Goal: Information Seeking & Learning: Learn about a topic

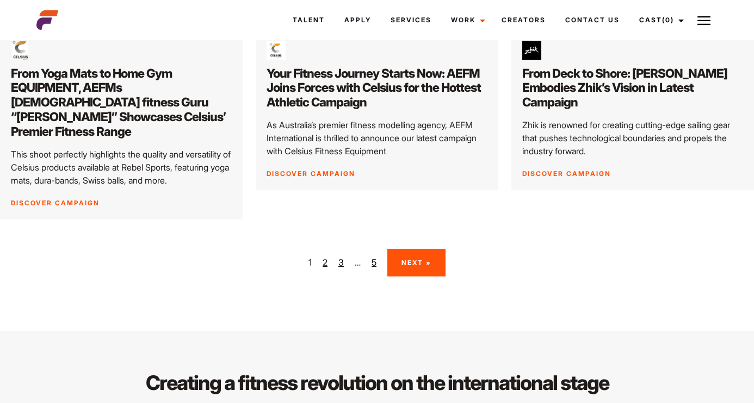
scroll to position [1706, 0]
click at [324, 257] on link "2" at bounding box center [324, 263] width 5 height 13
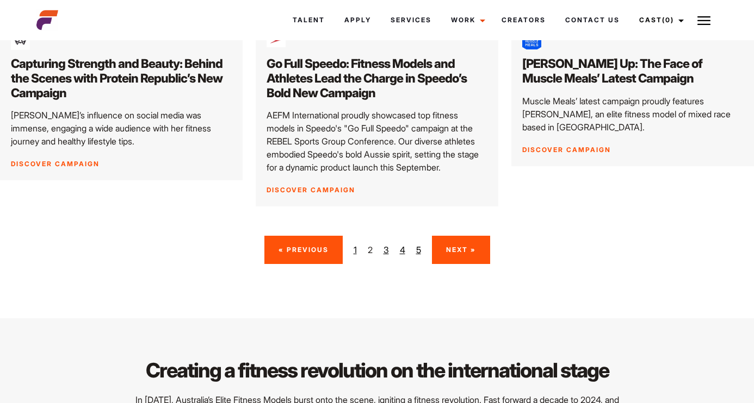
scroll to position [1685, 0]
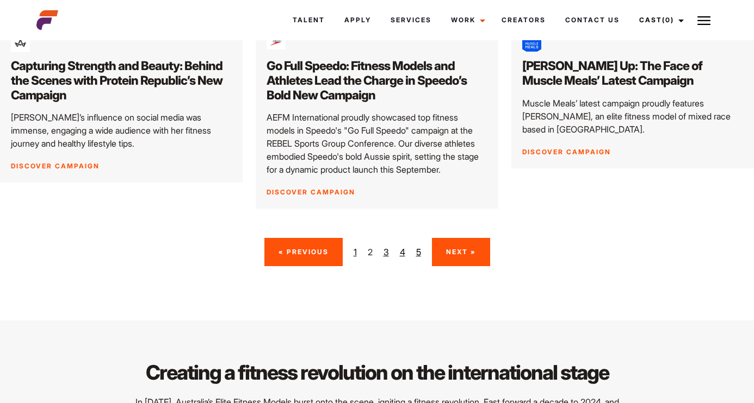
click at [385, 246] on link "3" at bounding box center [385, 252] width 5 height 13
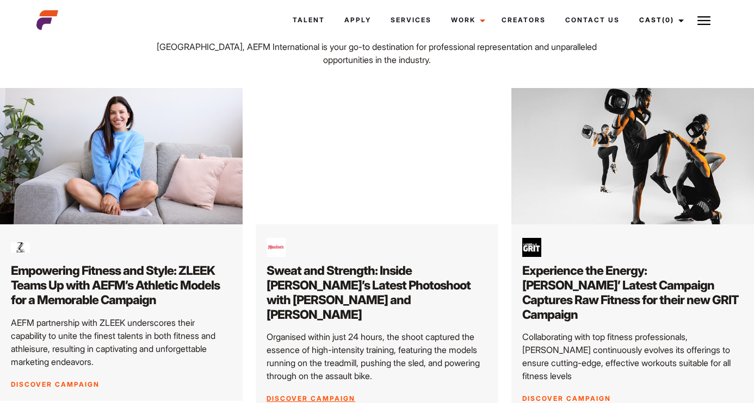
scroll to position [168, 0]
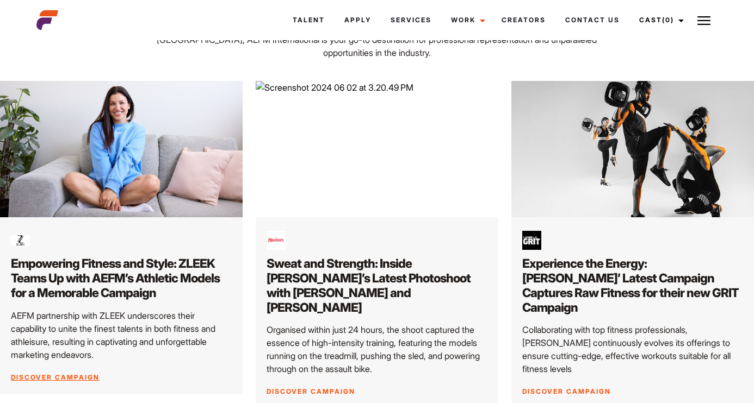
click at [77, 376] on link "Discover Campaign" at bounding box center [55, 378] width 89 height 8
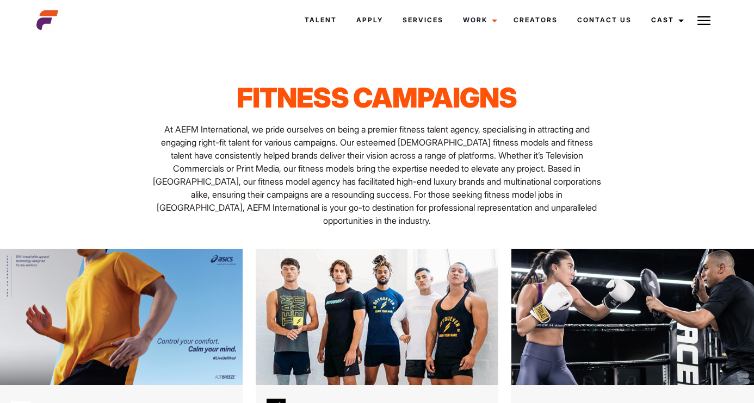
scroll to position [1685, 0]
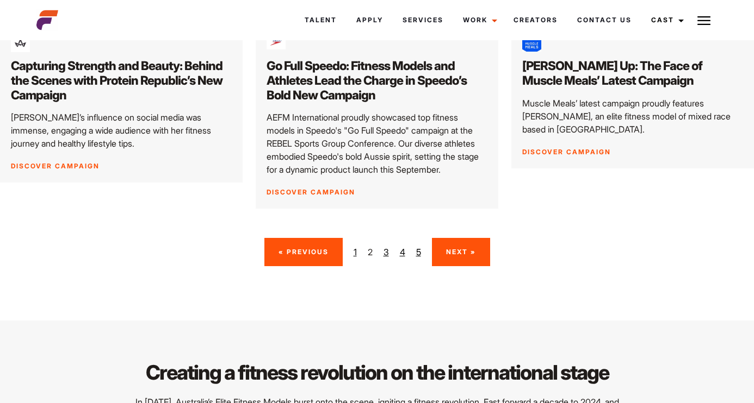
click at [370, 246] on span "2" at bounding box center [370, 252] width 5 height 13
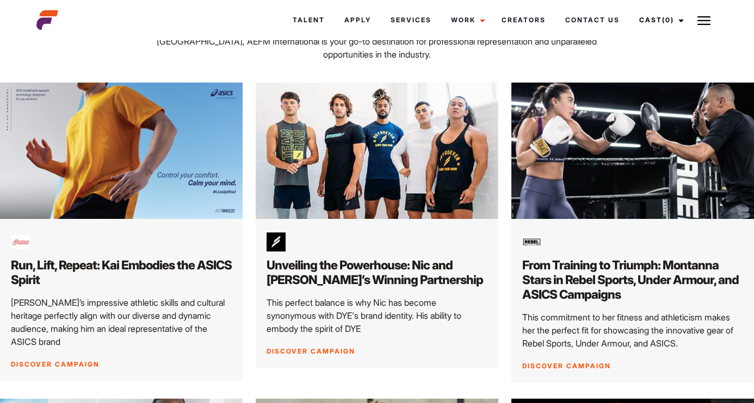
scroll to position [167, 0]
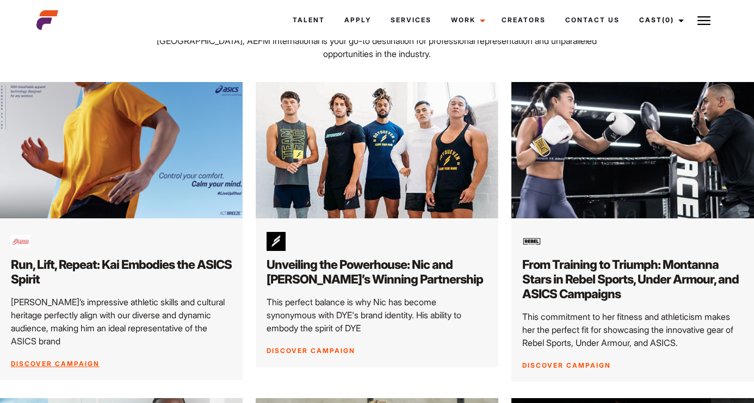
click at [133, 152] on img at bounding box center [121, 150] width 254 height 143
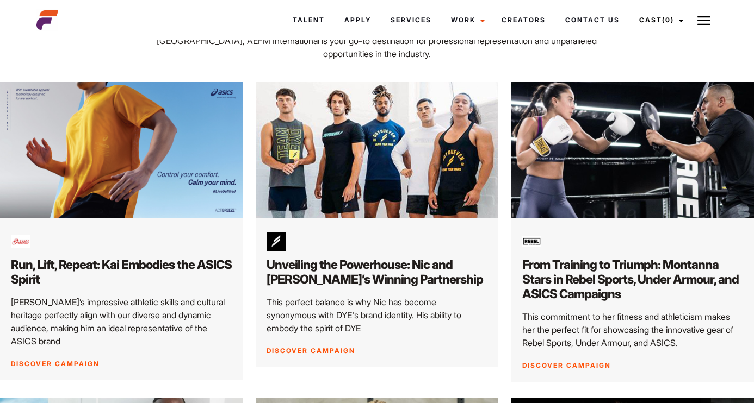
click at [306, 351] on link "Discover Campaign" at bounding box center [310, 351] width 89 height 8
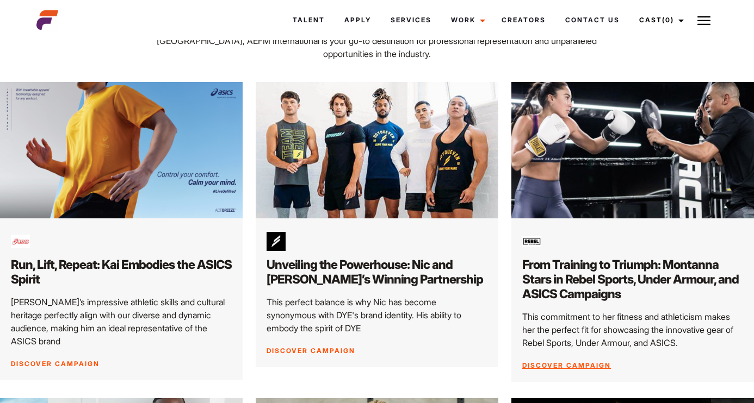
click at [568, 363] on link "Discover Campaign" at bounding box center [566, 366] width 89 height 8
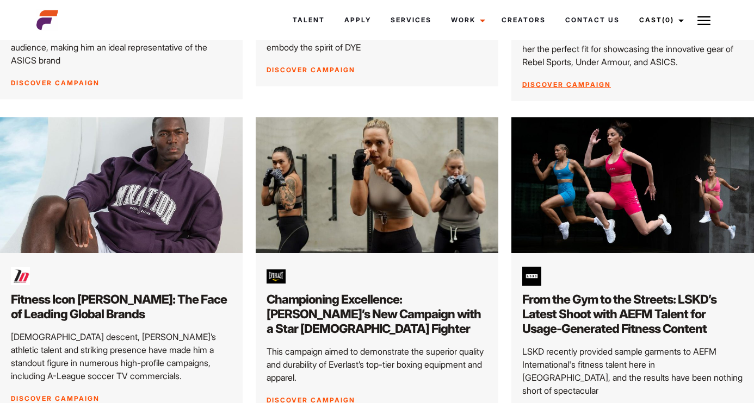
scroll to position [457, 0]
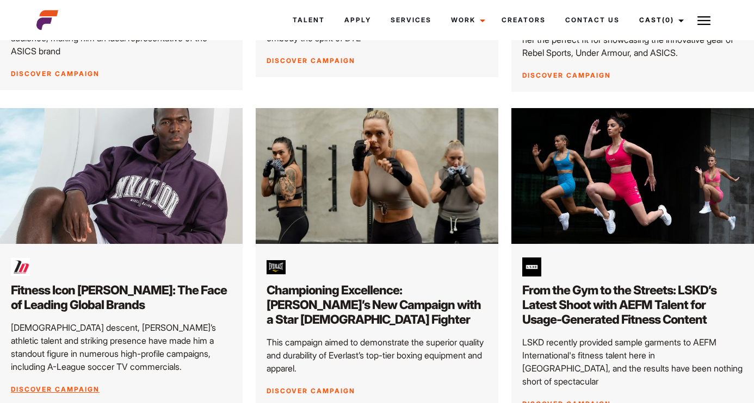
click at [146, 221] on img at bounding box center [121, 175] width 254 height 143
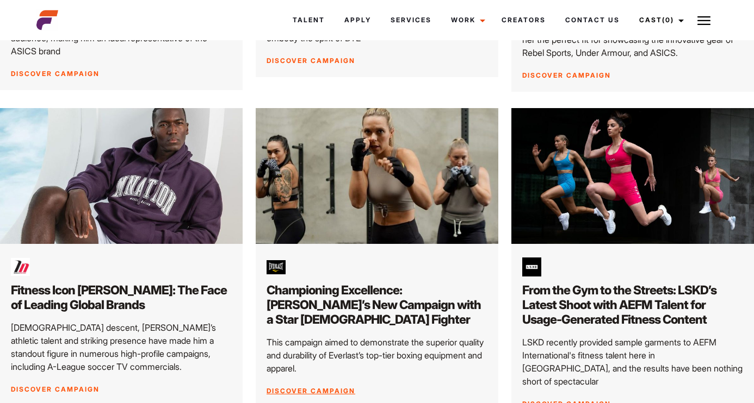
click at [405, 220] on img at bounding box center [377, 175] width 254 height 143
click at [383, 299] on h2 "Championing Excellence: Everlast’s New Campaign with a Star Female Fighter" at bounding box center [376, 305] width 221 height 44
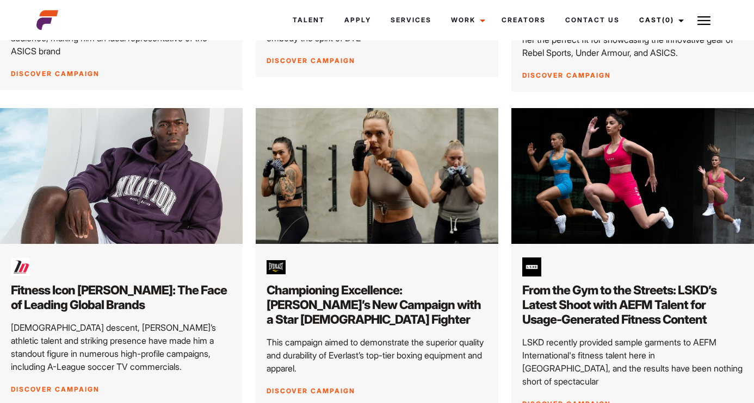
click at [603, 193] on img at bounding box center [632, 175] width 254 height 143
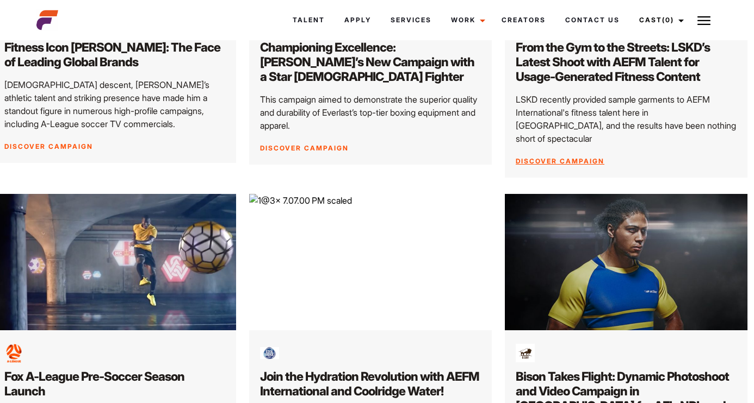
scroll to position [703, 7]
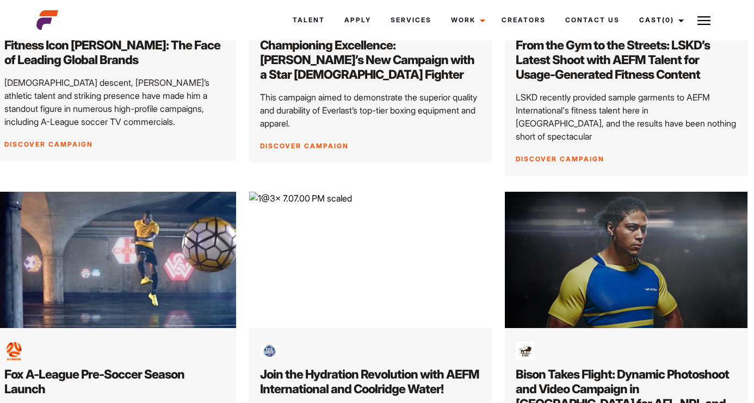
click at [165, 219] on img at bounding box center [114, 260] width 254 height 143
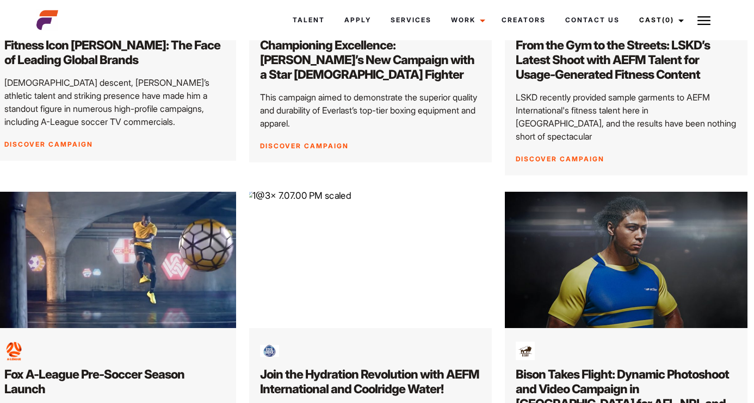
click at [373, 271] on img at bounding box center [370, 260] width 254 height 143
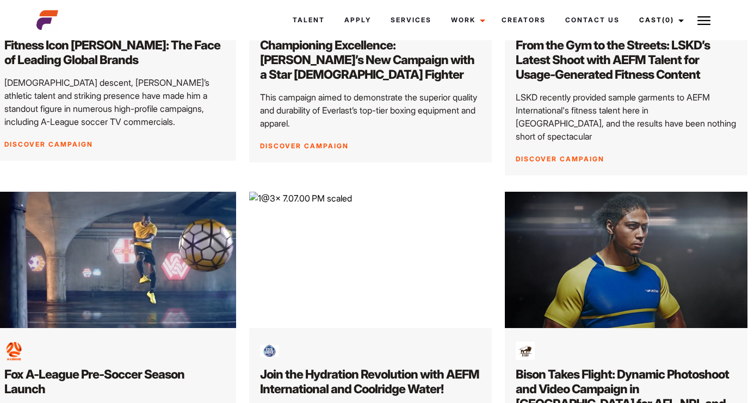
click at [598, 371] on h2 "Bison Takes Flight: Dynamic Photoshoot and Video Campaign in Melbourne for AFL,…" at bounding box center [626, 397] width 221 height 59
click at [607, 256] on img at bounding box center [626, 260] width 254 height 143
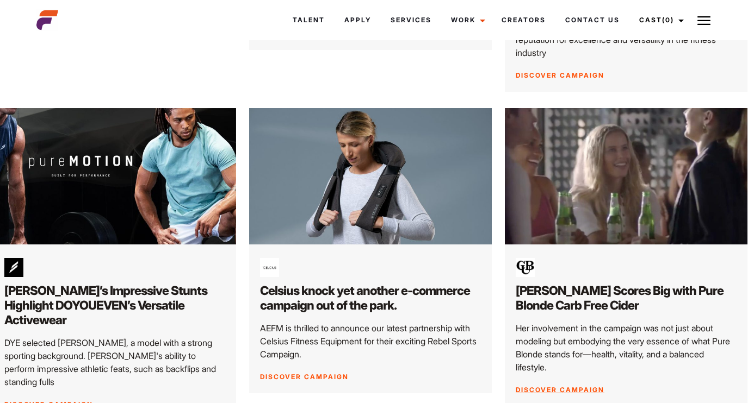
scroll to position [1139, 7]
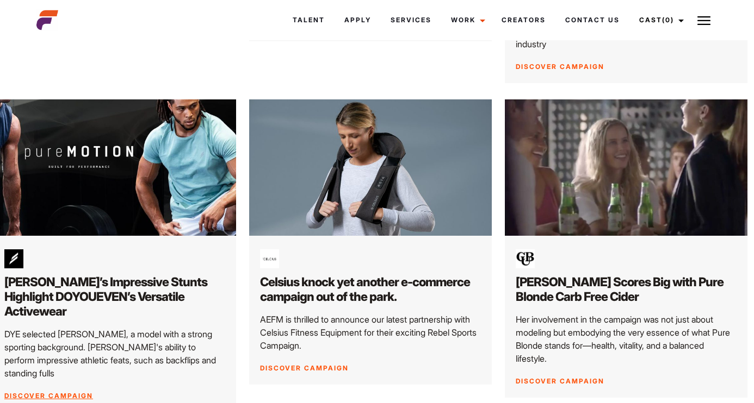
click at [38, 392] on link "Discover Campaign" at bounding box center [48, 396] width 89 height 8
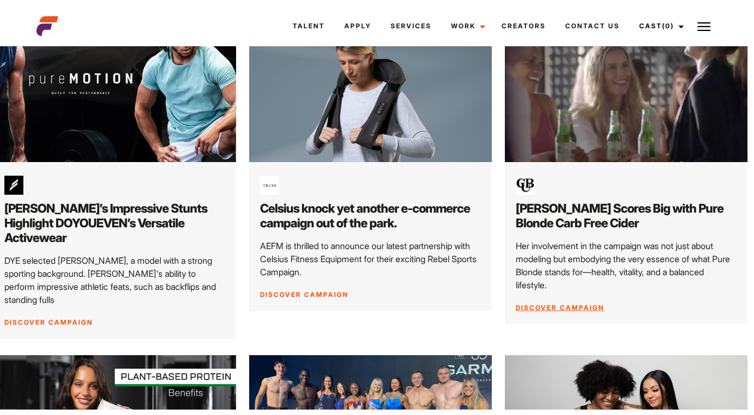
scroll to position [1220, 7]
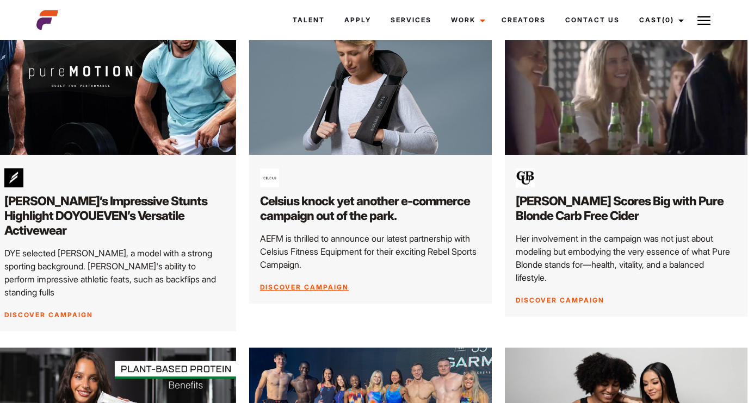
click at [380, 72] on img at bounding box center [370, 86] width 254 height 143
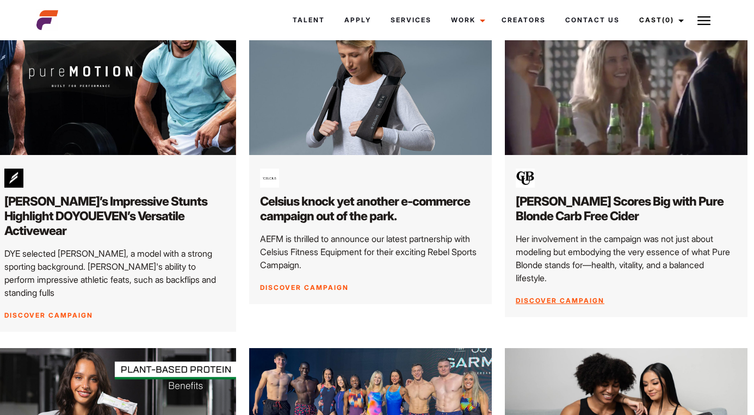
click at [589, 83] on img at bounding box center [626, 86] width 254 height 143
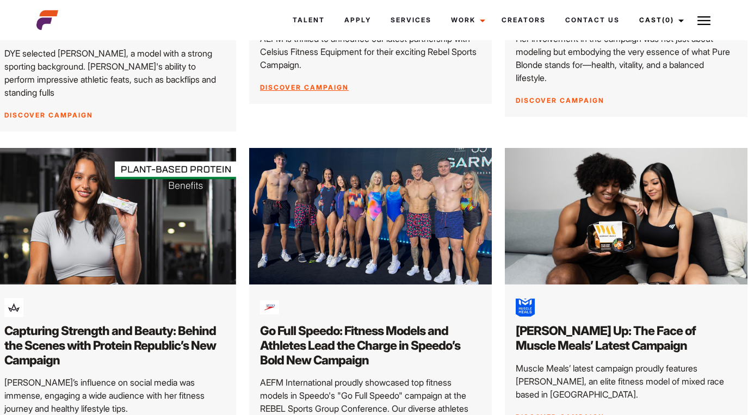
scroll to position [1420, 7]
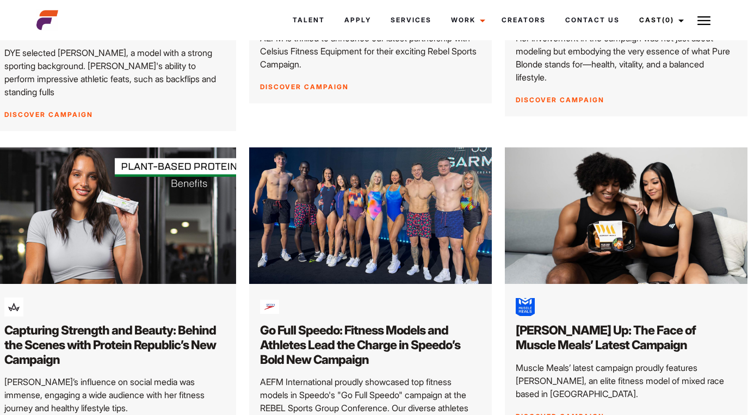
click at [44, 386] on div "Capturing Strength and Beauty: Behind the Scenes with Protein Republic’s New Ca…" at bounding box center [114, 366] width 243 height 164
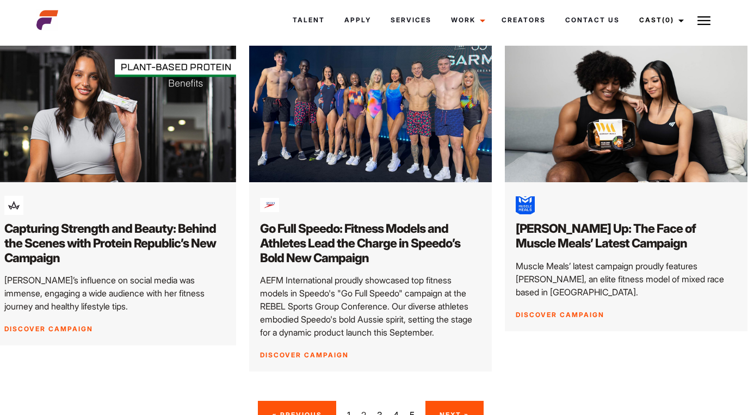
scroll to position [1497, 7]
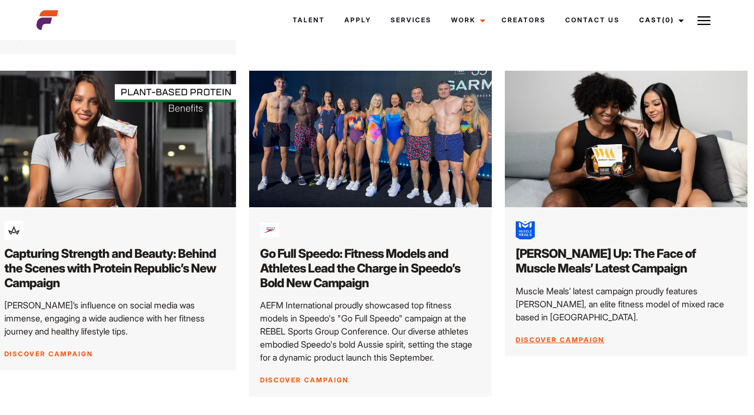
click at [554, 336] on link "Discover Campaign" at bounding box center [560, 340] width 89 height 8
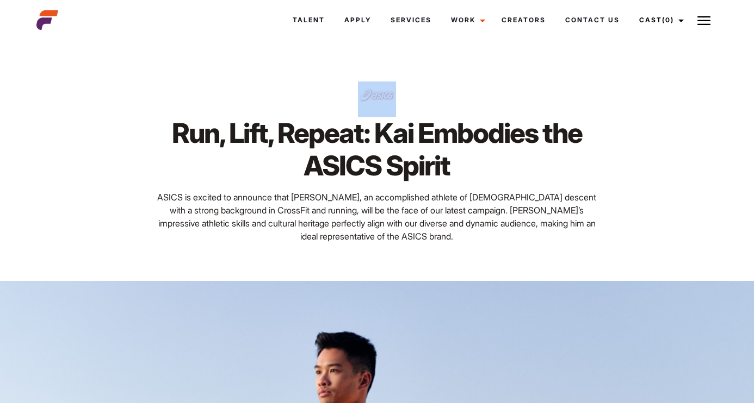
drag, startPoint x: 401, startPoint y: 95, endPoint x: 336, endPoint y: 92, distance: 65.3
click at [336, 92] on div at bounding box center [376, 99] width 449 height 35
copy div
click at [277, 59] on div "Run, Lift, Repeat: Kai Embodies the ASICS Spirit ASICS is excited to announce t…" at bounding box center [376, 163] width 693 height 238
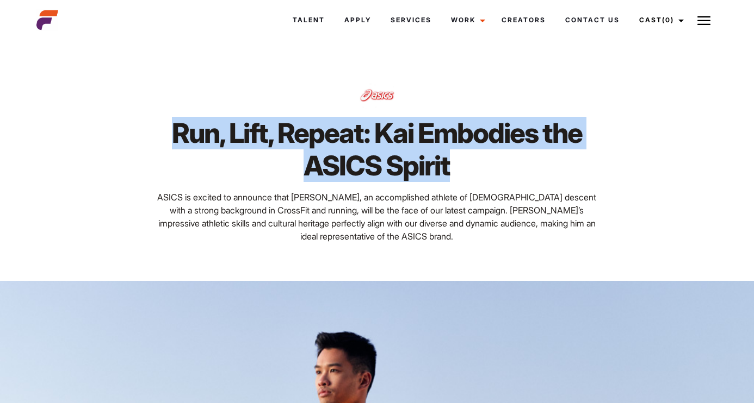
drag, startPoint x: 172, startPoint y: 132, endPoint x: 469, endPoint y: 177, distance: 300.9
click at [469, 177] on h1 "Run, Lift, Repeat: Kai Embodies the ASICS Spirit" at bounding box center [376, 149] width 449 height 65
copy h1 "Run, Lift, Repeat: Kai Embodies the ASICS Spirit"
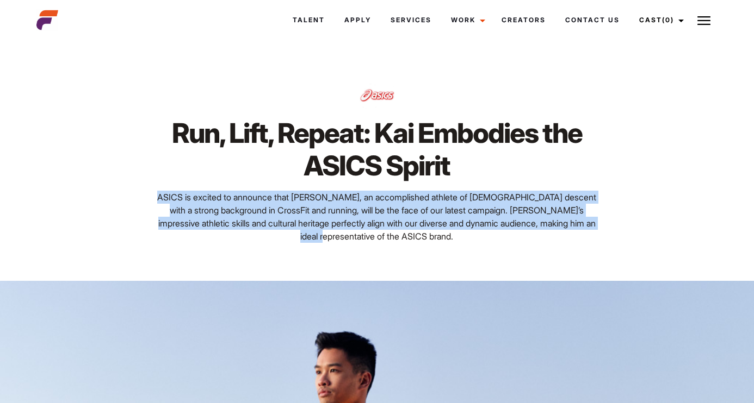
drag, startPoint x: 155, startPoint y: 195, endPoint x: 418, endPoint y: 236, distance: 265.9
click at [418, 236] on p "ASICS is excited to announce that [PERSON_NAME], an accomplished athlete of [DE…" at bounding box center [376, 217] width 449 height 52
copy span "ASICS is excited to announce that Kai, an accomplished athlete of Asian descent…"
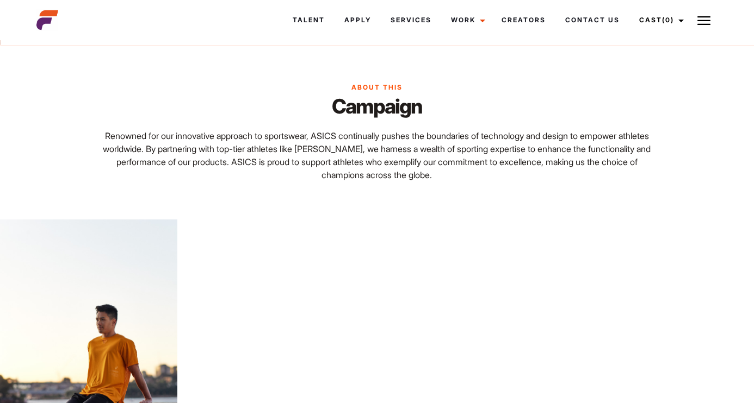
scroll to position [634, 0]
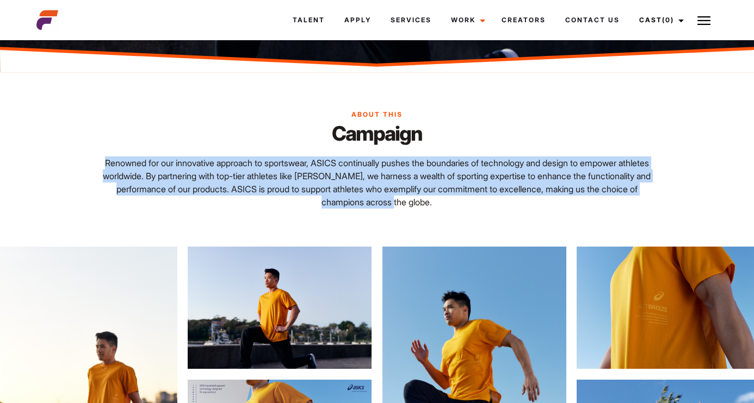
drag, startPoint x: 105, startPoint y: 163, endPoint x: 639, endPoint y: 232, distance: 538.0
click at [639, 232] on div "About This Campaign Renowned for our innovative approach to sportswear, ASICS c…" at bounding box center [377, 159] width 754 height 175
copy span "Renowned for our innovative approach to sportswear, ASICS continually pushes th…"
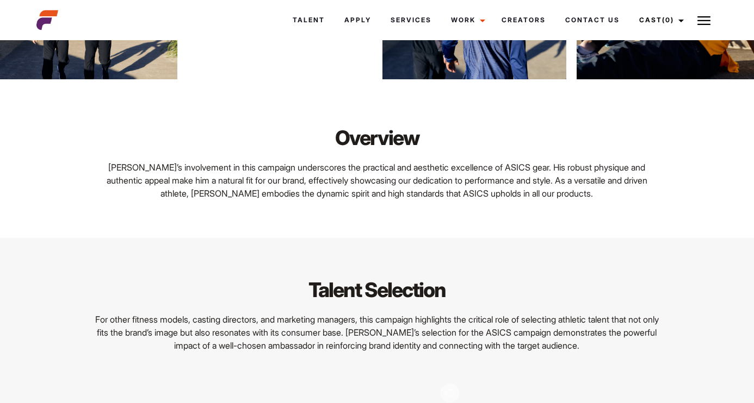
scroll to position [1201, 0]
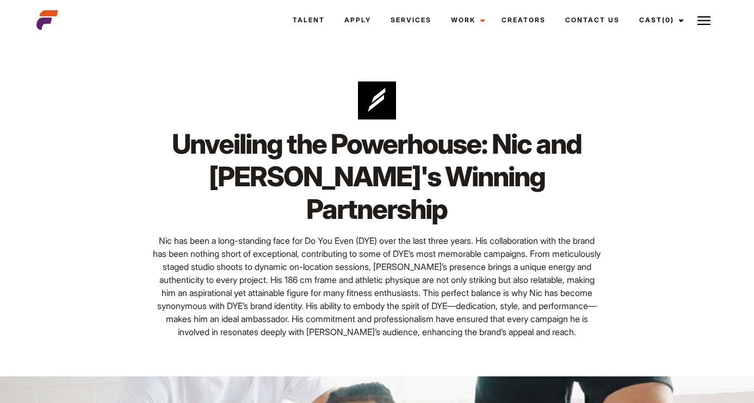
click at [382, 101] on img at bounding box center [377, 101] width 38 height 38
click at [381, 104] on img at bounding box center [377, 101] width 38 height 38
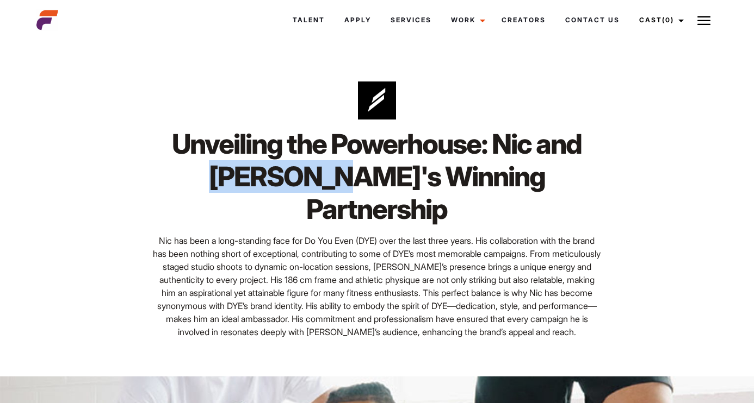
drag, startPoint x: 308, startPoint y: 184, endPoint x: 151, endPoint y: 179, distance: 157.2
click at [151, 181] on div "Unveiling the Powerhouse: Nic and Doyoueven's Winning Partnership Nic has been …" at bounding box center [377, 233] width 462 height 211
copy h1 "Doyoueven"
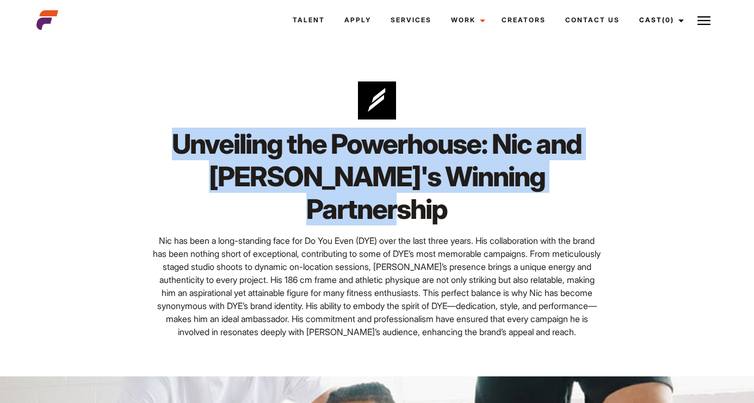
drag, startPoint x: 173, startPoint y: 143, endPoint x: 576, endPoint y: 185, distance: 405.2
click at [576, 185] on h1 "Unveiling the Powerhouse: Nic and Doyoueven's Winning Partnership" at bounding box center [376, 177] width 449 height 98
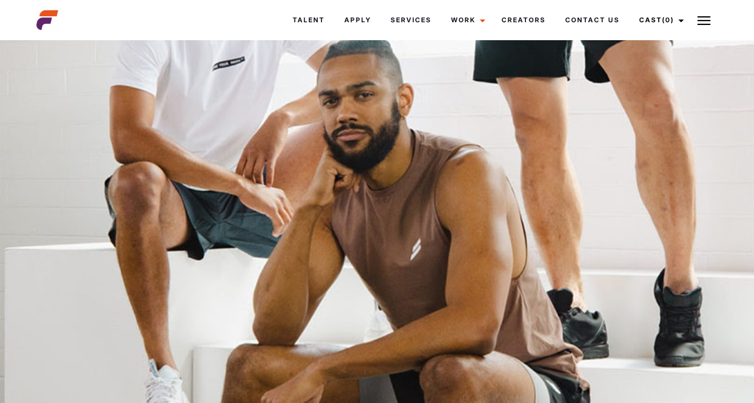
scroll to position [382, 0]
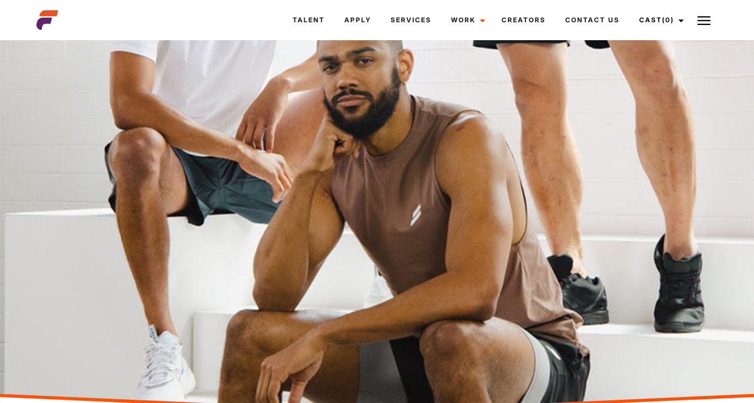
click at [574, 168] on img at bounding box center [377, 207] width 754 height 424
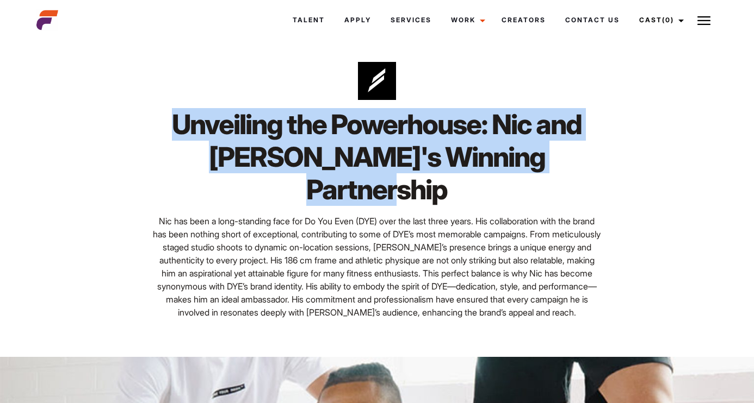
scroll to position [3, 0]
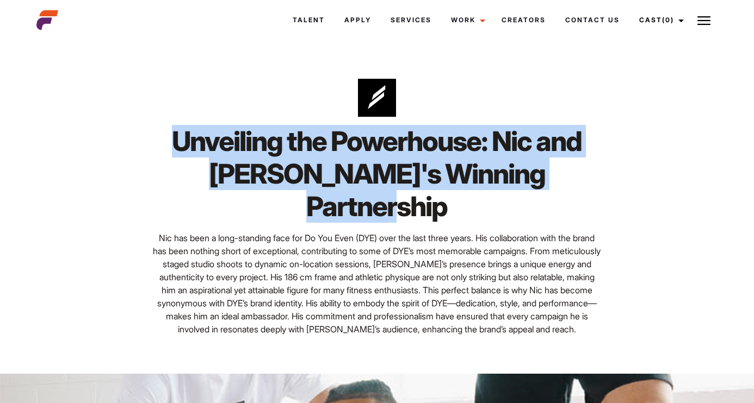
copy h1 "Unveiling the Powerhouse: Nic and Doyoueven's Winning Partnership"
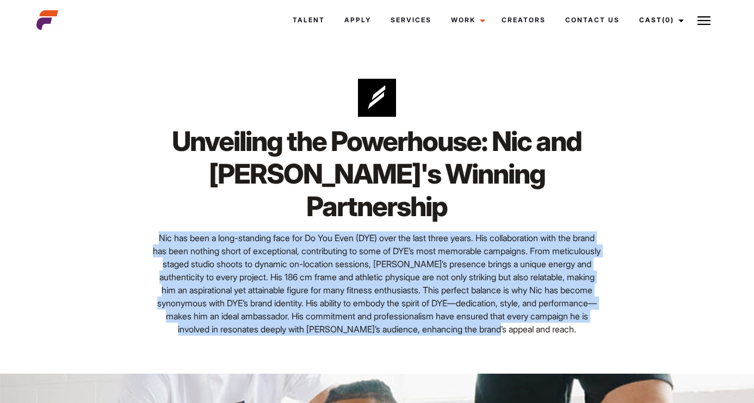
drag, startPoint x: 156, startPoint y: 205, endPoint x: 447, endPoint y: 309, distance: 309.1
click at [447, 311] on p "Nic has been a long-standing face for Do You Even (DYE) over the last three yea…" at bounding box center [376, 284] width 449 height 104
copy p "Nic has been a long-standing face for Do You Even (DYE) over the last three yea…"
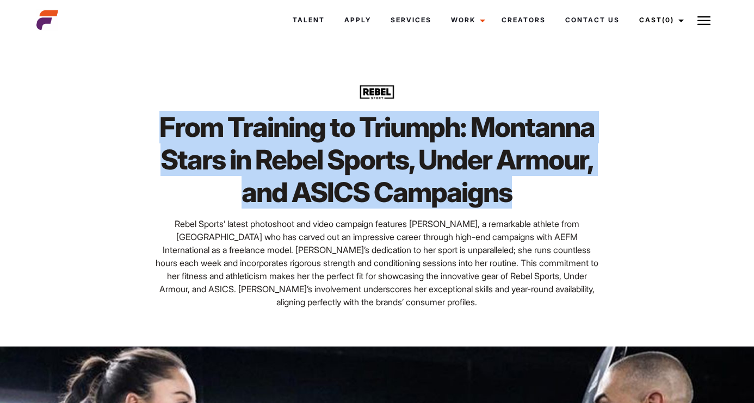
drag, startPoint x: 163, startPoint y: 127, endPoint x: 615, endPoint y: 207, distance: 459.5
click at [615, 207] on div "From Training to Triumph: Montanna Stars in Rebel Sports, Under Armour, and ASI…" at bounding box center [376, 195] width 693 height 303
copy h1 "From Training to Triumph: Montanna Stars in Rebel Sports, Under Armour, and ASI…"
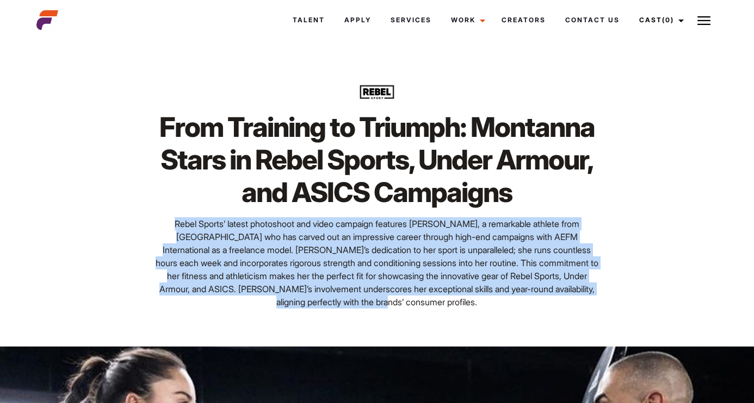
drag, startPoint x: 154, startPoint y: 223, endPoint x: 503, endPoint y: 299, distance: 356.7
click at [503, 299] on p "Rebel Sports’ latest photoshoot and video campaign features [PERSON_NAME], a re…" at bounding box center [376, 263] width 449 height 91
copy span "Rebel Sports’ latest photoshoot and video campaign features [PERSON_NAME], a re…"
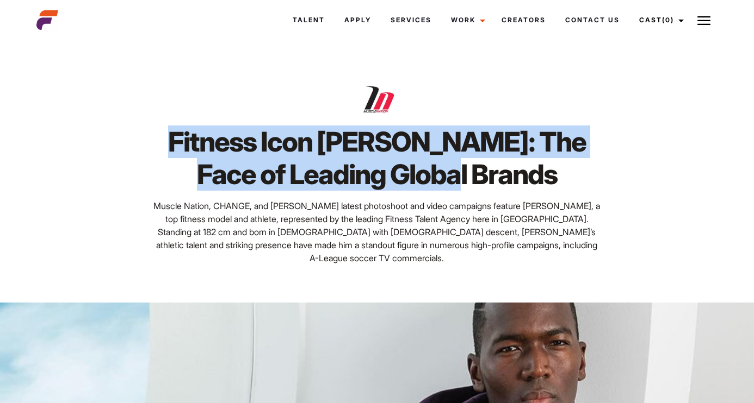
drag, startPoint x: 192, startPoint y: 140, endPoint x: 554, endPoint y: 176, distance: 363.4
click at [554, 176] on h1 "Fitness Icon Bobby: The Face of Leading Global Brands" at bounding box center [376, 158] width 449 height 65
copy h1 "Fitness Icon Bobby: The Face of Leading Global Brands"
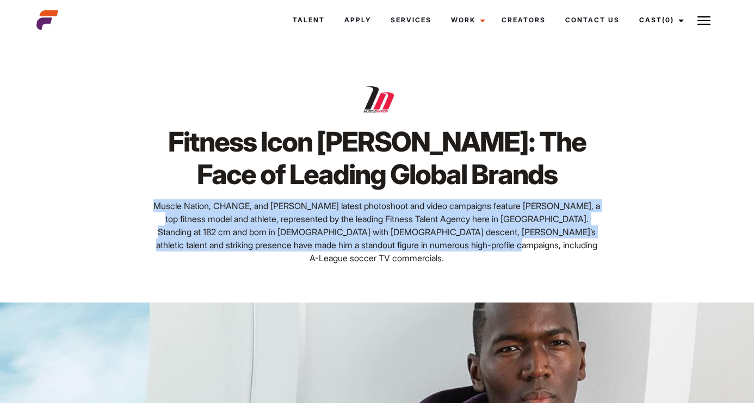
drag, startPoint x: 164, startPoint y: 205, endPoint x: 615, endPoint y: 254, distance: 454.0
click at [615, 254] on div "Fitness Icon Bobby: The Face of Leading Global Brands Muscle Nation, CHANGE, an…" at bounding box center [376, 173] width 693 height 259
copy span "Muscle Nation, CHANGE, and BINK’s latest photoshoot and video campaigns feature…"
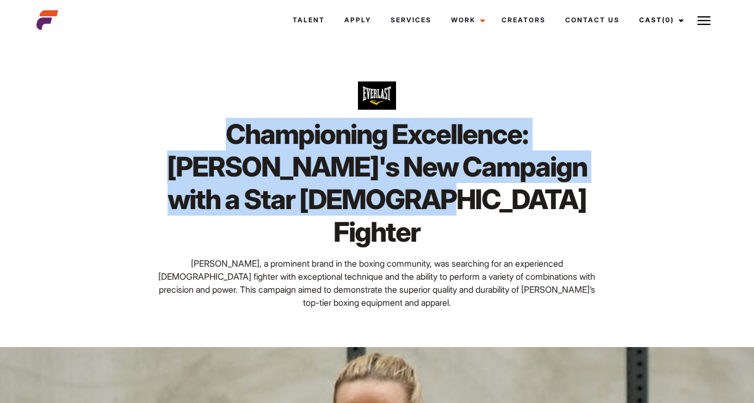
drag, startPoint x: 423, startPoint y: 200, endPoint x: 170, endPoint y: 135, distance: 261.0
click at [170, 136] on h1 "Championing Excellence: [PERSON_NAME]'s New Campaign with a Star [DEMOGRAPHIC_D…" at bounding box center [376, 183] width 449 height 131
copy h1 "Championing Excellence: [PERSON_NAME]'s New Campaign with a Star [DEMOGRAPHIC_D…"
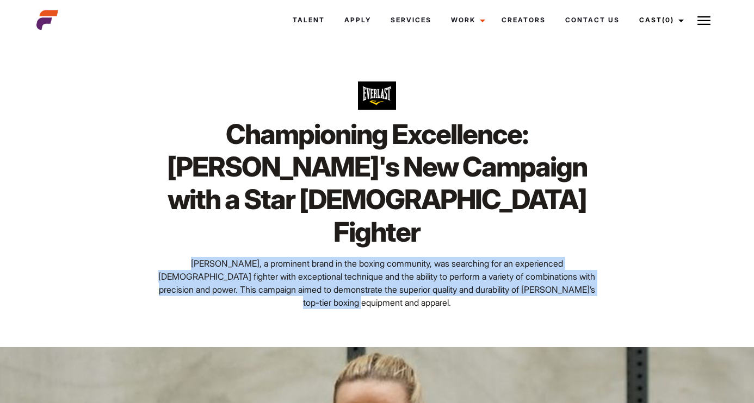
drag, startPoint x: 157, startPoint y: 229, endPoint x: 479, endPoint y: 282, distance: 325.6
click at [479, 282] on div "Championing Excellence: [PERSON_NAME]'s New Campaign with a Star [DEMOGRAPHIC_D…" at bounding box center [376, 196] width 693 height 304
copy p "[PERSON_NAME], a prominent brand in the boxing community, was searching for an …"
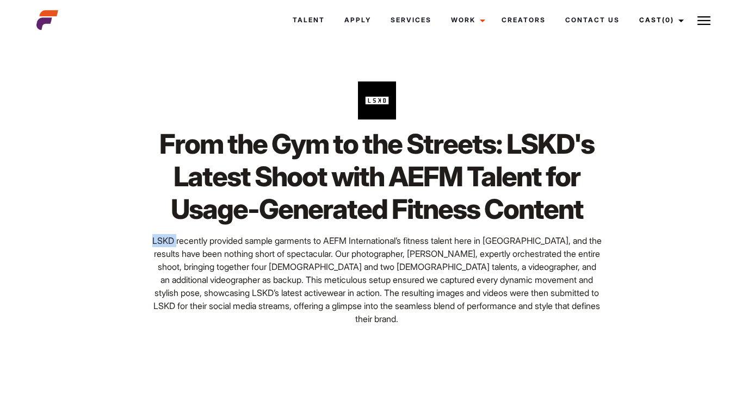
drag, startPoint x: 184, startPoint y: 239, endPoint x: 154, endPoint y: 238, distance: 30.5
click at [154, 239] on p "LSKD recently provided sample garments to AEFM International’s fitness talent h…" at bounding box center [376, 279] width 449 height 91
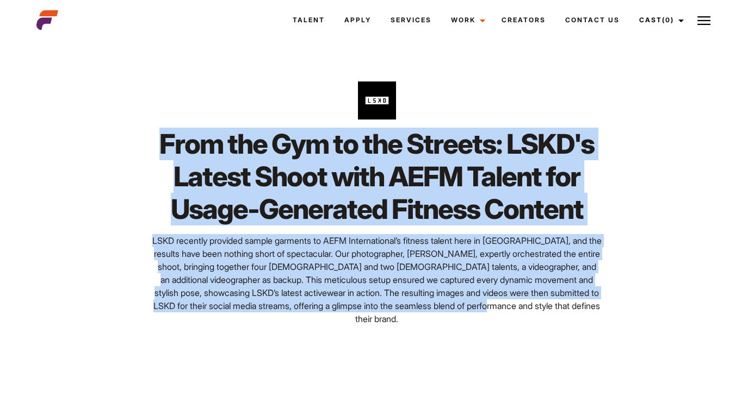
drag, startPoint x: 165, startPoint y: 136, endPoint x: 524, endPoint y: 347, distance: 416.8
click at [524, 347] on div "From the Gym to the Streets: LSKD's Latest Shoot with AEFM Talent for Usage-Gen…" at bounding box center [376, 204] width 693 height 320
copy div "From the Gym to the Streets: LSKD's Latest Shoot with AEFM Talent for Usage-Gen…"
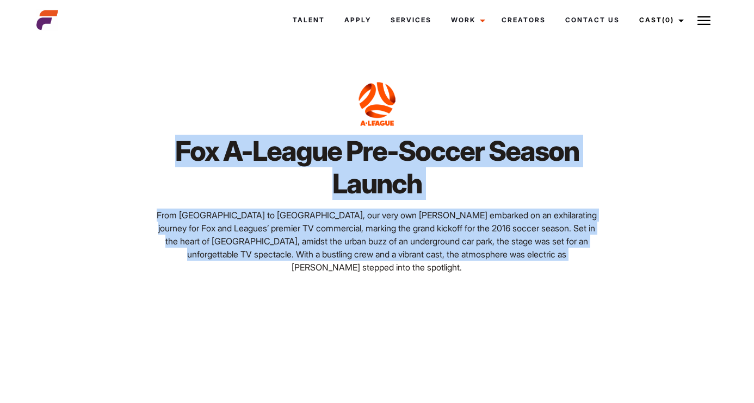
drag, startPoint x: 178, startPoint y: 145, endPoint x: 608, endPoint y: 265, distance: 446.1
click at [608, 265] on div "Fox A-League Pre-Soccer Season Launch From [GEOGRAPHIC_DATA] to [GEOGRAPHIC_DAT…" at bounding box center [376, 178] width 693 height 269
copy div "Fox A-League Pre-Soccer Season Launch From [GEOGRAPHIC_DATA] to [GEOGRAPHIC_DAT…"
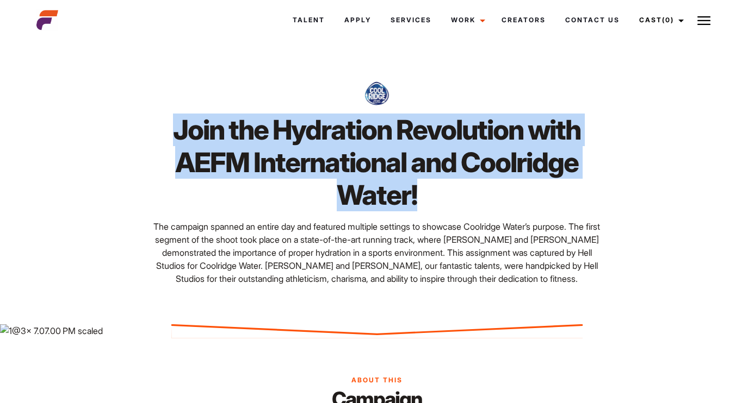
drag, startPoint x: 427, startPoint y: 198, endPoint x: 177, endPoint y: 129, distance: 259.0
click at [177, 129] on h1 "Join the Hydration Revolution with AEFM International and Coolridge Water!" at bounding box center [376, 163] width 449 height 98
copy h1 "Join the Hydration Revolution with AEFM International and Coolridge Water!"
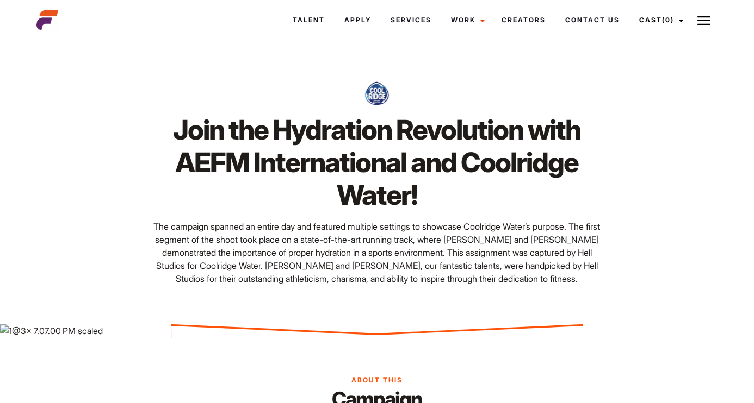
click at [455, 249] on p "The campaign spanned an entire day and featured multiple settings to showcase C…" at bounding box center [376, 252] width 449 height 65
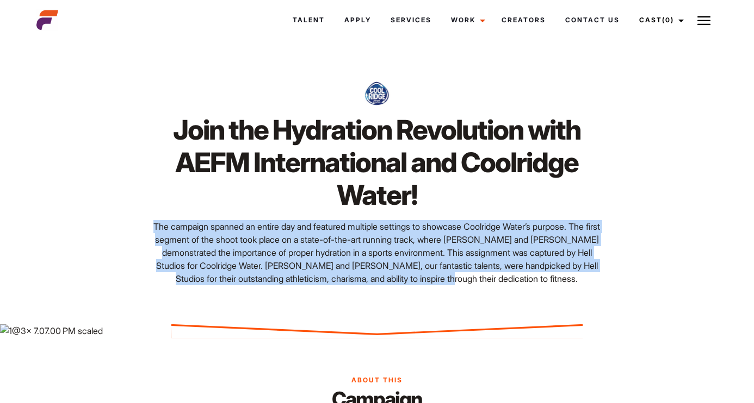
drag, startPoint x: 579, startPoint y: 281, endPoint x: 101, endPoint y: 216, distance: 481.9
click at [101, 216] on div "Join the Hydration Revolution with AEFM International and Coolridge Water! The …" at bounding box center [376, 184] width 693 height 280
copy p "The campaign spanned an entire day and featured multiple settings to showcase C…"
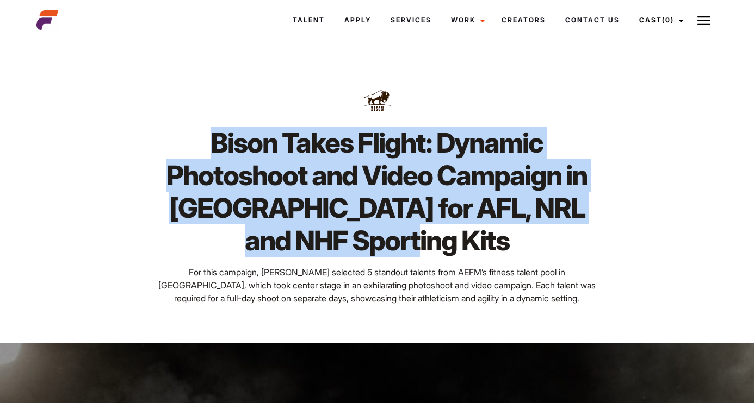
drag, startPoint x: 457, startPoint y: 241, endPoint x: 206, endPoint y: 144, distance: 268.7
click at [206, 144] on h1 "Bison Takes Flight: Dynamic Photoshoot and Video Campaign in [GEOGRAPHIC_DATA] …" at bounding box center [376, 192] width 449 height 131
copy h1 "Bison Takes Flight: Dynamic Photoshoot and Video Campaign in Melbourne for AFL,…"
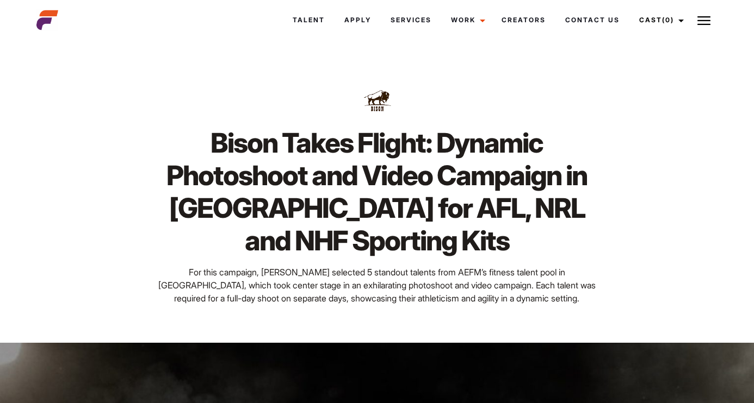
click at [152, 274] on p "For this campaign, Bison selected 5 standout talents from AEFM’s fitness talent…" at bounding box center [376, 285] width 449 height 39
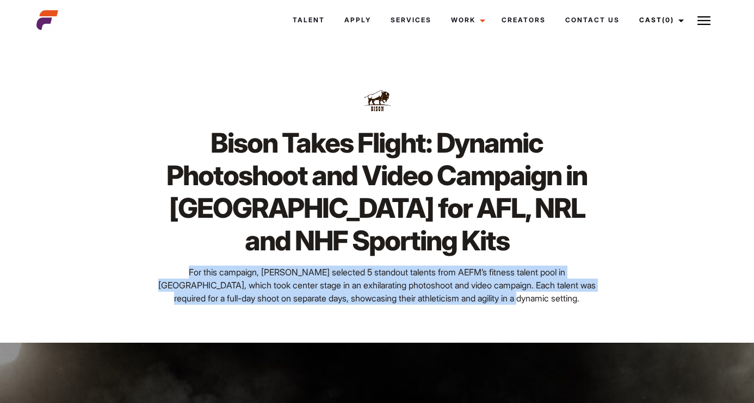
drag, startPoint x: 153, startPoint y: 269, endPoint x: 489, endPoint y: 308, distance: 338.3
click at [489, 308] on div "Bison Takes Flight: Dynamic Photoshoot and Video Campaign in Melbourne for AFL,…" at bounding box center [376, 194] width 693 height 300
copy p "For this campaign, Bison selected 5 standout talents from AEFM’s fitness talent…"
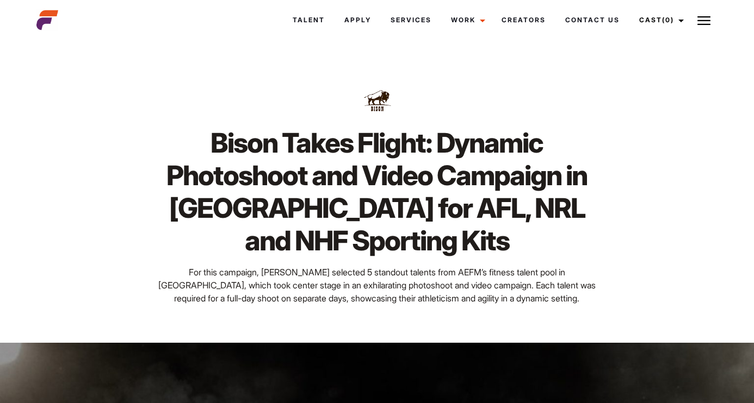
click at [603, 131] on div "Bison Takes Flight: Dynamic Photoshoot and Video Campaign in Melbourne for AFL,…" at bounding box center [377, 216] width 462 height 178
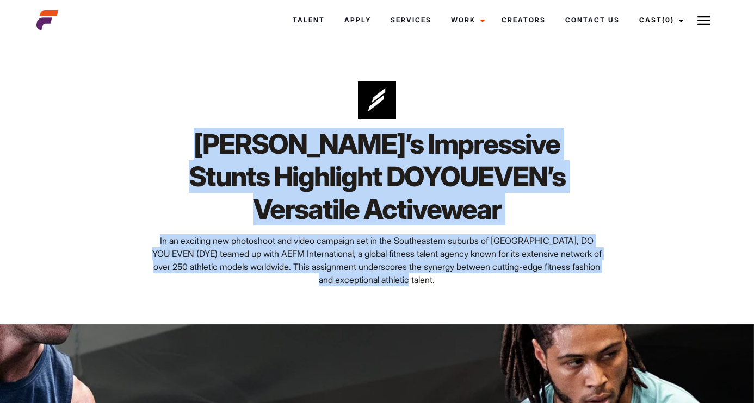
drag, startPoint x: 172, startPoint y: 143, endPoint x: 474, endPoint y: 274, distance: 328.8
click at [474, 274] on div "[PERSON_NAME]’s Impressive Stunts Highlight DOYOUEVEN’s Versatile Activewear In…" at bounding box center [376, 184] width 693 height 281
copy div "[PERSON_NAME]’s Impressive Stunts Highlight DOYOUEVEN’s Versatile Activewear In…"
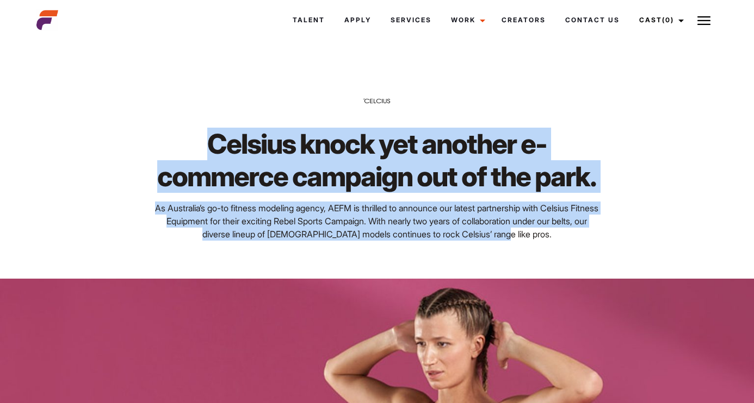
drag, startPoint x: 209, startPoint y: 143, endPoint x: 598, endPoint y: 233, distance: 399.1
click at [598, 234] on div "Celsius knock yet another e-commerce campaign out of the park. As Australia’s g…" at bounding box center [377, 184] width 462 height 113
copy div "Celsius knock yet another e-commerce campaign out of the park. As Australia’s g…"
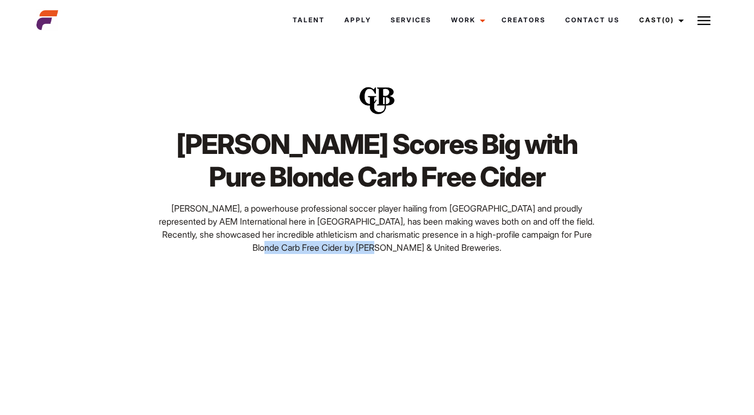
drag, startPoint x: 435, startPoint y: 249, endPoint x: 320, endPoint y: 247, distance: 115.3
click at [320, 247] on p "Samantha, a powerhouse professional soccer player hailing from America and prou…" at bounding box center [376, 228] width 449 height 52
copy p "Carlton & United Breweries."
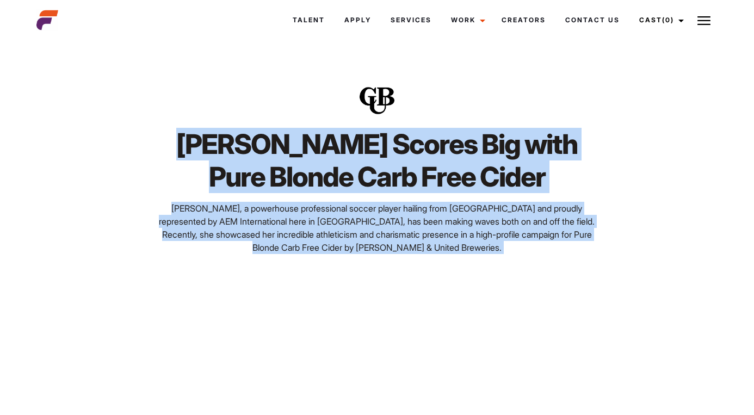
drag, startPoint x: 191, startPoint y: 140, endPoint x: 468, endPoint y: 302, distance: 320.7
click at [468, 302] on div "Samantha Scores Big with Pure Blonde Carb Free Cider Samantha, a powerhouse pro…" at bounding box center [377, 380] width 754 height 673
copy div "Samantha Scores Big with Pure Blonde Carb Free Cider Samantha, a powerhouse pro…"
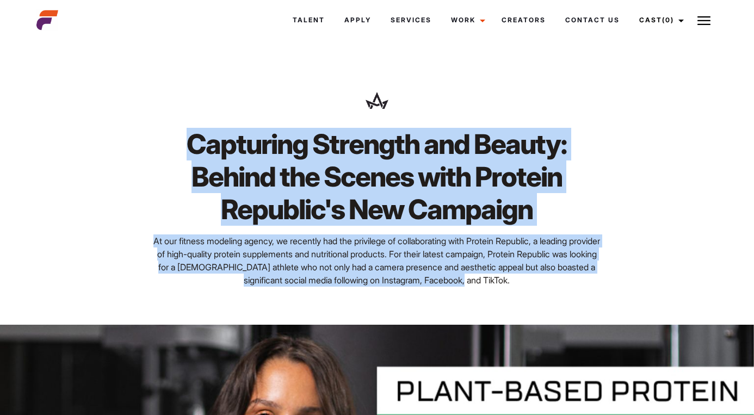
drag, startPoint x: 191, startPoint y: 139, endPoint x: 564, endPoint y: 322, distance: 416.3
click at [564, 322] on div "Capturing Strength and Beauty: Behind the Scenes with Protein Republic's New Ca…" at bounding box center [376, 184] width 693 height 281
copy div "Capturing Strength and Beauty: Behind the Scenes with Protein Republic's New Ca…"
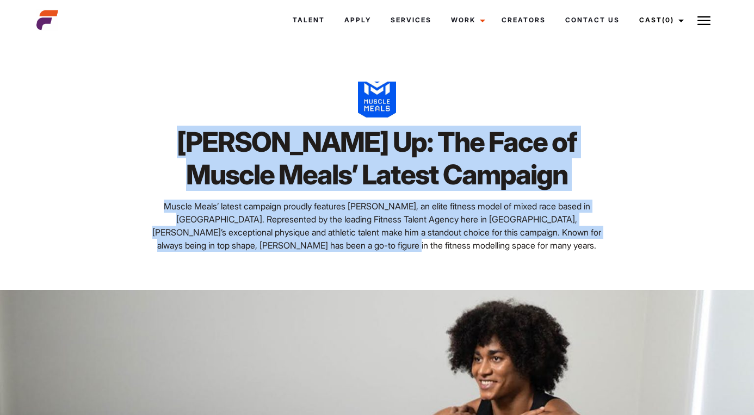
drag, startPoint x: 161, startPoint y: 139, endPoint x: 605, endPoint y: 254, distance: 459.0
click at [605, 254] on div "Mark Muscles Up: The Face of Muscle Meals’ Latest Campaign Muscle Meals’ latest…" at bounding box center [376, 167] width 693 height 246
copy div "Mark Muscles Up: The Face of Muscle Meals’ Latest Campaign Muscle Meals’ latest…"
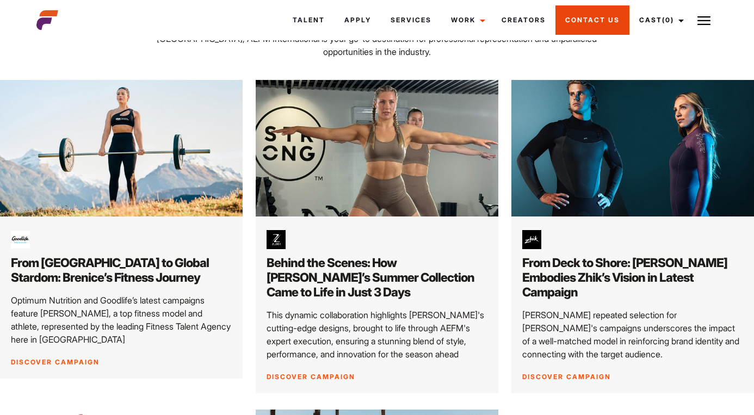
scroll to position [172, 0]
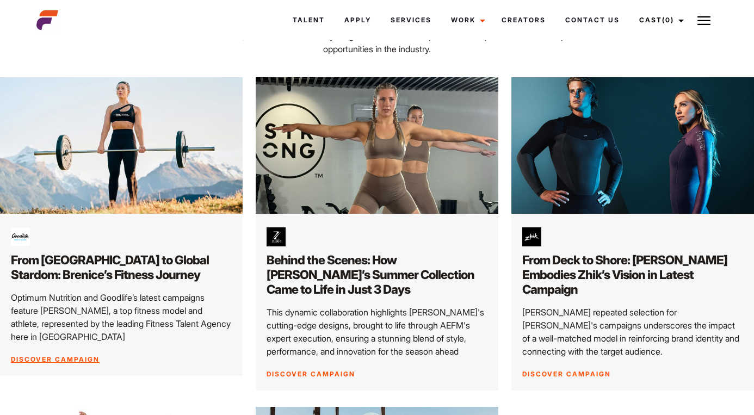
click at [47, 355] on link "Discover Campaign" at bounding box center [55, 359] width 89 height 8
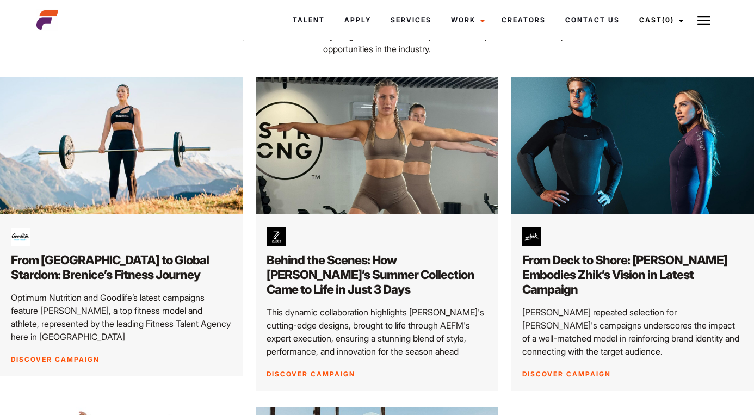
click at [311, 370] on link "Discover Campaign" at bounding box center [310, 374] width 89 height 8
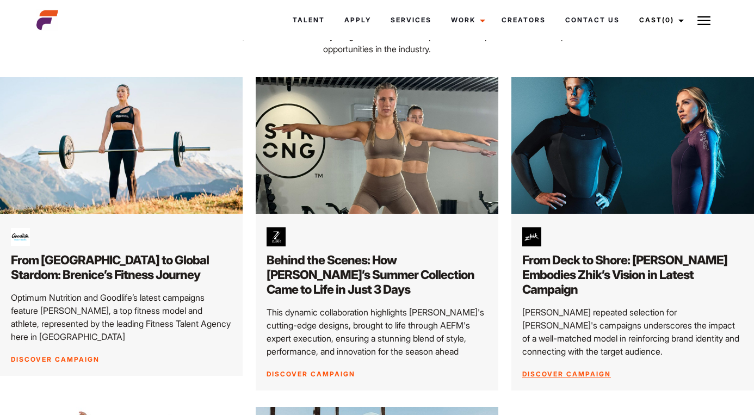
click at [556, 370] on link "Discover Campaign" at bounding box center [566, 374] width 89 height 8
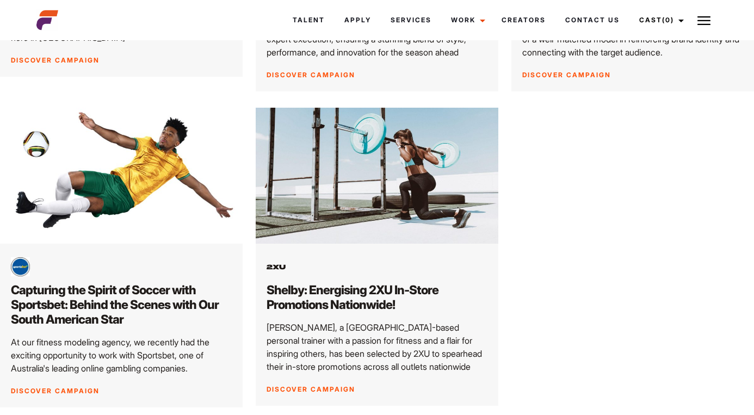
scroll to position [475, 0]
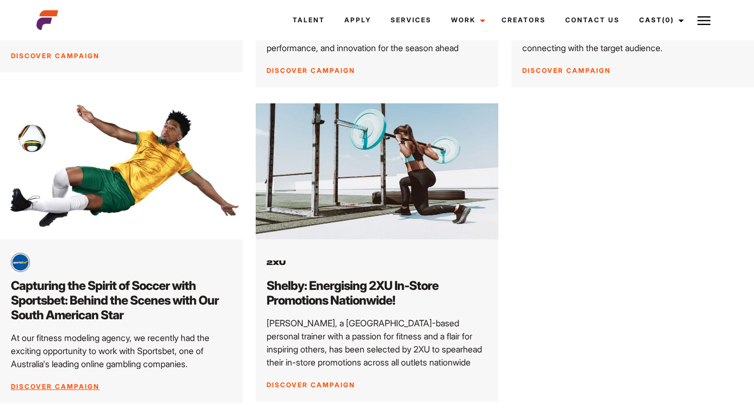
click at [60, 382] on link "Discover Campaign" at bounding box center [55, 386] width 89 height 8
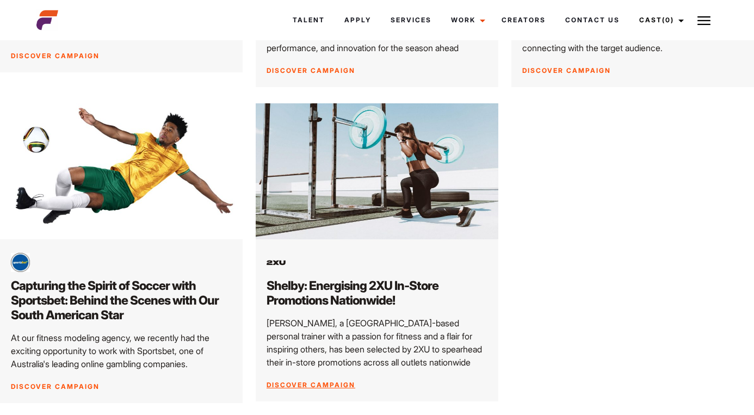
click at [330, 381] on link "Discover Campaign" at bounding box center [310, 385] width 89 height 8
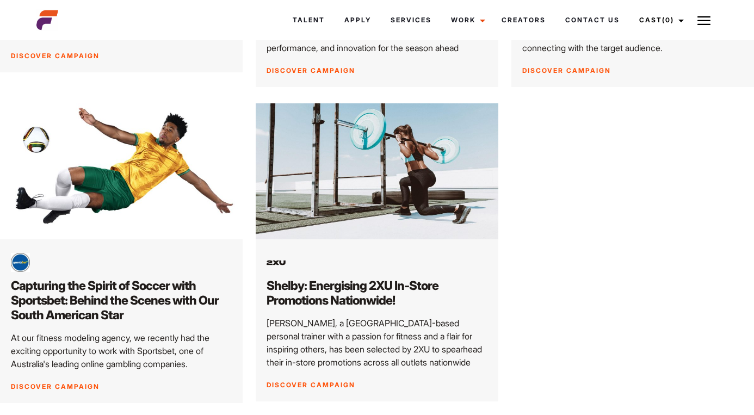
click at [574, 160] on div "From Australia to Global Stardom: Brenice’s Fitness Journey Optimum Nutrition a…" at bounding box center [376, 96] width 767 height 645
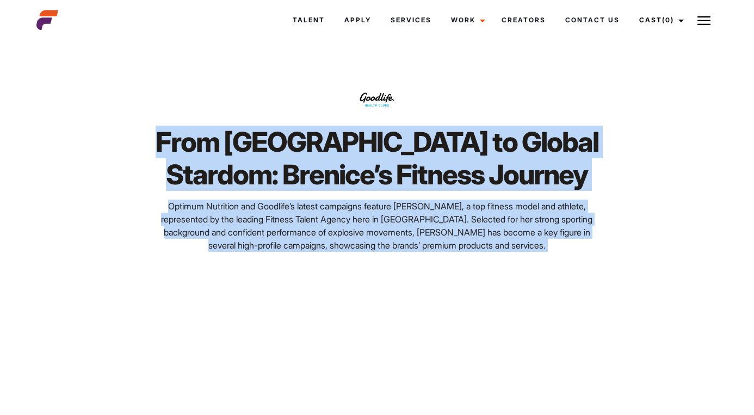
drag, startPoint x: 179, startPoint y: 139, endPoint x: 569, endPoint y: 298, distance: 421.0
click at [569, 298] on div "From [GEOGRAPHIC_DATA] to Global Stardom: Brenice’s Fitness Journey Optimum Nut…" at bounding box center [377, 379] width 754 height 670
copy div "From [GEOGRAPHIC_DATA] to Global Stardom: Brenice’s Fitness Journey Optimum Nut…"
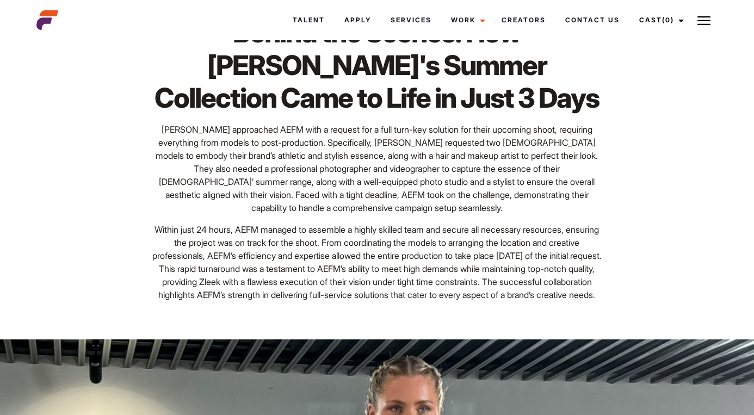
scroll to position [141, 0]
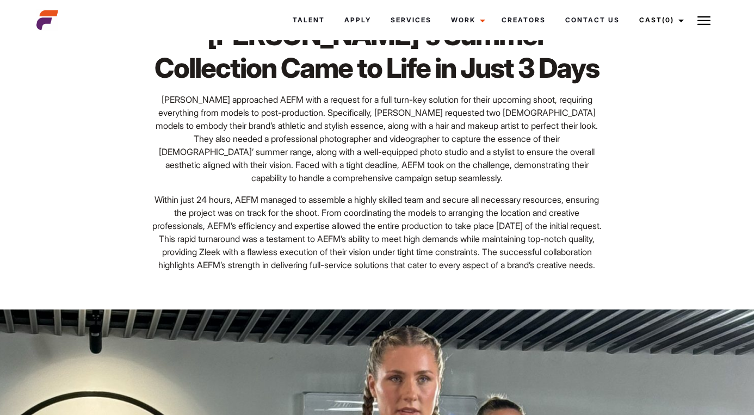
drag, startPoint x: 194, startPoint y: 138, endPoint x: 470, endPoint y: 302, distance: 321.8
click at [470, 302] on div "Behind the Scenes: How Zleek's Summer Collection Came to Life in Just 3 Days Zl…" at bounding box center [376, 106] width 693 height 407
copy div "Behind the Scenes: How Zleek's Summer Collection Came to Life in Just 3 Days Zl…"
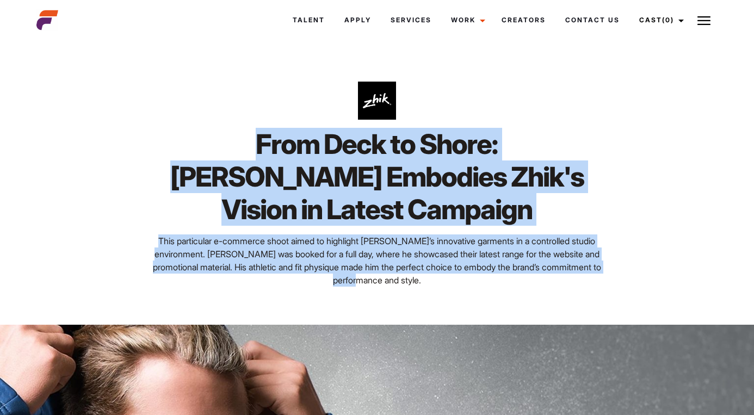
drag, startPoint x: 215, startPoint y: 141, endPoint x: 458, endPoint y: 309, distance: 295.5
click at [458, 309] on div "From Deck to Shore: Connor Embodies Zhik's Vision in Latest Campaign This parti…" at bounding box center [376, 184] width 693 height 281
copy div "From Deck to Shore: Connor Embodies Zhik's Vision in Latest Campaign This parti…"
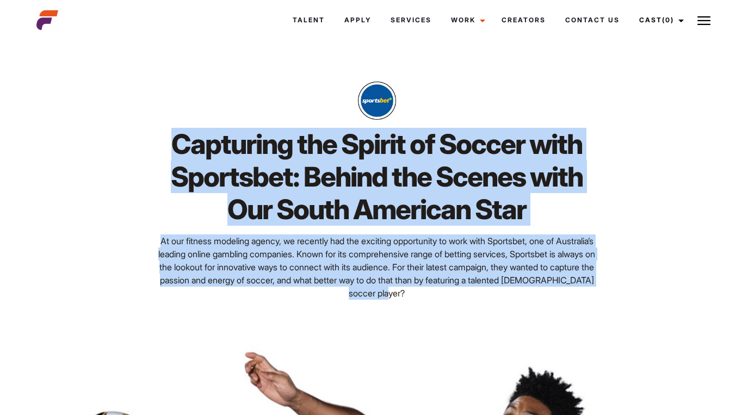
drag, startPoint x: 165, startPoint y: 142, endPoint x: 459, endPoint y: 311, distance: 338.6
click at [459, 311] on div "Capturing the Spirit of Soccer with Sportsbet: Behind the Scenes with Our South…" at bounding box center [376, 191] width 693 height 294
copy div "Capturing the Spirit of Soccer with Sportsbet: Behind the Scenes with Our South…"
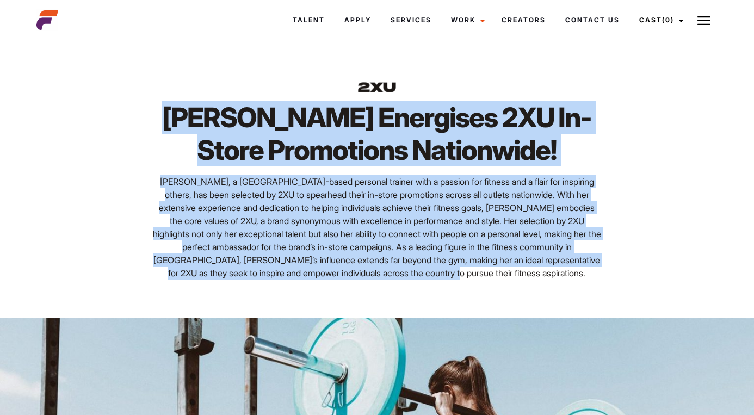
drag, startPoint x: 195, startPoint y: 119, endPoint x: 582, endPoint y: 287, distance: 422.1
click at [582, 287] on div "[PERSON_NAME] Energises 2XU In-Store Promotions Nationwide! [PERSON_NAME], a [D…" at bounding box center [376, 181] width 693 height 274
copy div "[PERSON_NAME] Energises 2XU In-Store Promotions Nationwide! [PERSON_NAME], a [D…"
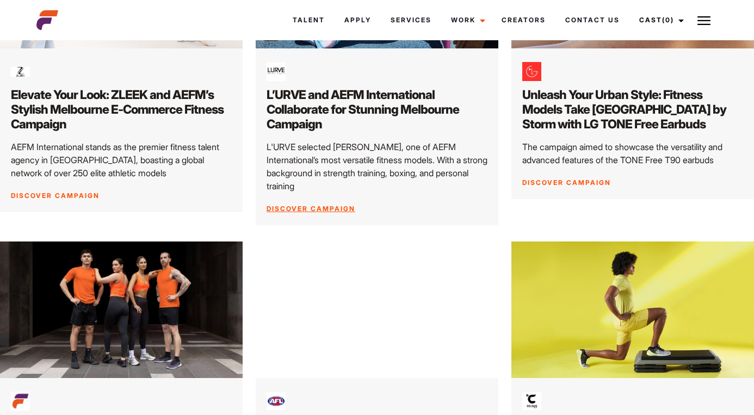
scroll to position [682, 0]
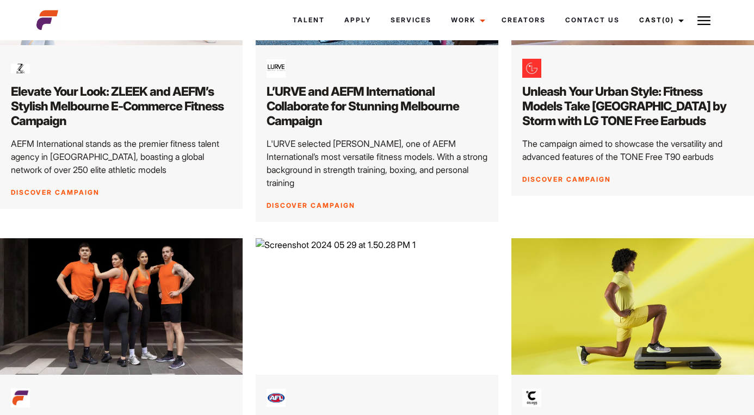
click at [145, 269] on img at bounding box center [121, 306] width 254 height 143
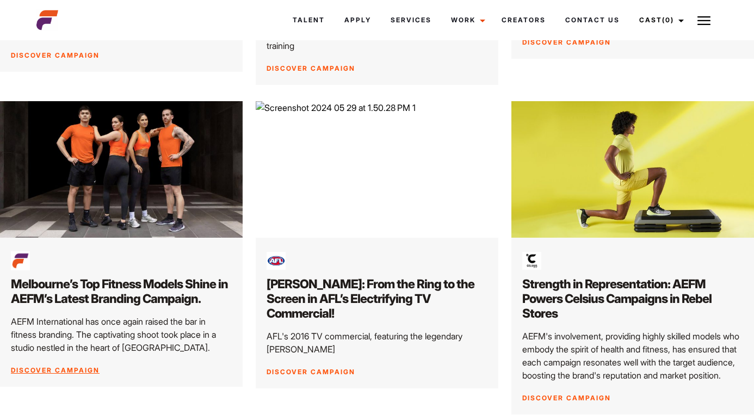
scroll to position [856, 0]
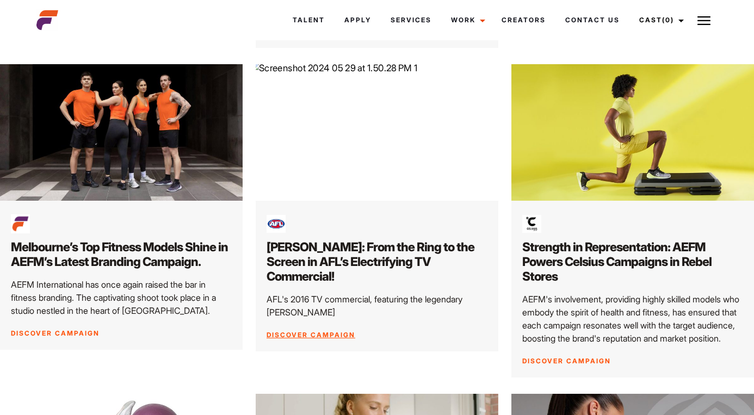
click at [308, 331] on link "Discover Campaign" at bounding box center [310, 335] width 89 height 8
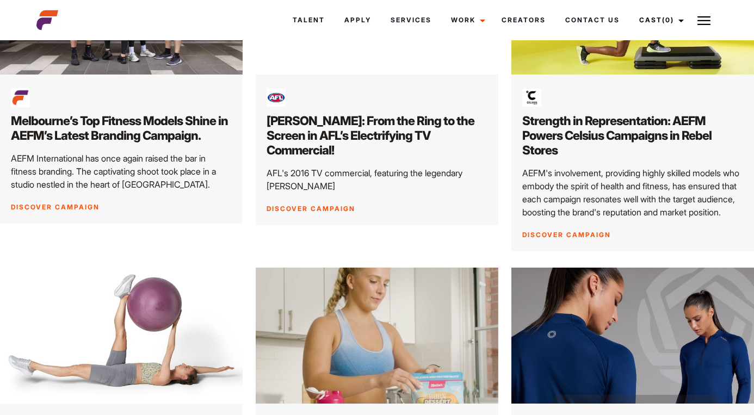
scroll to position [974, 0]
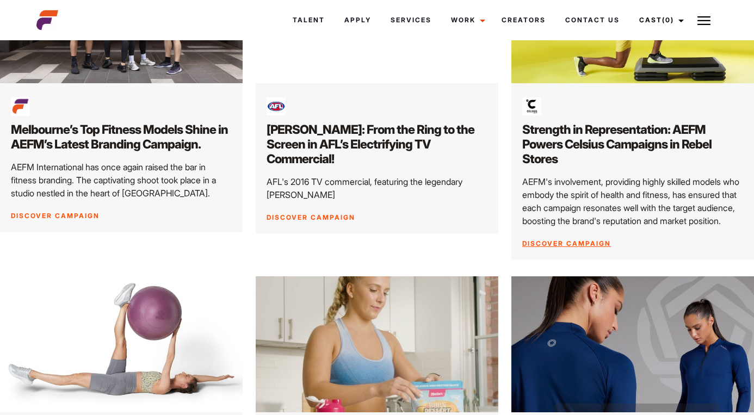
click at [555, 239] on link "Discover Campaign" at bounding box center [566, 243] width 89 height 8
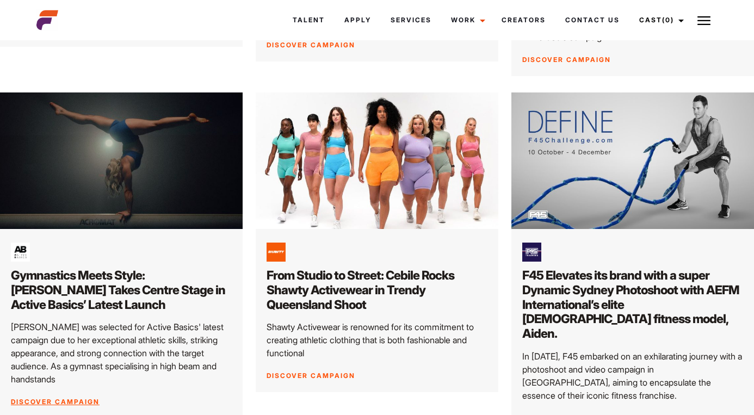
scroll to position [1492, 0]
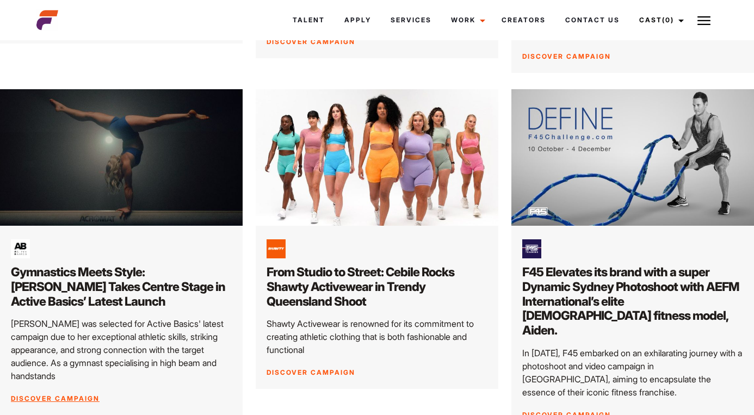
click at [61, 394] on link "Discover Campaign" at bounding box center [55, 398] width 89 height 8
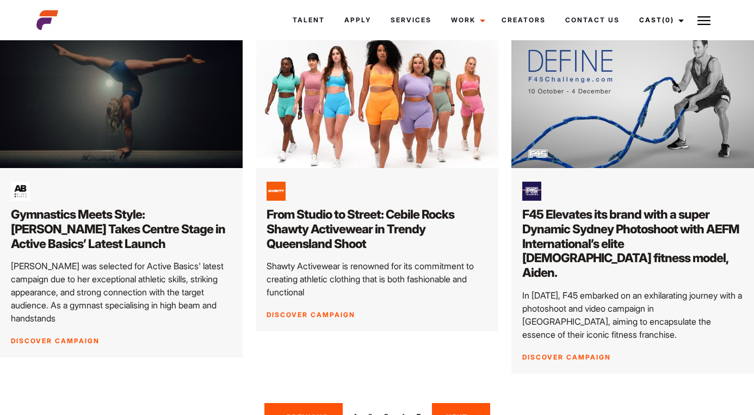
scroll to position [1547, 0]
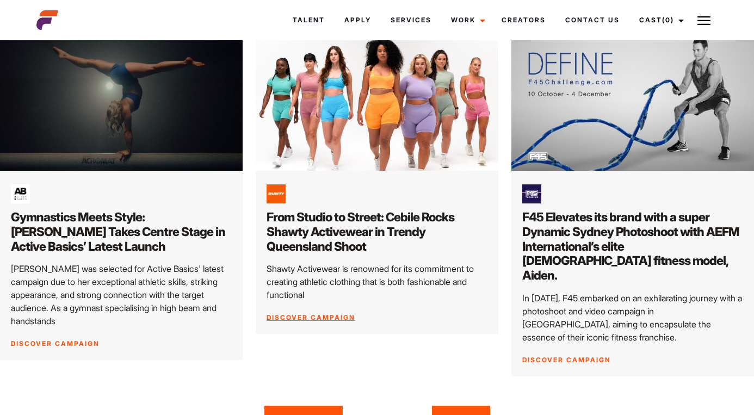
click at [307, 313] on link "Discover Campaign" at bounding box center [310, 317] width 89 height 8
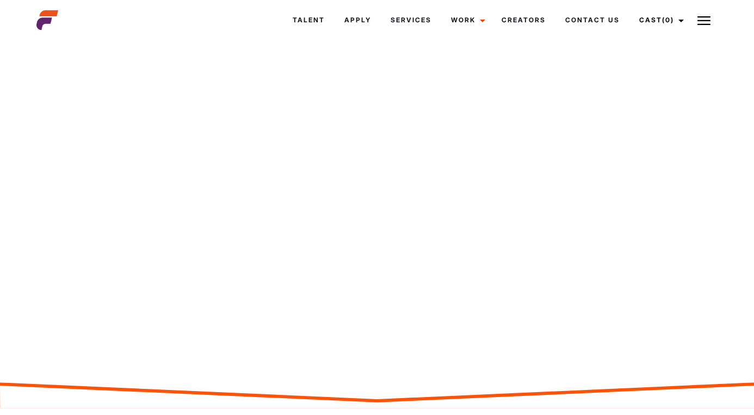
scroll to position [384, 0]
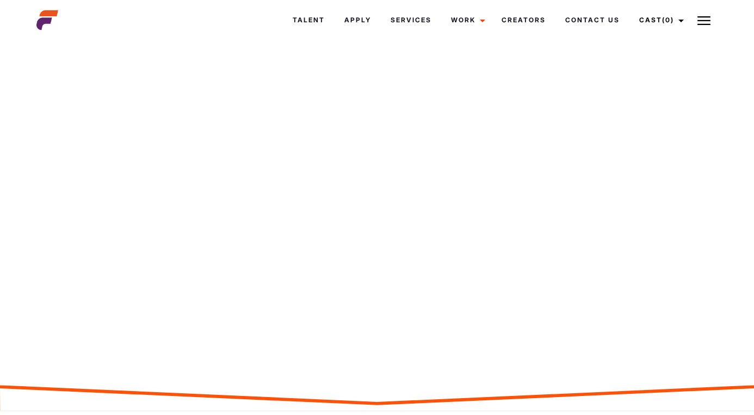
click at [736, 359] on img at bounding box center [734, 355] width 11 height 11
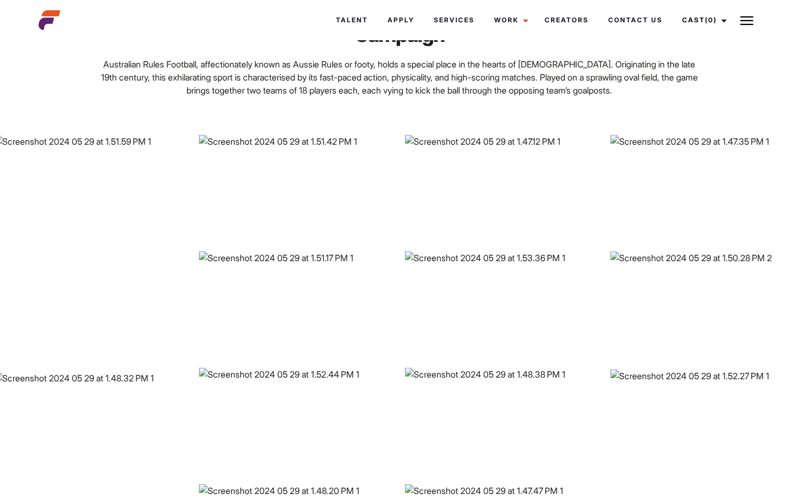
drag, startPoint x: 736, startPoint y: 359, endPoint x: 429, endPoint y: 485, distance: 331.4
drag, startPoint x: 429, startPoint y: 485, endPoint x: 414, endPoint y: 477, distance: 17.0
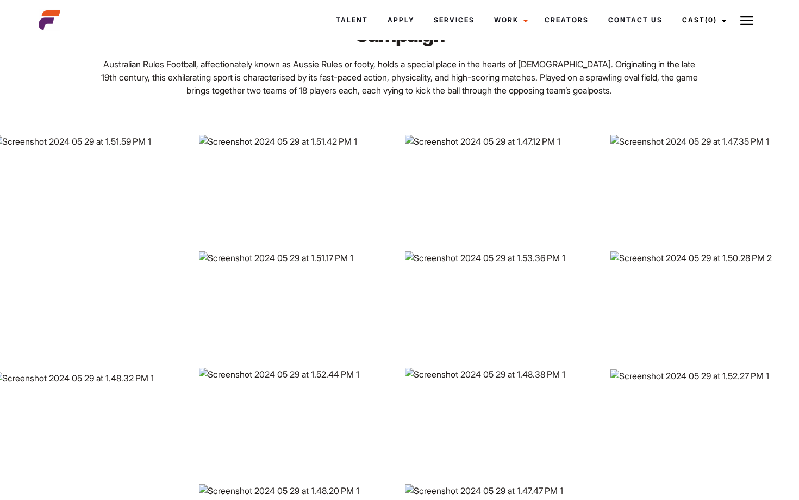
drag, startPoint x: 414, startPoint y: 477, endPoint x: 383, endPoint y: 307, distance: 173.0
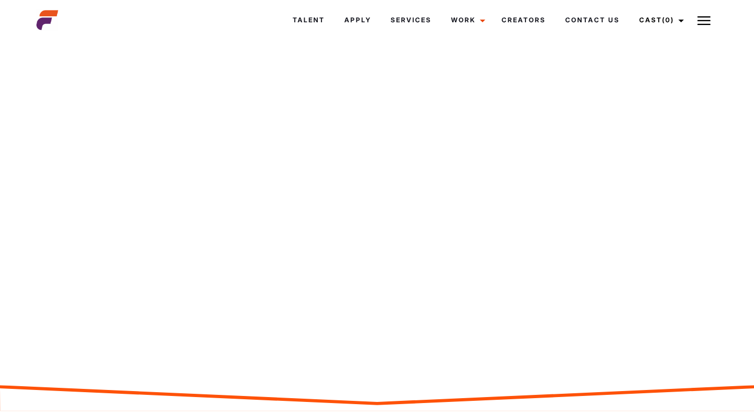
click at [735, 354] on img at bounding box center [734, 355] width 11 height 11
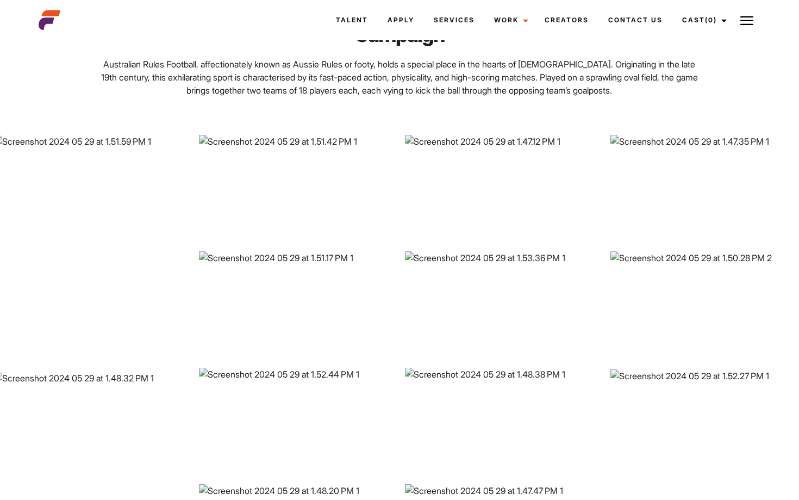
drag, startPoint x: 735, startPoint y: 354, endPoint x: 343, endPoint y: 478, distance: 411.2
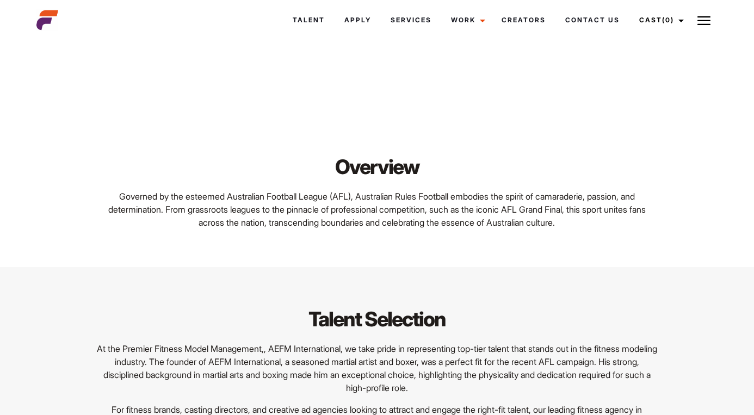
scroll to position [872, 0]
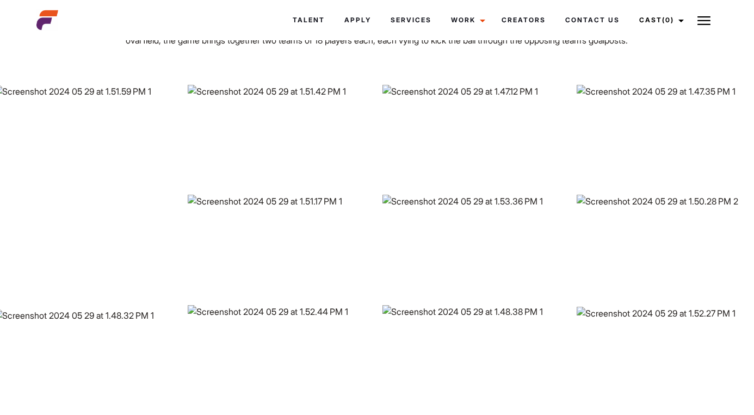
click at [307, 184] on img at bounding box center [280, 135] width 184 height 100
click at [296, 136] on img at bounding box center [280, 135] width 184 height 100
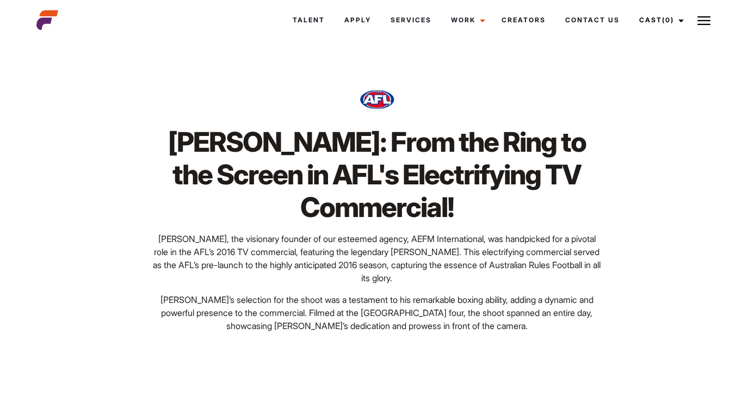
scroll to position [0, 0]
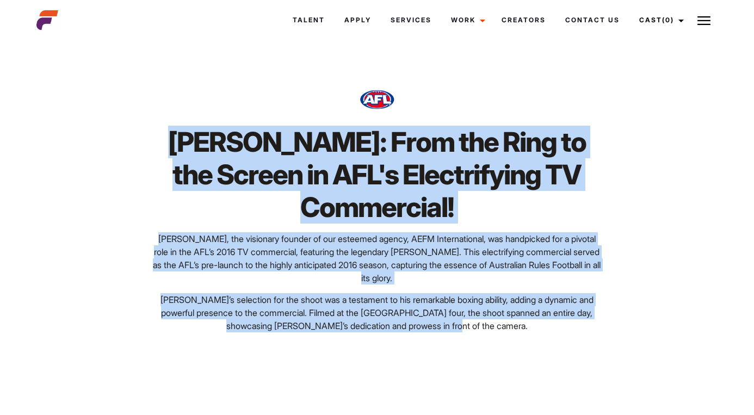
drag, startPoint x: 160, startPoint y: 141, endPoint x: 533, endPoint y: 336, distance: 421.3
click at [533, 336] on div "Jason Shepherd: From the Ring to the Screen in AFL's Electrifying TV Commercial…" at bounding box center [376, 207] width 693 height 327
copy div "Jason Shepherd: From the Ring to the Screen in AFL's Electrifying TV Commercial…"
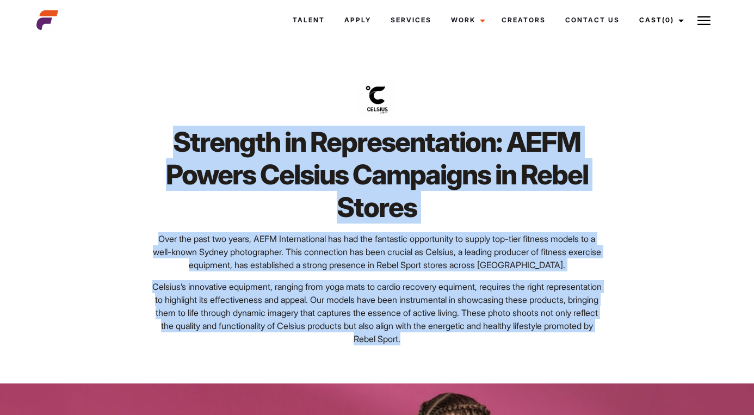
drag, startPoint x: 173, startPoint y: 135, endPoint x: 433, endPoint y: 378, distance: 355.9
click at [433, 378] on div "Strength in Representation: AEFM Powers Celsius Campaigns in Rebel Stores Over …" at bounding box center [376, 214] width 693 height 340
copy div "Strength in Representation: AEFM Powers Celsius Campaigns in Rebel Stores Over …"
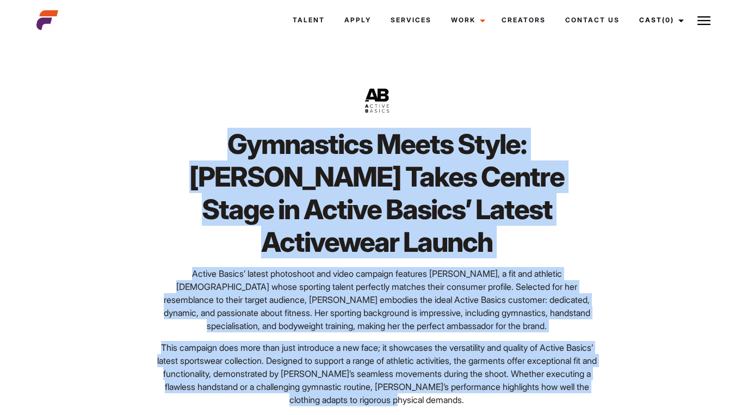
drag, startPoint x: 160, startPoint y: 146, endPoint x: 494, endPoint y: 366, distance: 399.7
click at [494, 366] on div "Gymnastics Meets Style: Anika Takes Centre Stage in Active Basics’ Latest Activ…" at bounding box center [377, 267] width 462 height 278
copy div "Gymnastics Meets Style: Anika Takes Centre Stage in Active Basics’ Latest Activ…"
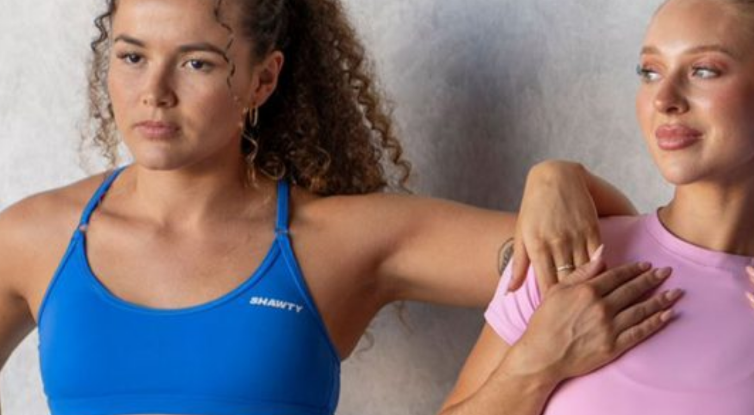
scroll to position [272, 0]
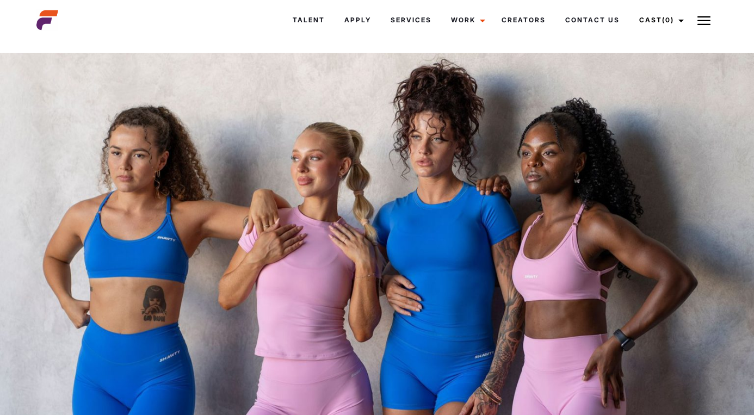
click at [301, 135] on img at bounding box center [377, 265] width 754 height 424
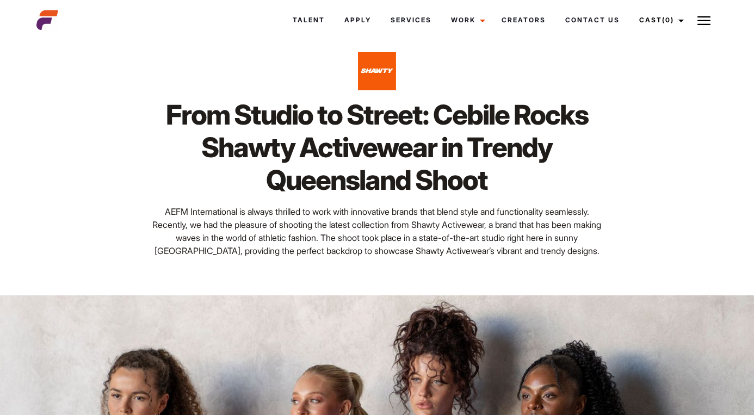
scroll to position [31, 0]
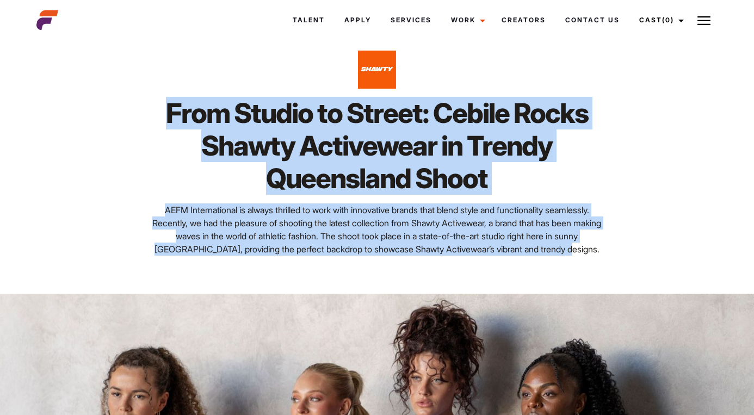
drag, startPoint x: 173, startPoint y: 116, endPoint x: 536, endPoint y: 254, distance: 388.1
click at [538, 256] on div "From Studio to Street: Cebile Rocks Shawty Activewear in Trendy Queensland Shoo…" at bounding box center [377, 176] width 462 height 159
copy div "From Studio to Street: Cebile Rocks Shawty Activewear in Trendy Queensland Shoo…"
click at [45, 28] on img at bounding box center [47, 20] width 22 height 22
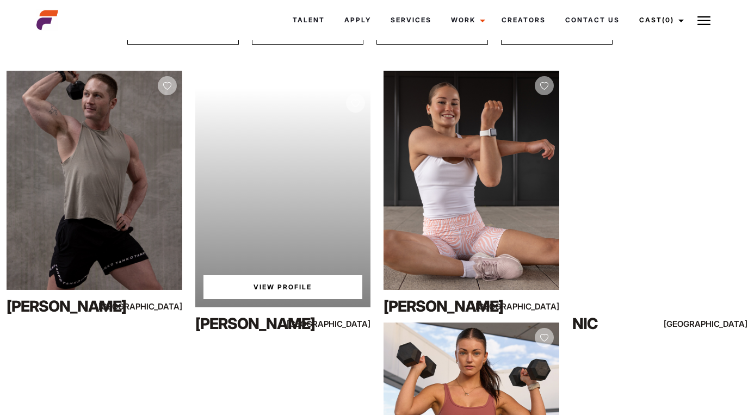
scroll to position [171, 0]
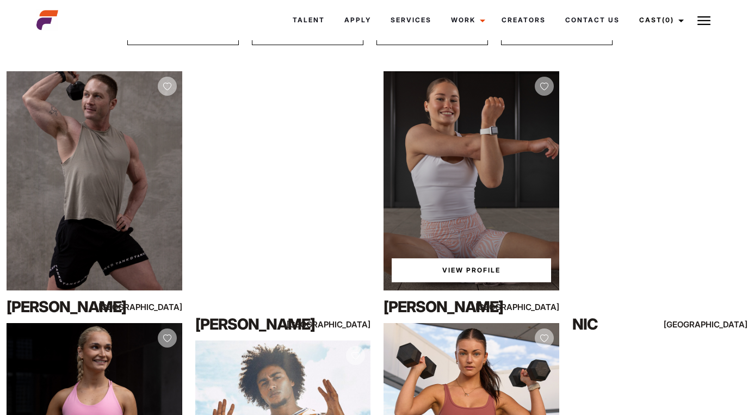
click at [457, 275] on link "View Profile" at bounding box center [471, 270] width 159 height 24
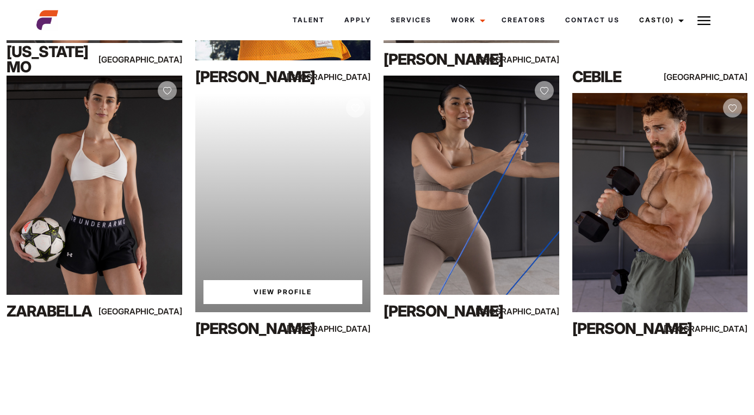
scroll to position [678, 0]
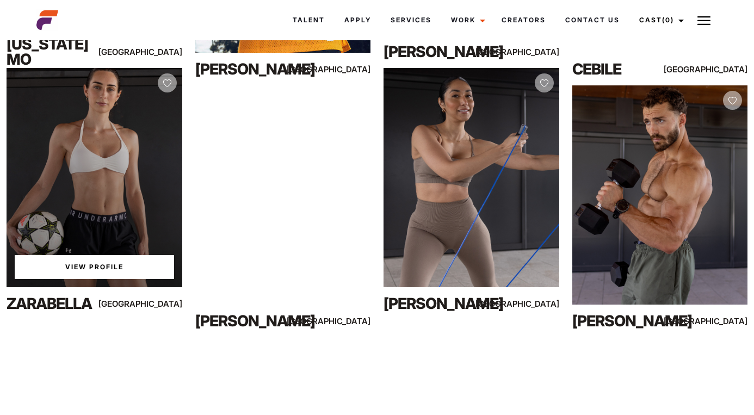
click at [125, 189] on div "View Profile" at bounding box center [95, 177] width 176 height 219
click at [108, 274] on link "View Profile" at bounding box center [94, 267] width 159 height 24
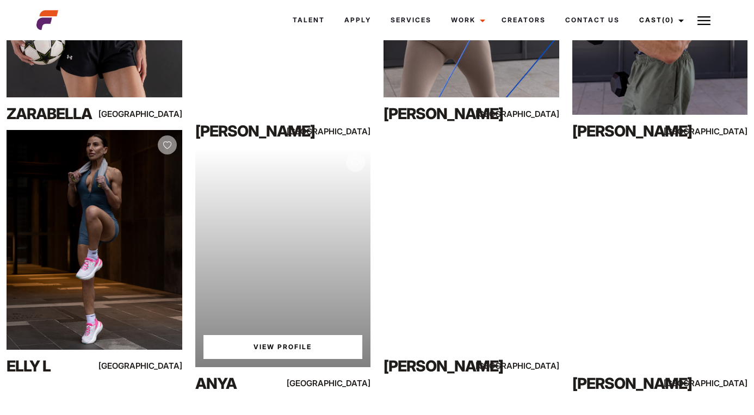
scroll to position [841, 0]
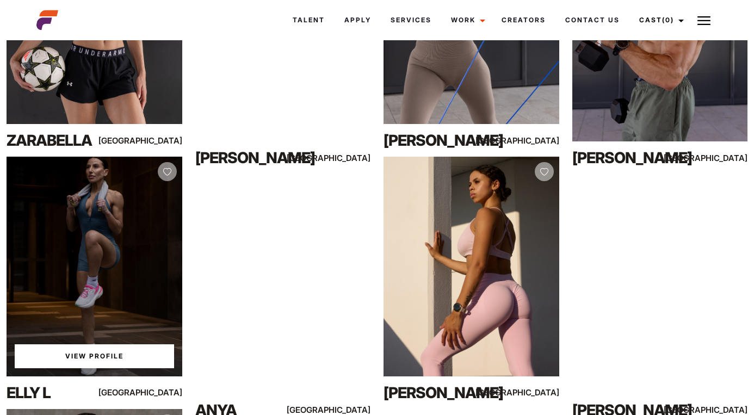
click at [98, 353] on link "View Profile" at bounding box center [94, 356] width 159 height 24
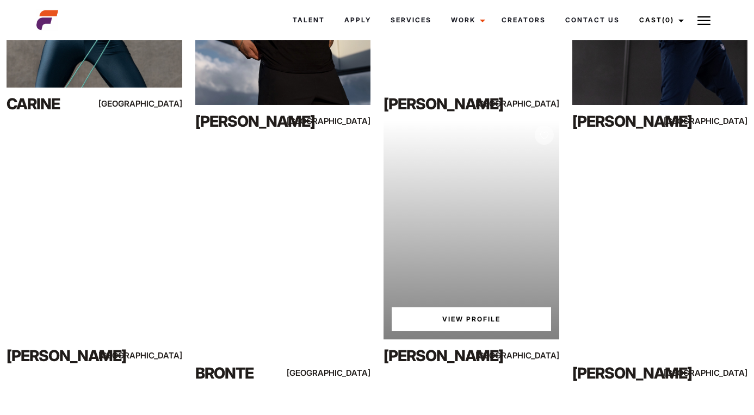
scroll to position [1394, 0]
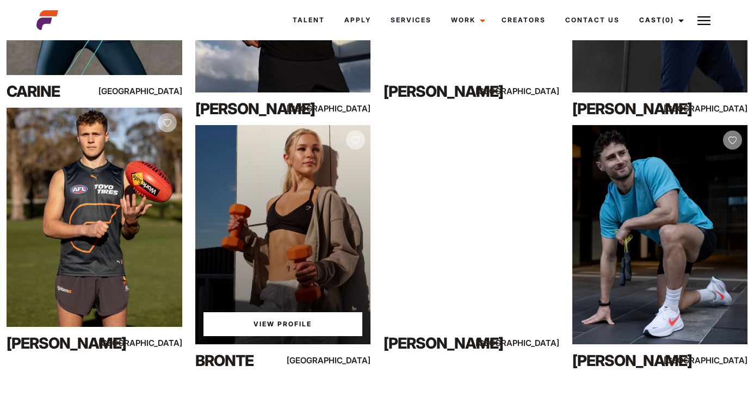
click at [270, 323] on link "View Profile" at bounding box center [282, 324] width 159 height 24
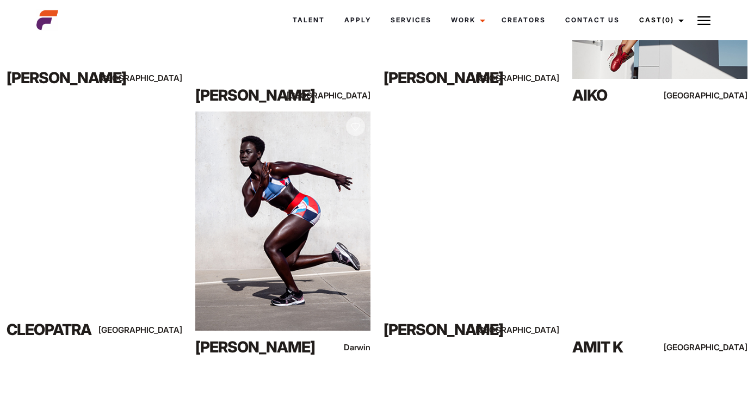
scroll to position [4672, 0]
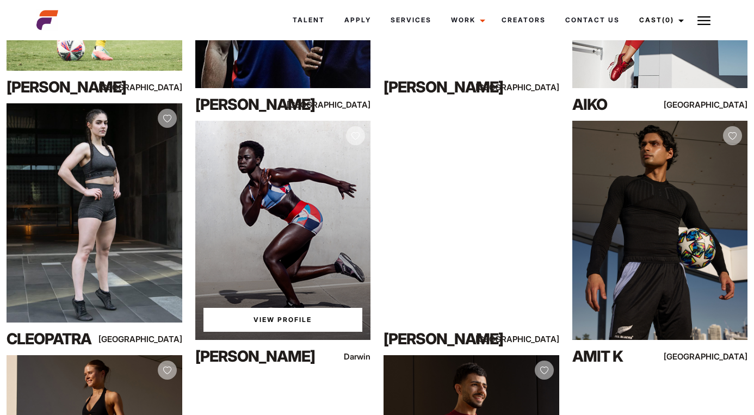
click at [272, 322] on link "View Profile" at bounding box center [282, 320] width 159 height 24
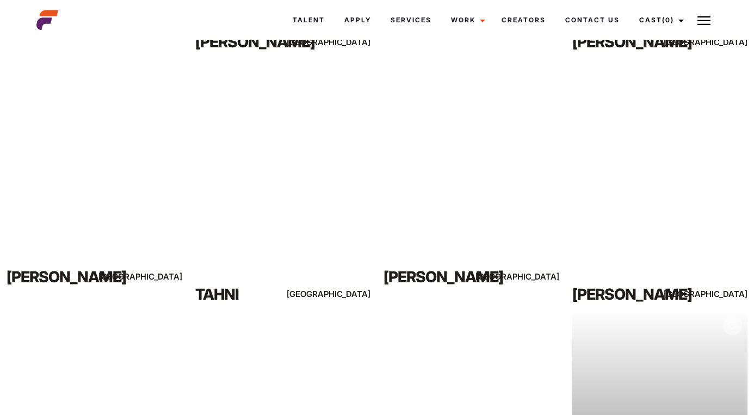
scroll to position [2943, 0]
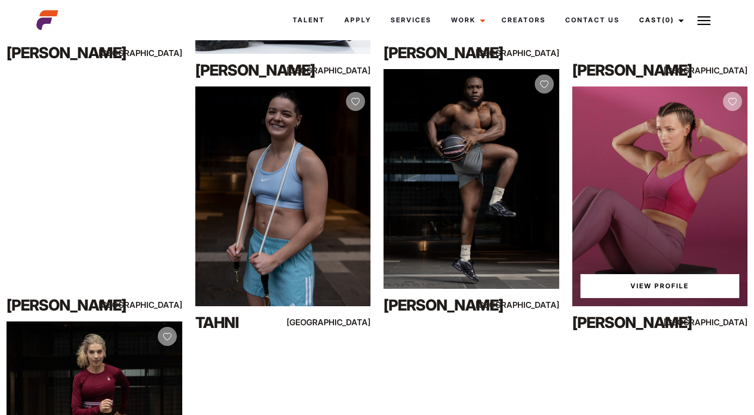
click at [635, 282] on link "View Profile" at bounding box center [659, 286] width 159 height 24
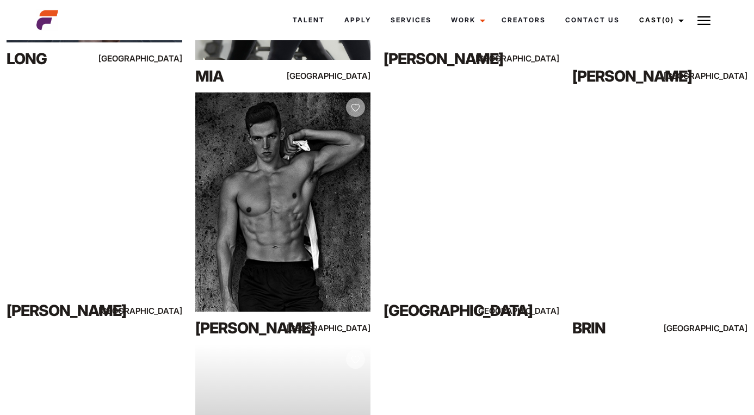
scroll to position [7974, 0]
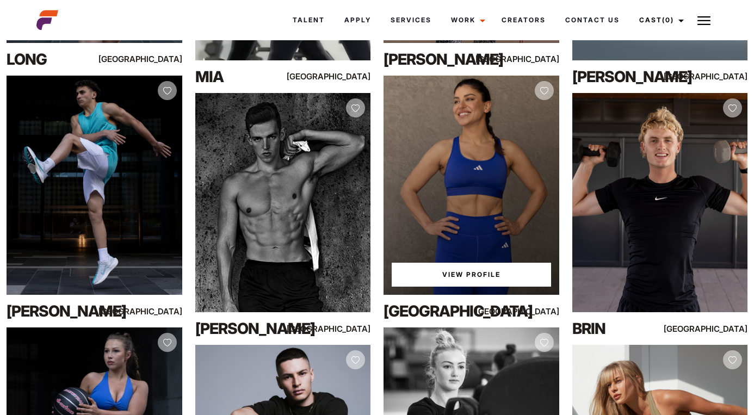
click at [485, 197] on div "View Profile" at bounding box center [471, 185] width 176 height 219
click at [457, 274] on link "View Profile" at bounding box center [471, 275] width 159 height 24
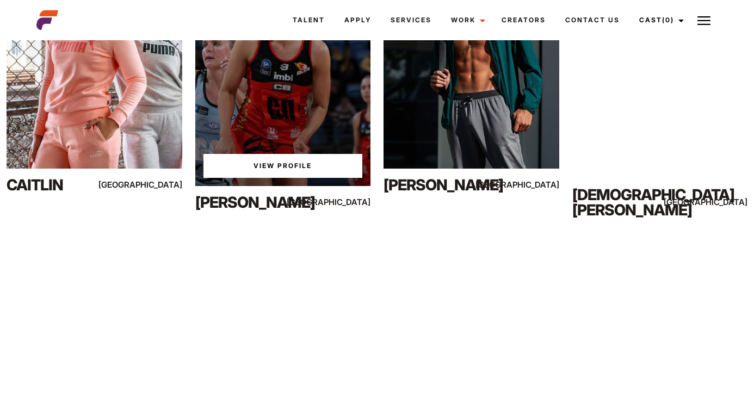
scroll to position [9360, 0]
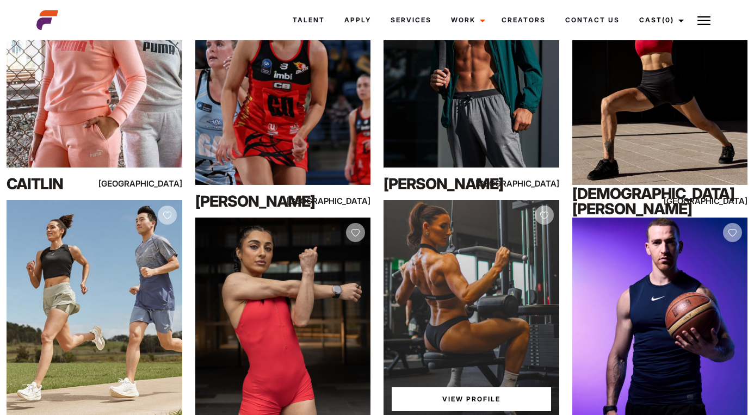
click at [461, 401] on link "View Profile" at bounding box center [471, 399] width 159 height 24
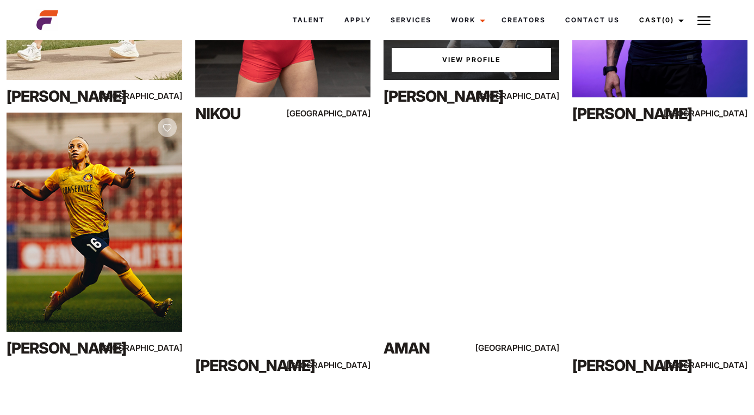
scroll to position [9703, 0]
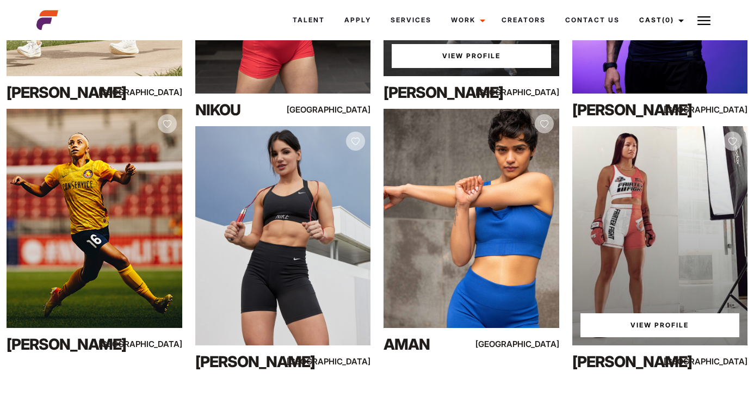
click at [657, 323] on link "View Profile" at bounding box center [659, 325] width 159 height 24
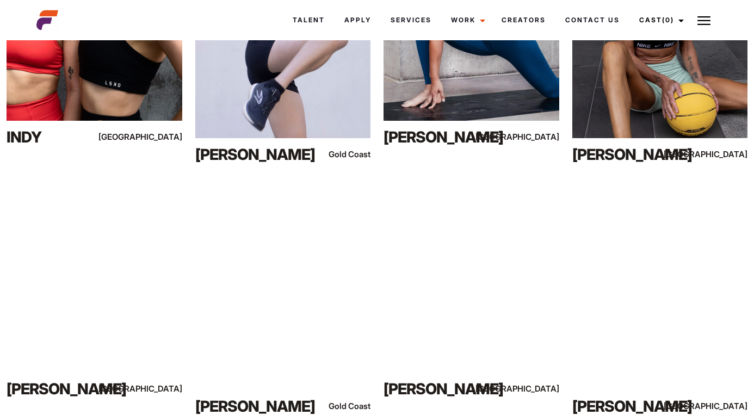
scroll to position [11168, 0]
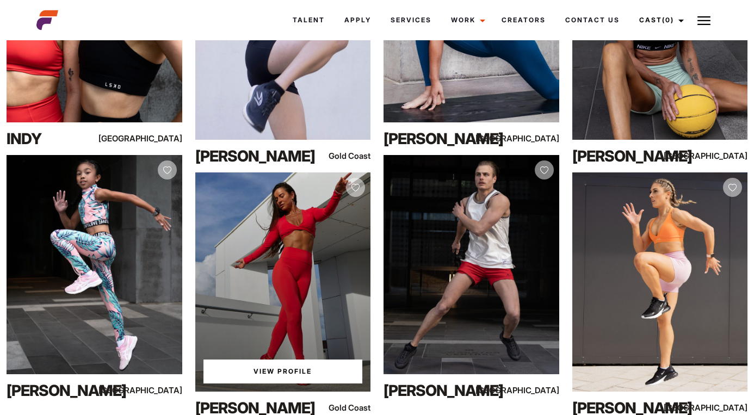
click at [278, 372] on link "View Profile" at bounding box center [282, 371] width 159 height 24
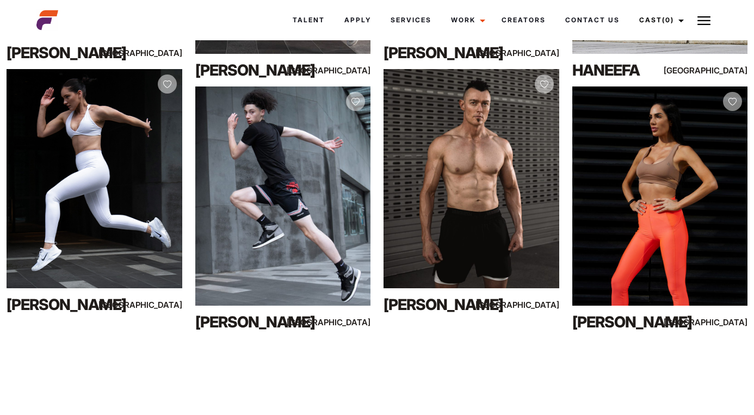
scroll to position [14288, 0]
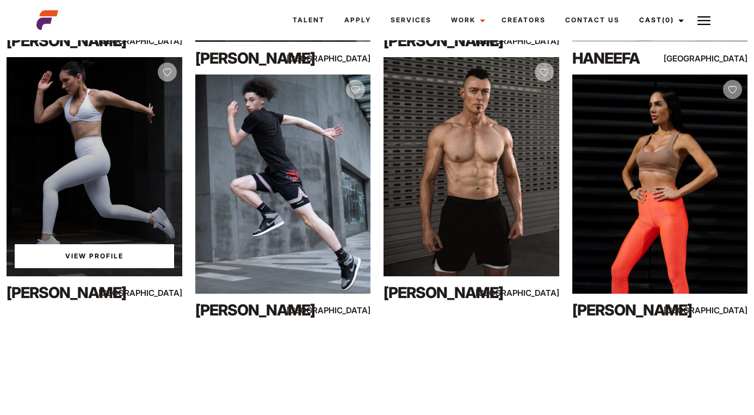
click at [117, 257] on link "View Profile" at bounding box center [94, 256] width 159 height 24
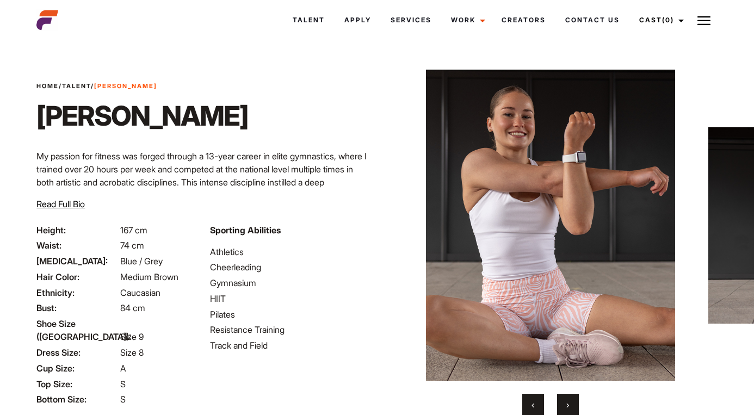
click at [568, 403] on span "›" at bounding box center [567, 404] width 3 height 11
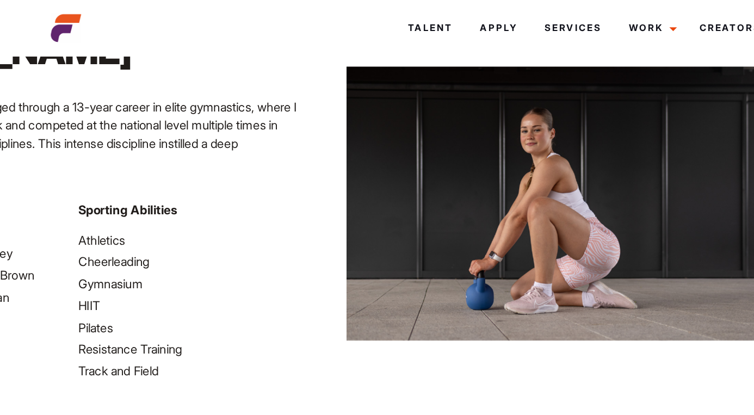
scroll to position [0, 3]
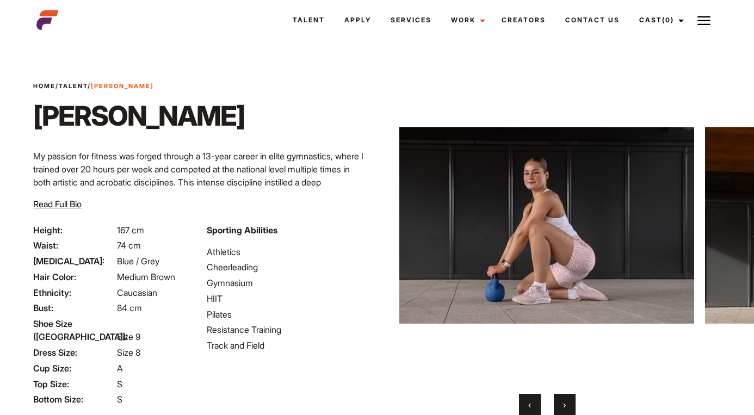
click at [570, 399] on button "›" at bounding box center [565, 405] width 22 height 22
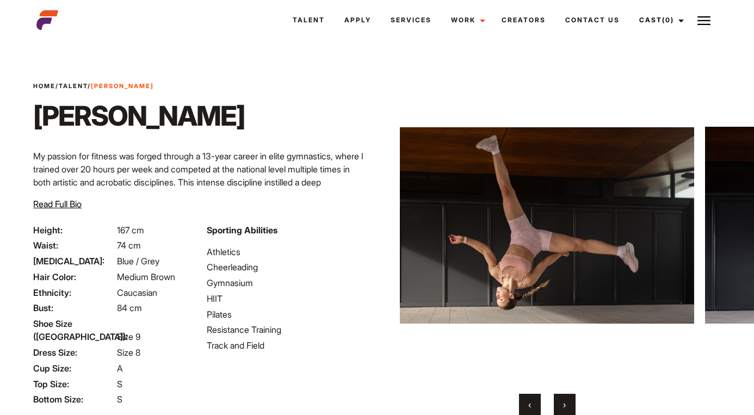
click at [569, 402] on button "›" at bounding box center [565, 405] width 22 height 22
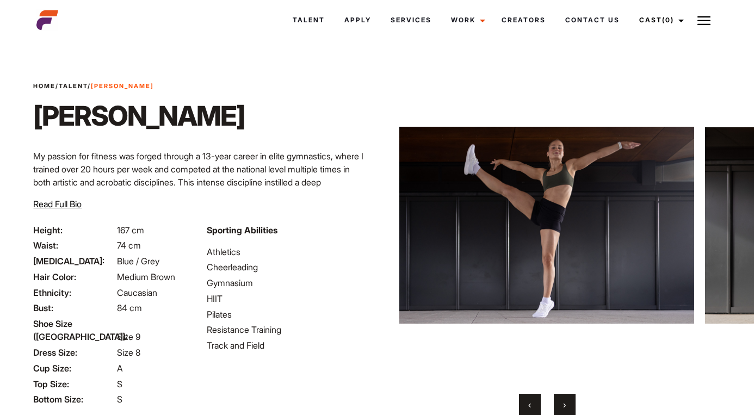
click at [569, 401] on button "›" at bounding box center [565, 405] width 22 height 22
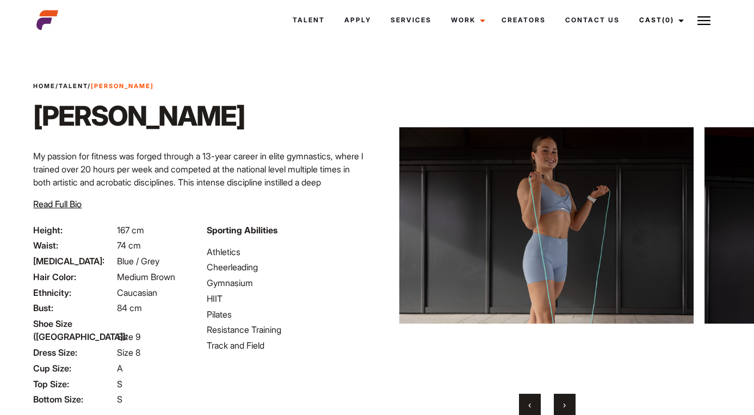
click at [569, 401] on button "›" at bounding box center [565, 405] width 22 height 22
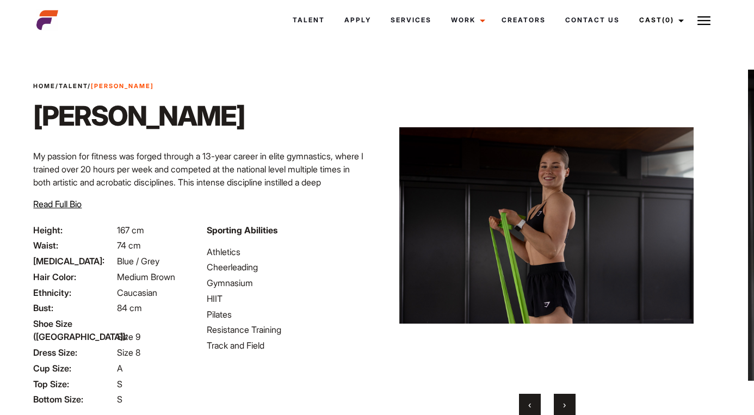
click at [569, 401] on button "›" at bounding box center [565, 405] width 22 height 22
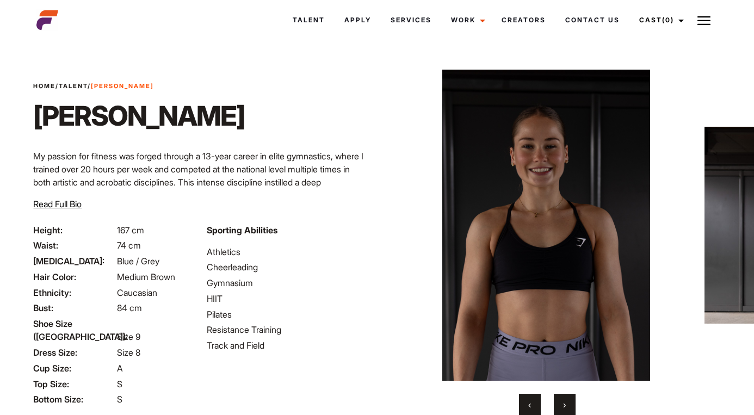
click at [566, 412] on button "›" at bounding box center [565, 405] width 22 height 22
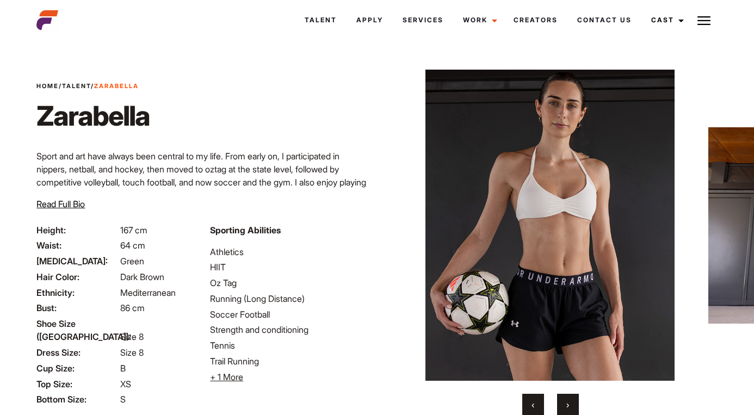
click at [566, 405] on span "›" at bounding box center [567, 404] width 3 height 11
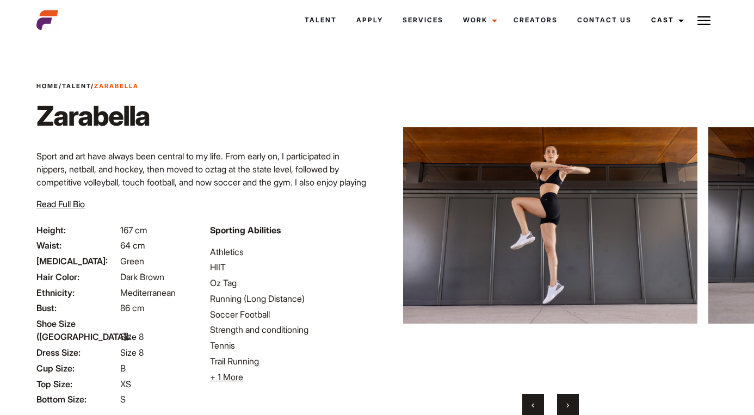
click at [566, 403] on span "›" at bounding box center [567, 404] width 3 height 11
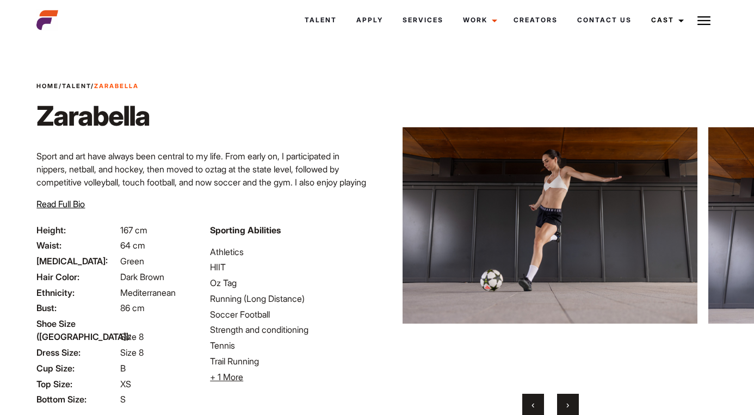
click at [566, 403] on span "›" at bounding box center [567, 404] width 3 height 11
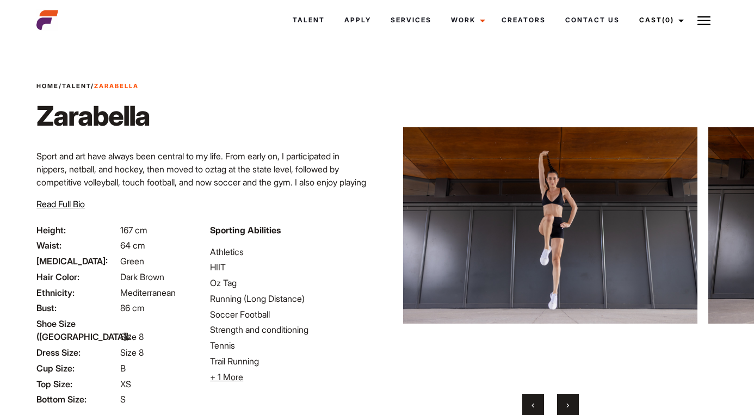
click at [566, 393] on div "‹ ›" at bounding box center [550, 243] width 295 height 346
click at [566, 403] on span "›" at bounding box center [567, 404] width 3 height 11
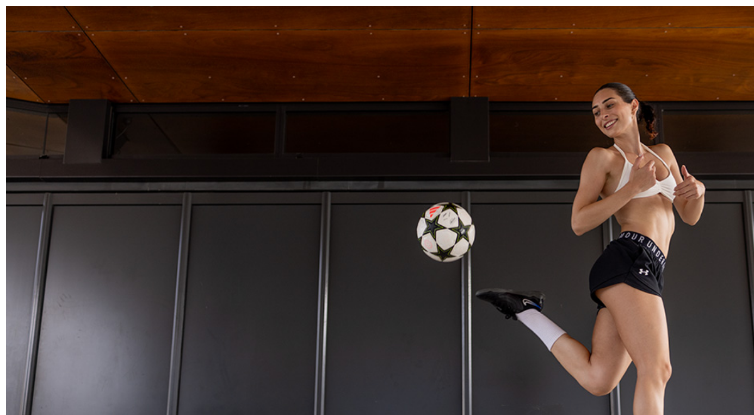
scroll to position [3, 0]
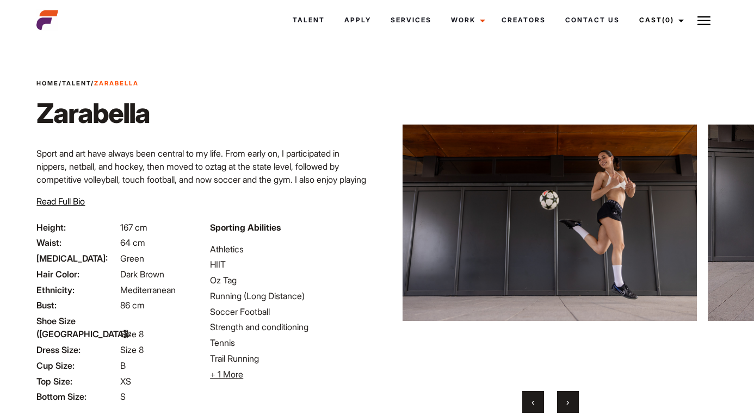
click at [573, 399] on button "›" at bounding box center [568, 402] width 22 height 22
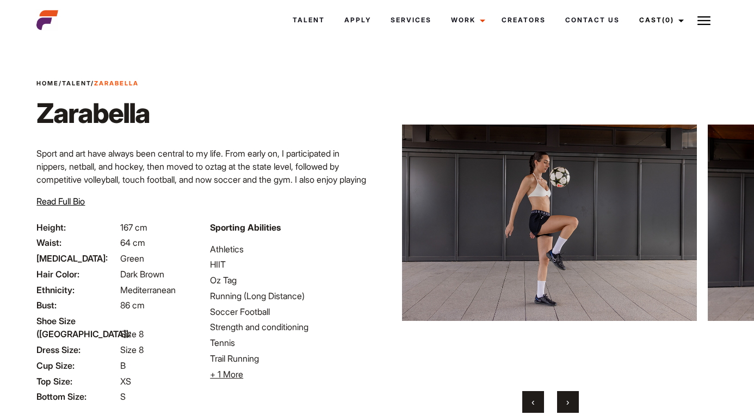
click at [573, 399] on button "›" at bounding box center [568, 402] width 22 height 22
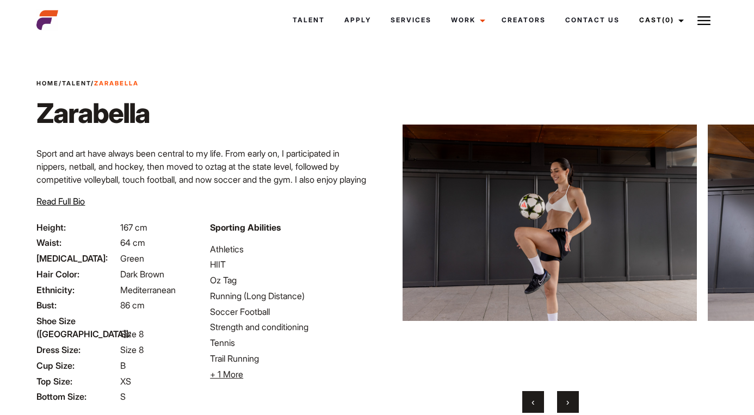
click at [573, 399] on button "›" at bounding box center [568, 402] width 22 height 22
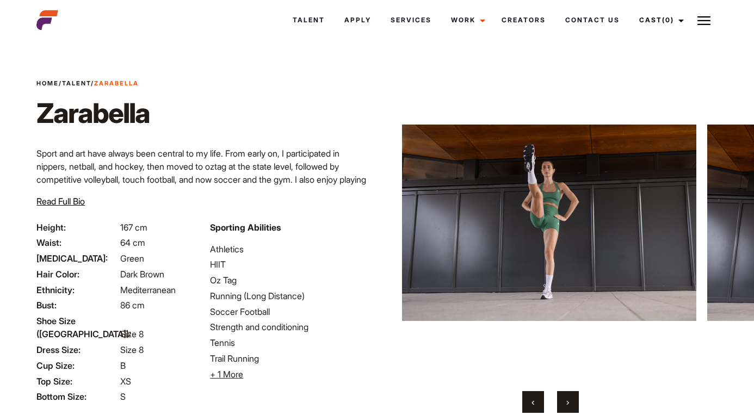
click at [572, 404] on button "›" at bounding box center [568, 402] width 22 height 22
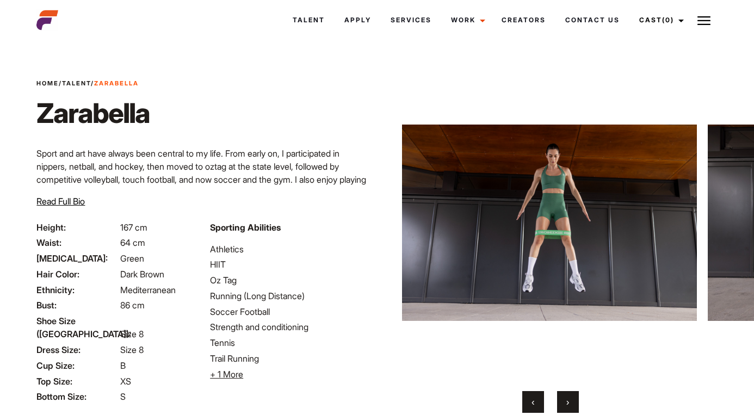
click at [572, 404] on button "›" at bounding box center [568, 402] width 22 height 22
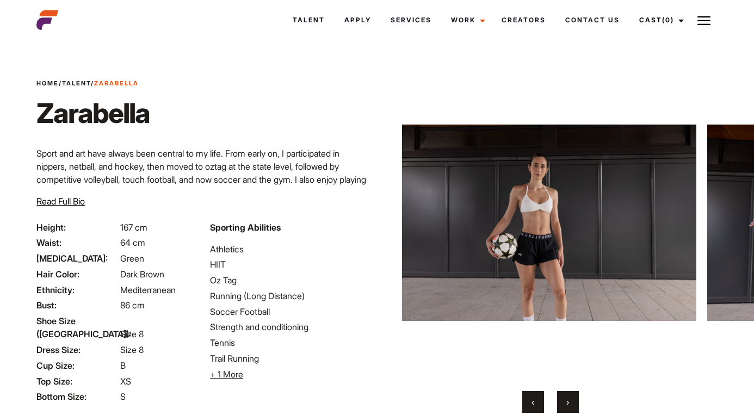
click at [572, 404] on button "›" at bounding box center [568, 402] width 22 height 22
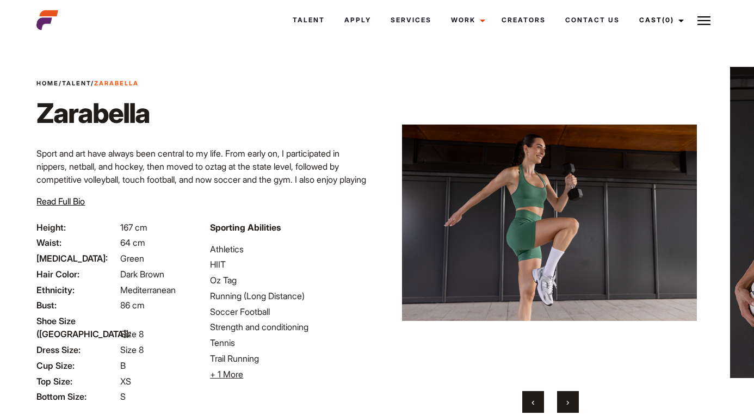
click at [572, 404] on button "›" at bounding box center [568, 402] width 22 height 22
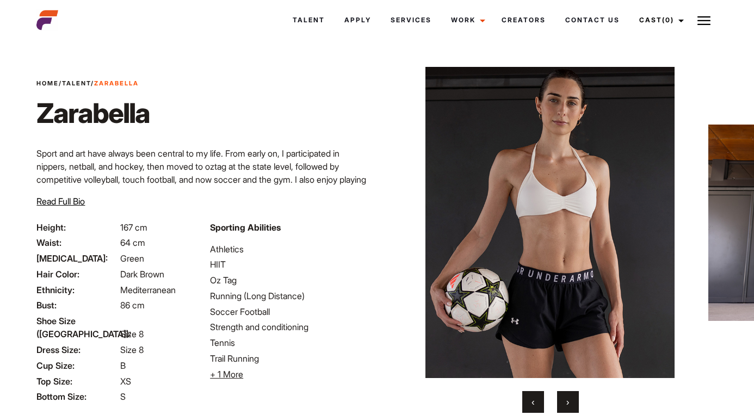
click at [573, 406] on button "›" at bounding box center [568, 402] width 22 height 22
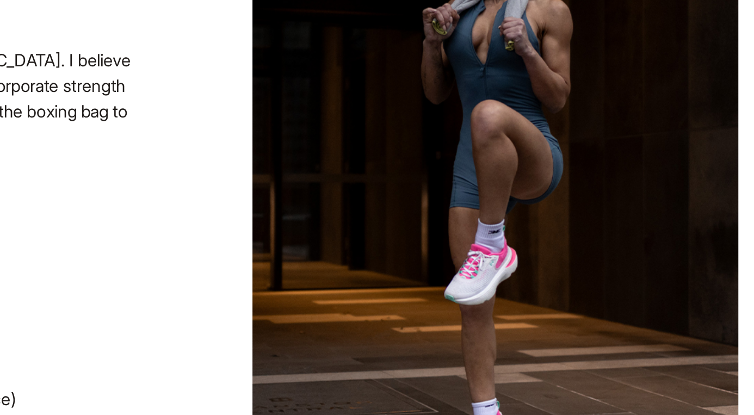
scroll to position [1, 43]
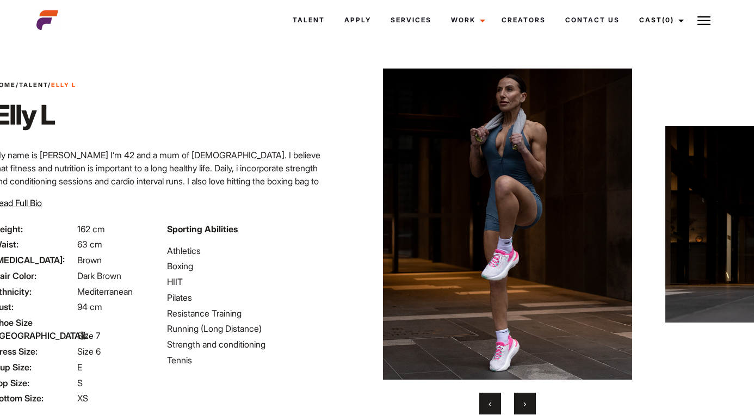
click at [517, 344] on img at bounding box center [507, 224] width 294 height 311
click at [525, 405] on span "›" at bounding box center [524, 403] width 3 height 11
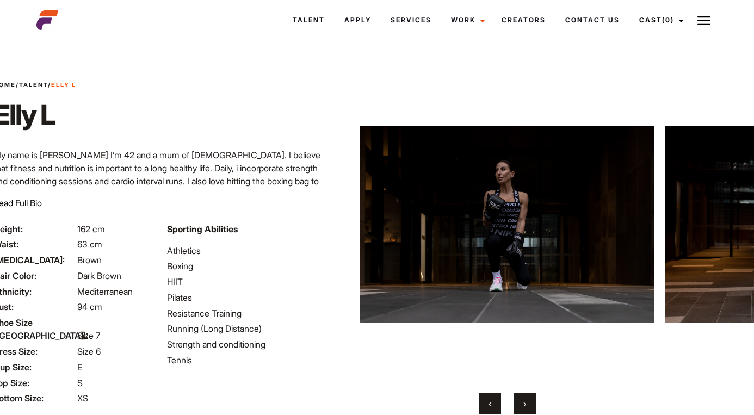
click at [525, 404] on span "›" at bounding box center [524, 403] width 3 height 11
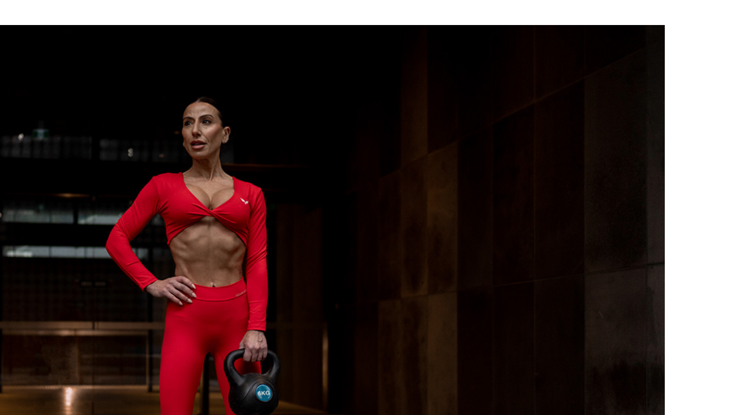
scroll to position [0, 152]
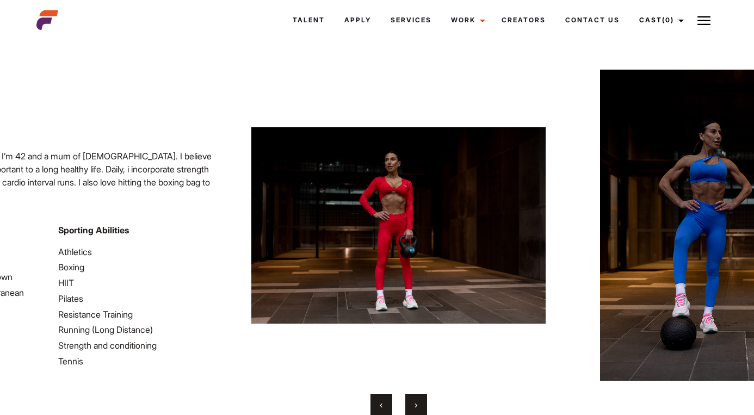
click at [674, 201] on img at bounding box center [703, 225] width 294 height 311
click at [417, 403] on span "›" at bounding box center [415, 404] width 3 height 11
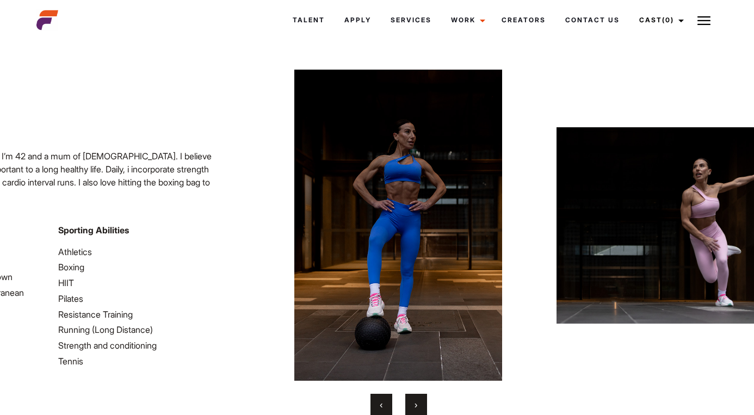
click at [424, 409] on button "›" at bounding box center [416, 405] width 22 height 22
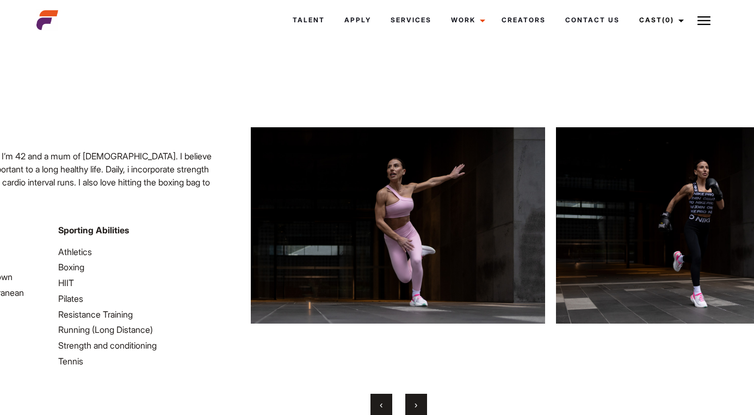
click at [417, 406] on span "›" at bounding box center [415, 404] width 3 height 11
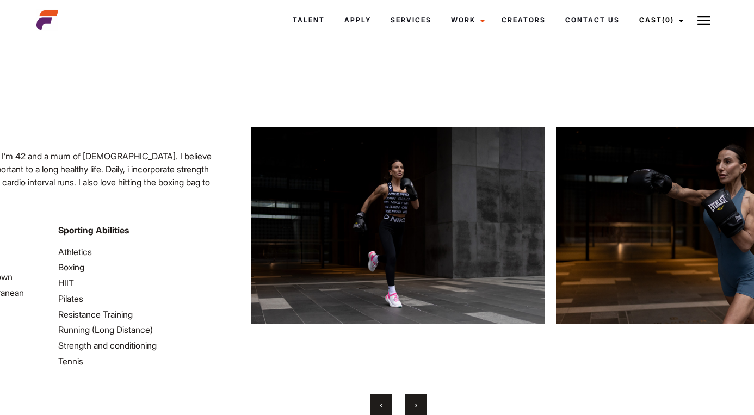
click at [414, 402] on span "›" at bounding box center [415, 404] width 3 height 11
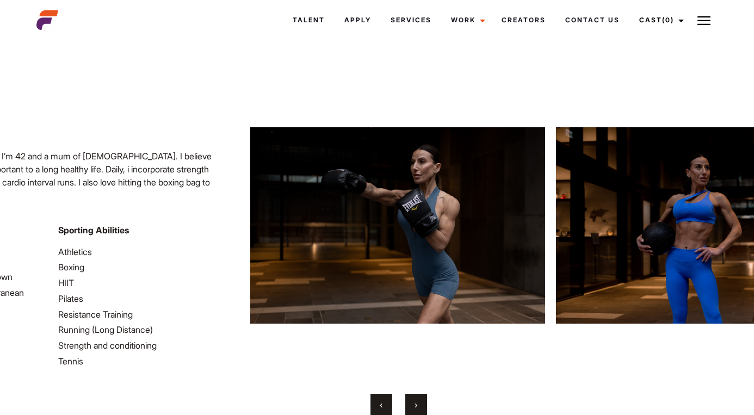
click at [414, 406] on span "›" at bounding box center [415, 404] width 3 height 11
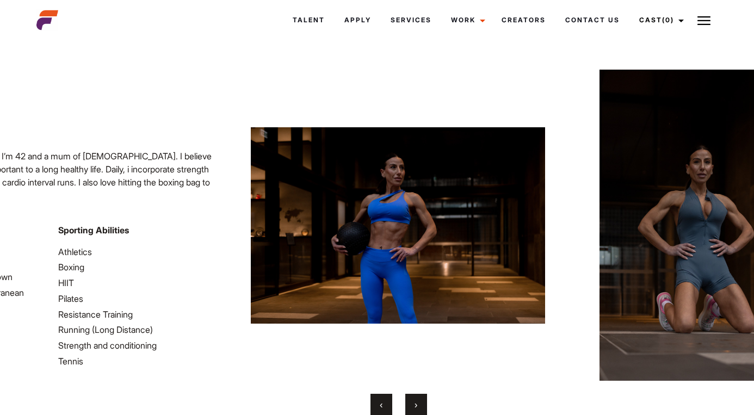
click at [414, 406] on span "›" at bounding box center [415, 404] width 3 height 11
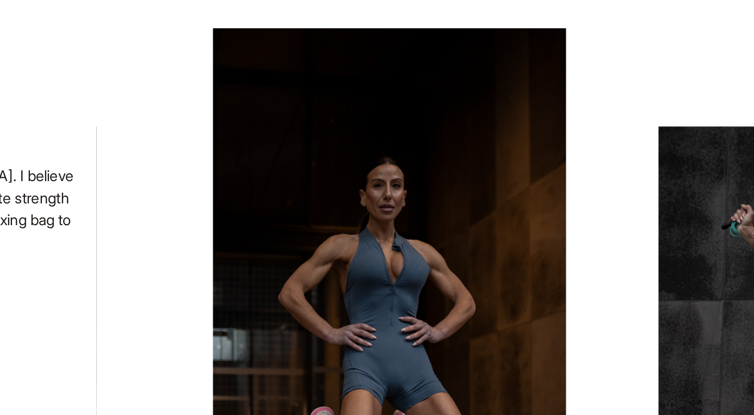
scroll to position [0, 152]
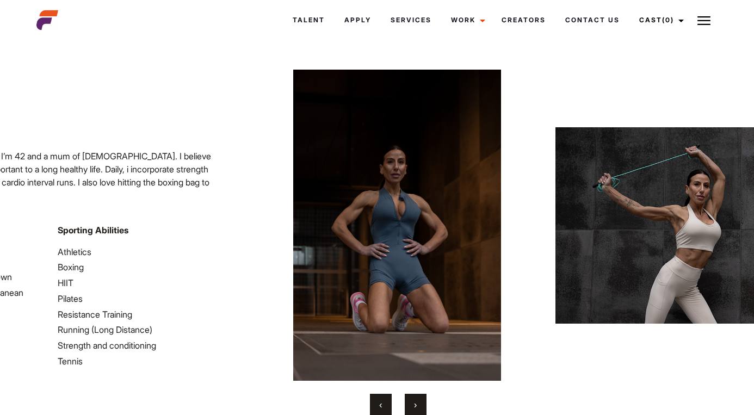
click at [424, 405] on button "›" at bounding box center [416, 405] width 22 height 22
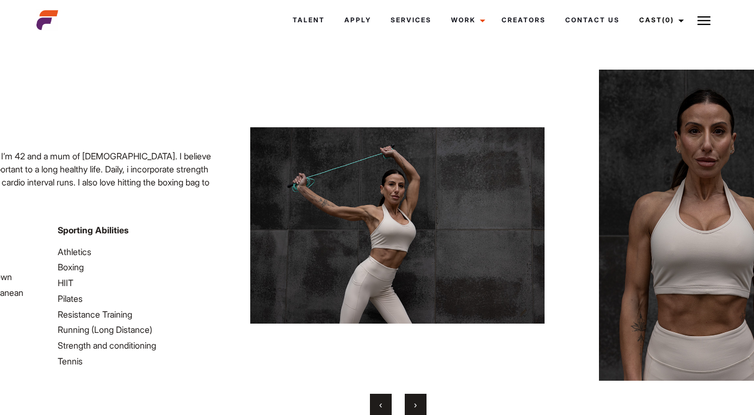
click at [424, 405] on button "›" at bounding box center [416, 405] width 22 height 22
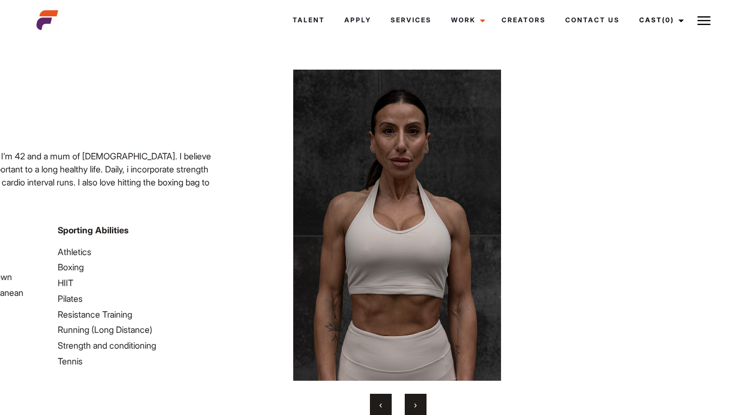
click at [414, 400] on span "›" at bounding box center [415, 404] width 3 height 11
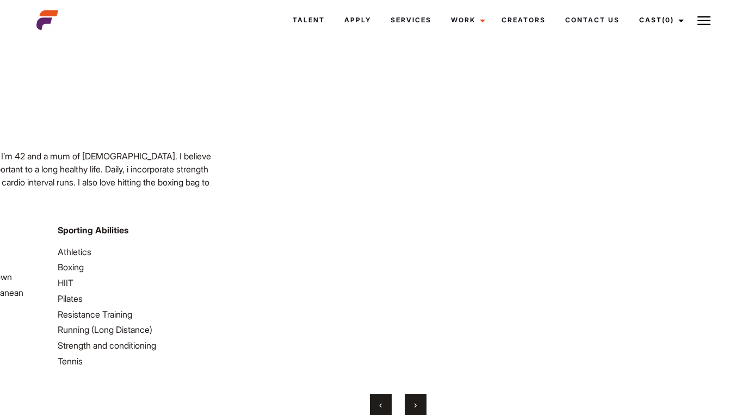
click at [414, 400] on span "›" at bounding box center [415, 404] width 3 height 11
click at [417, 402] on button "›" at bounding box center [416, 405] width 22 height 22
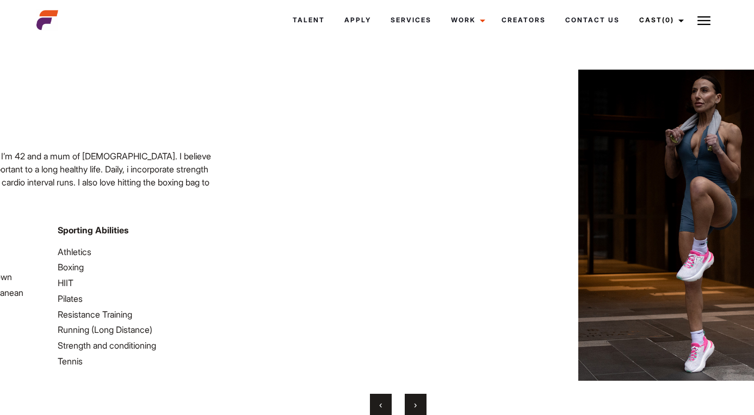
click at [419, 405] on button "›" at bounding box center [416, 405] width 22 height 22
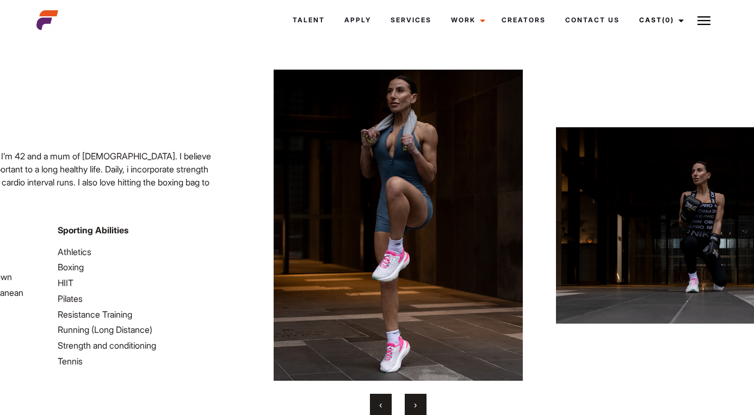
click at [419, 405] on button "›" at bounding box center [416, 405] width 22 height 22
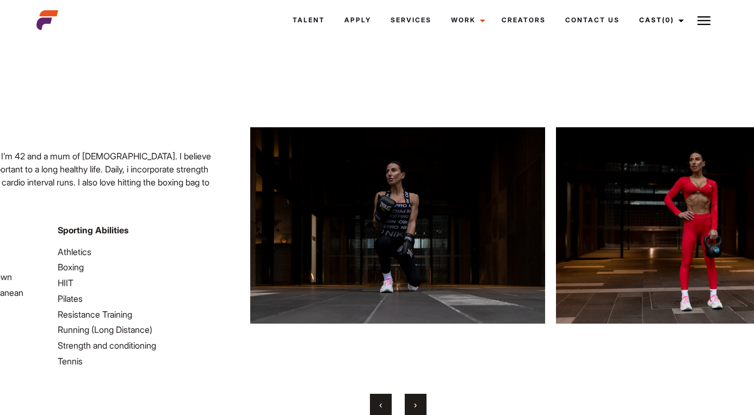
click at [419, 405] on button "›" at bounding box center [416, 405] width 22 height 22
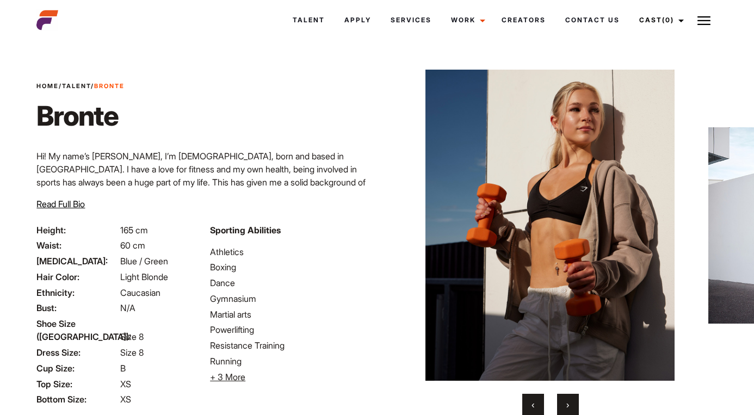
click at [568, 404] on span "›" at bounding box center [567, 404] width 3 height 11
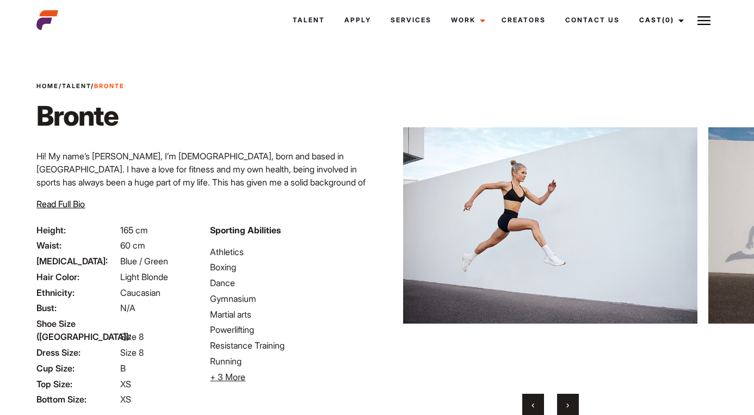
click at [568, 405] on span "›" at bounding box center [567, 404] width 3 height 11
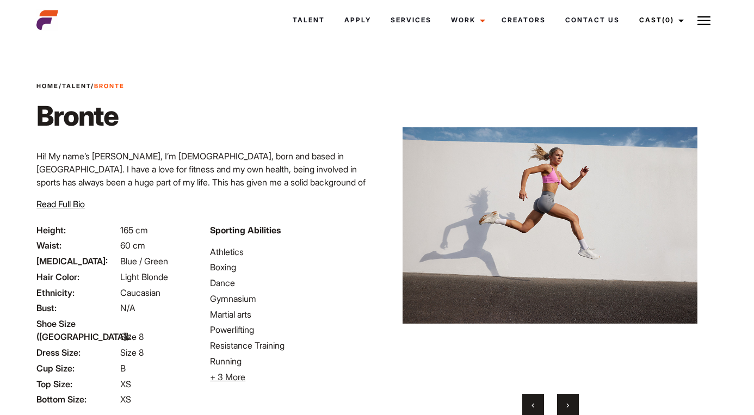
click at [568, 405] on span "›" at bounding box center [567, 404] width 3 height 11
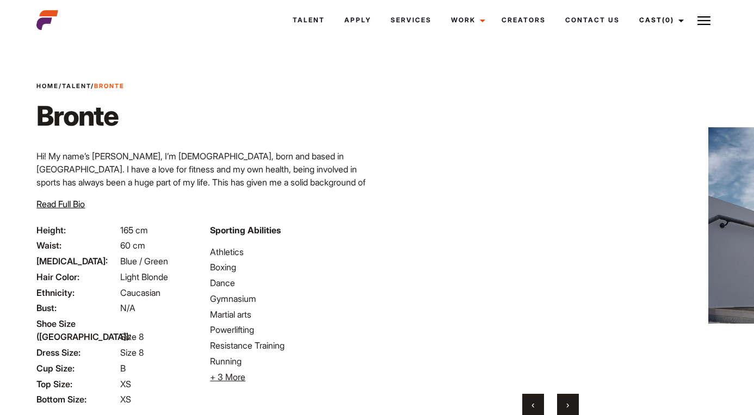
click at [568, 405] on span "›" at bounding box center [567, 404] width 3 height 11
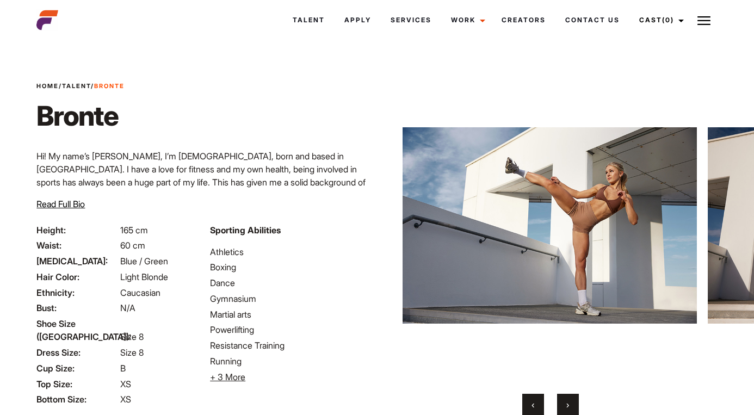
click at [568, 405] on span "›" at bounding box center [567, 404] width 3 height 11
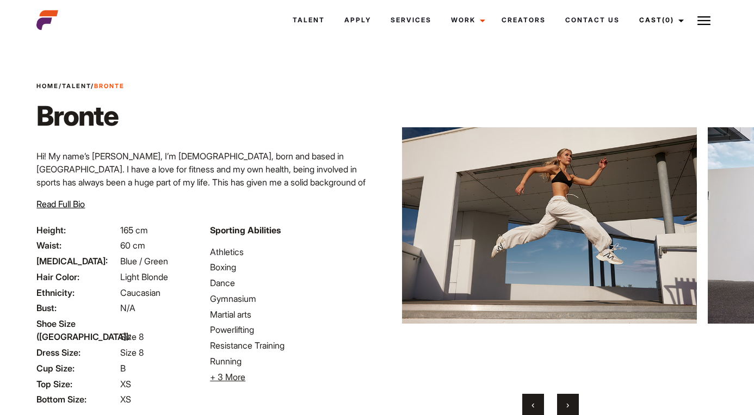
click at [568, 405] on span "›" at bounding box center [567, 404] width 3 height 11
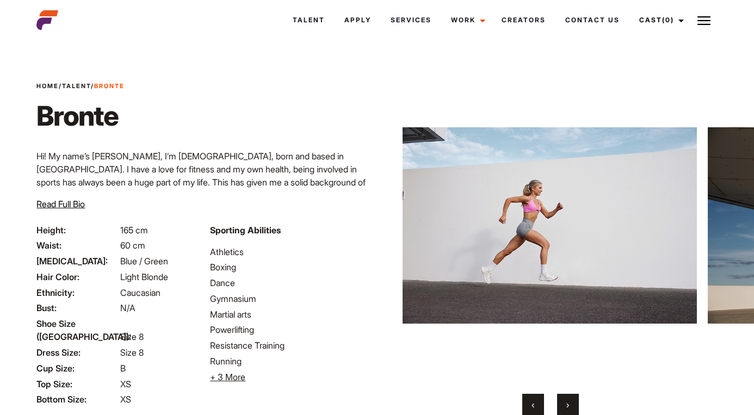
click at [568, 405] on span "›" at bounding box center [567, 404] width 3 height 11
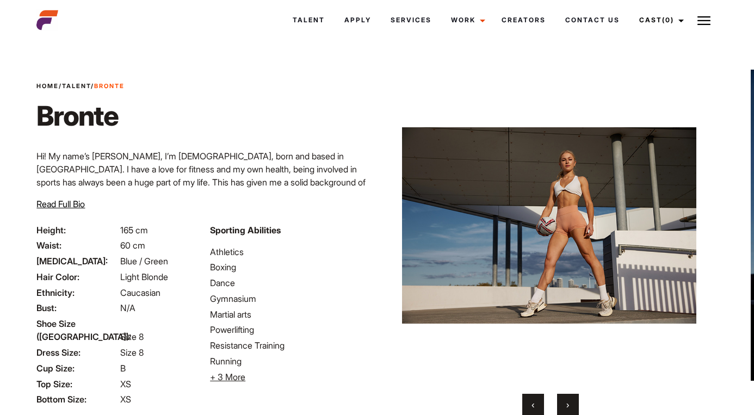
click at [568, 405] on span "›" at bounding box center [567, 404] width 3 height 11
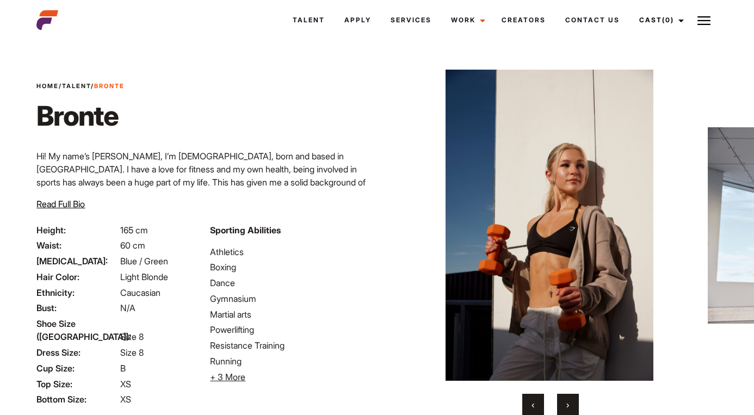
click at [574, 405] on button "›" at bounding box center [568, 405] width 22 height 22
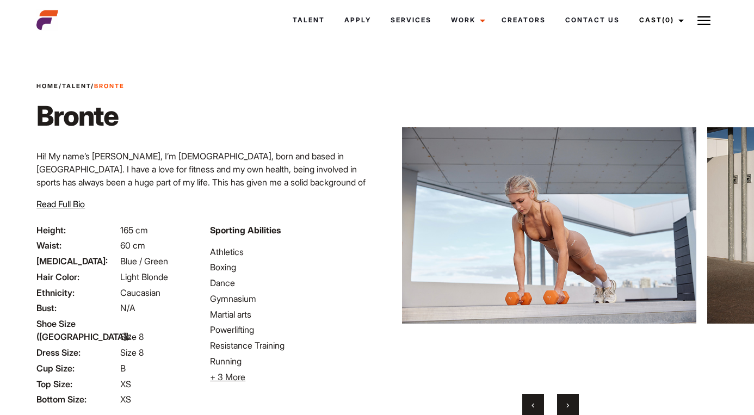
click at [574, 405] on button "›" at bounding box center [568, 405] width 22 height 22
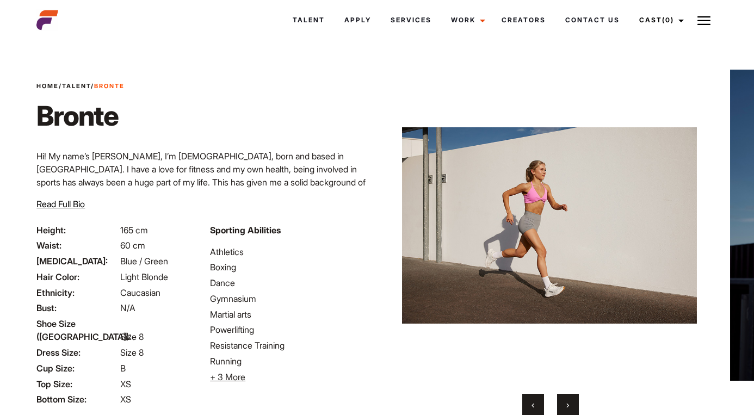
click at [574, 405] on button "›" at bounding box center [568, 405] width 22 height 22
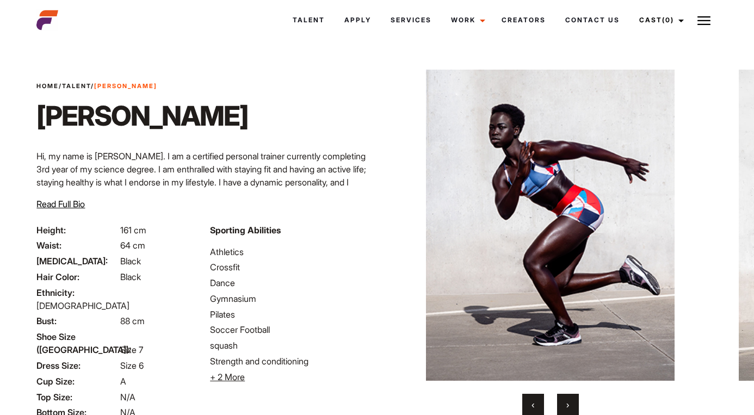
click at [570, 406] on button "›" at bounding box center [568, 405] width 22 height 22
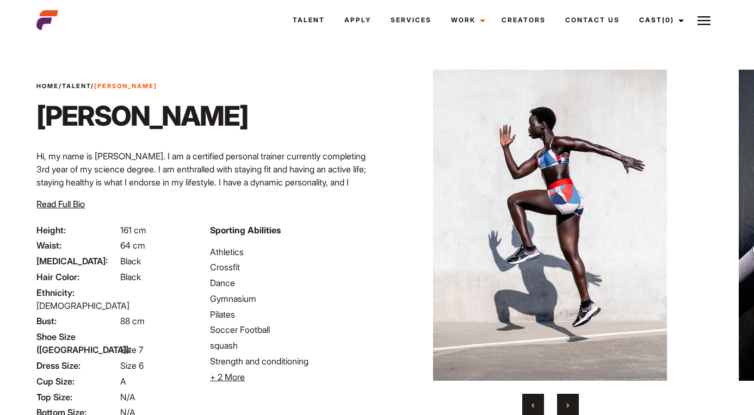
click at [570, 406] on button "›" at bounding box center [568, 405] width 22 height 22
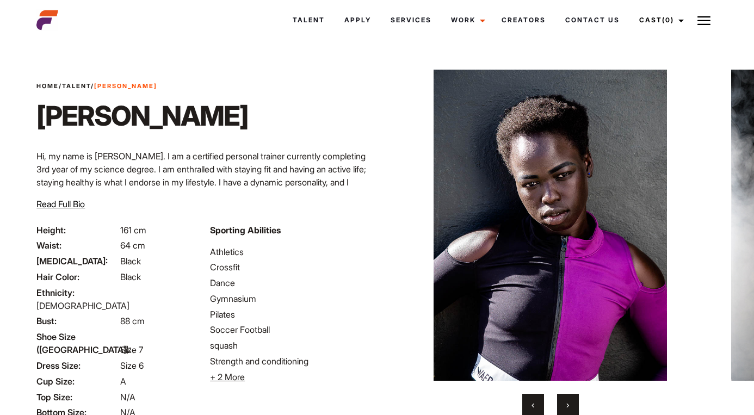
click at [570, 406] on button "›" at bounding box center [568, 405] width 22 height 22
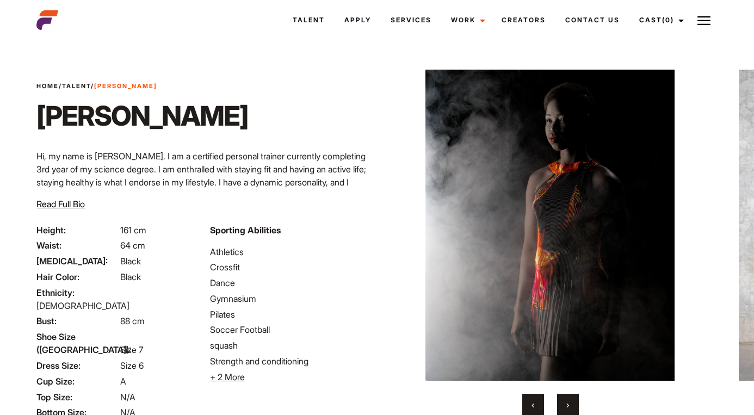
click at [570, 406] on button "›" at bounding box center [568, 405] width 22 height 22
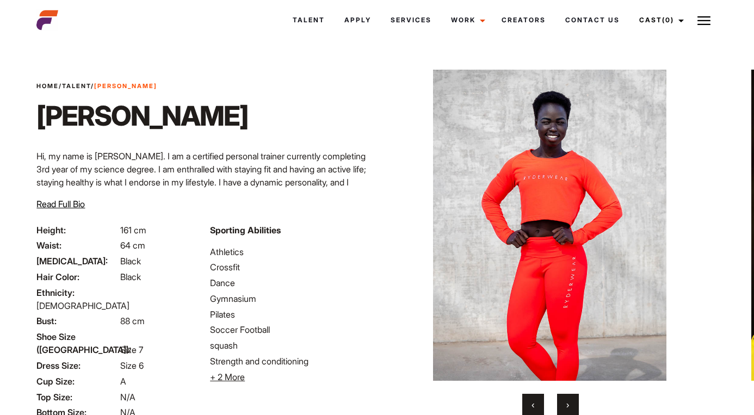
click at [570, 406] on button "›" at bounding box center [568, 405] width 22 height 22
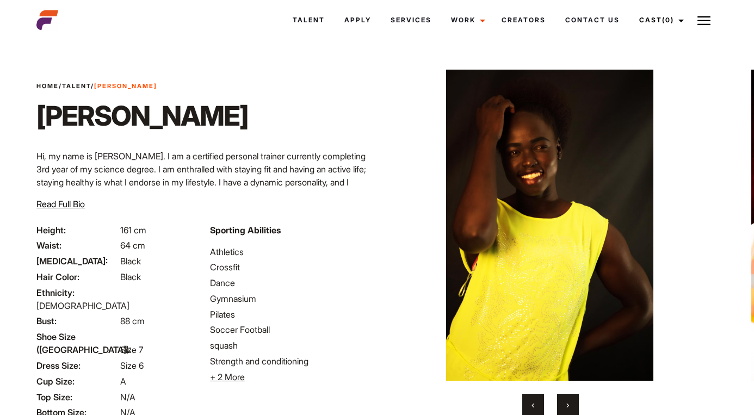
click at [570, 406] on button "›" at bounding box center [568, 405] width 22 height 22
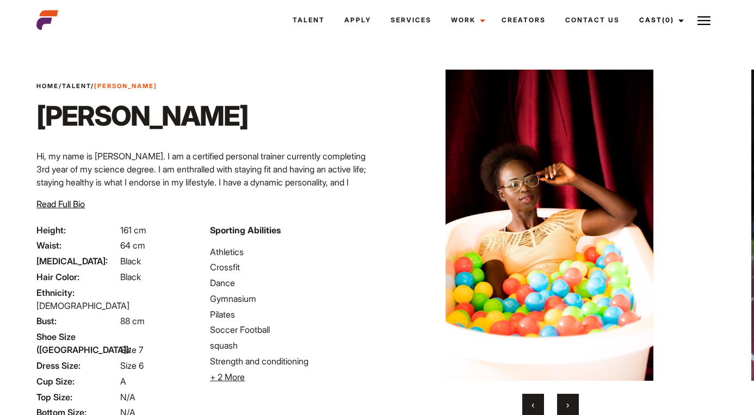
click at [570, 406] on button "›" at bounding box center [568, 405] width 22 height 22
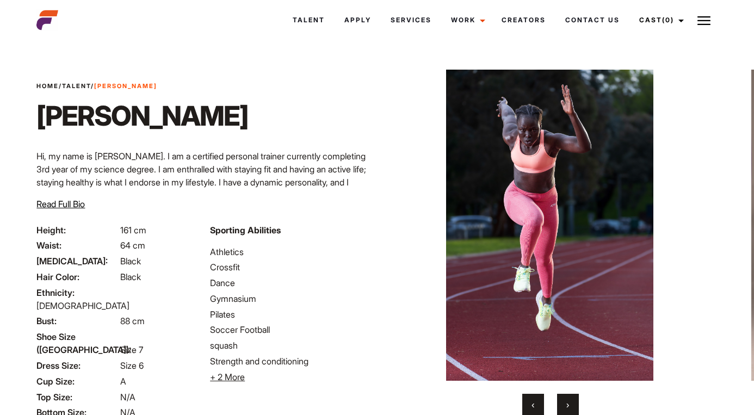
click at [570, 406] on button "›" at bounding box center [568, 405] width 22 height 22
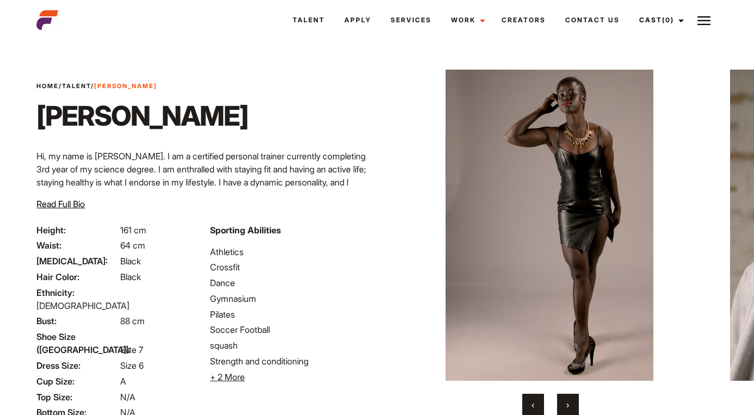
click at [570, 406] on button "›" at bounding box center [568, 405] width 22 height 22
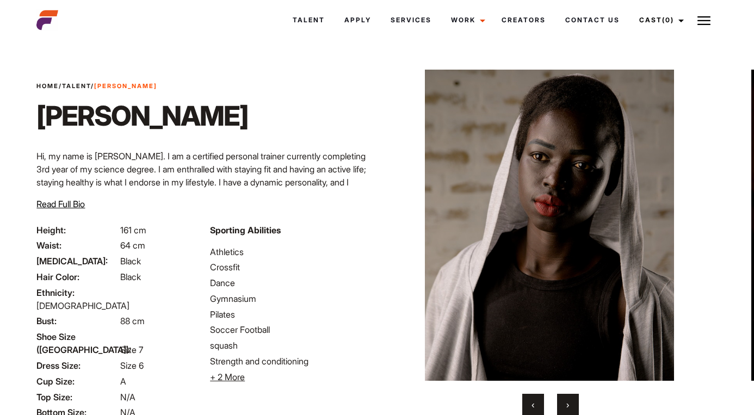
click at [570, 406] on button "›" at bounding box center [568, 405] width 22 height 22
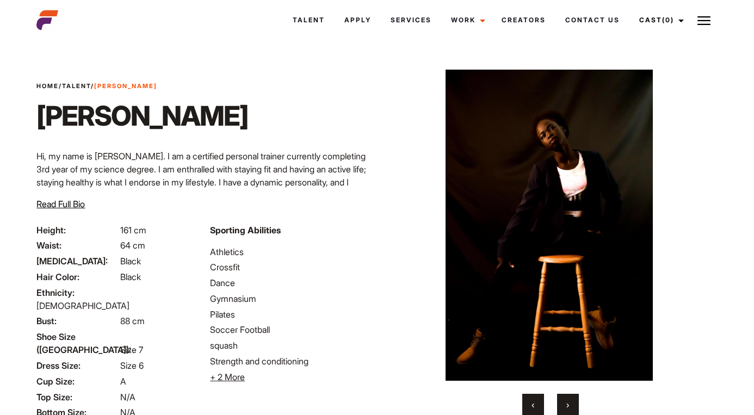
click at [570, 406] on button "›" at bounding box center [568, 405] width 22 height 22
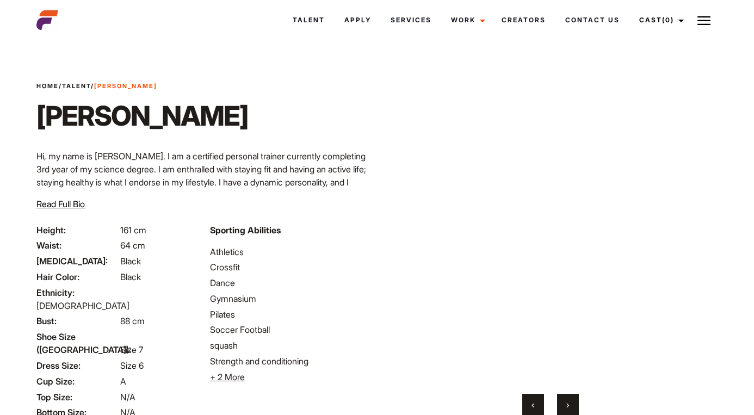
click at [570, 406] on button "›" at bounding box center [568, 405] width 22 height 22
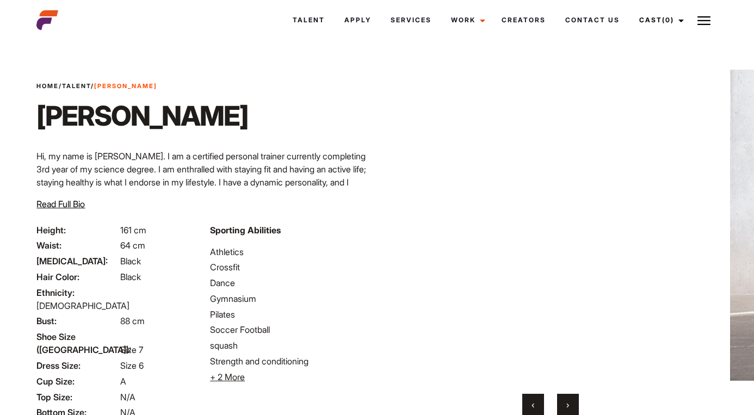
click at [570, 406] on button "›" at bounding box center [568, 405] width 22 height 22
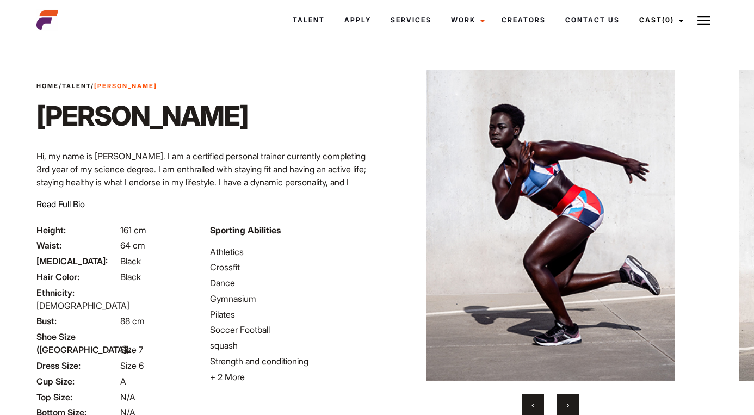
click at [570, 406] on button "›" at bounding box center [568, 405] width 22 height 22
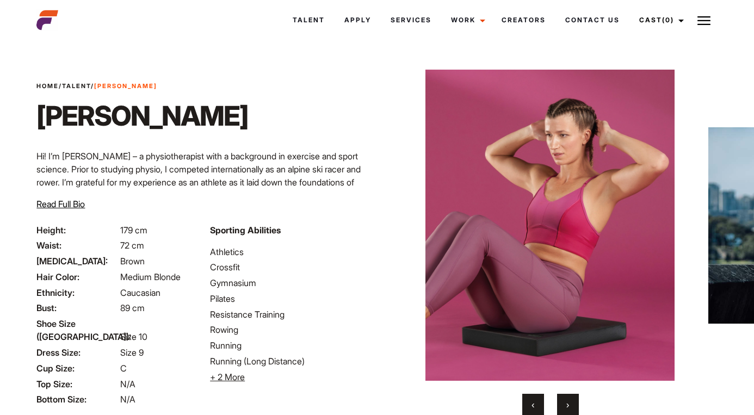
click at [571, 409] on button "›" at bounding box center [568, 405] width 22 height 22
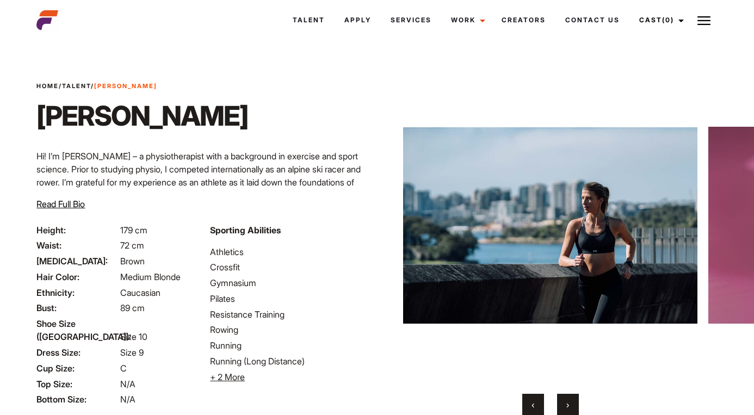
click at [572, 409] on button "›" at bounding box center [568, 405] width 22 height 22
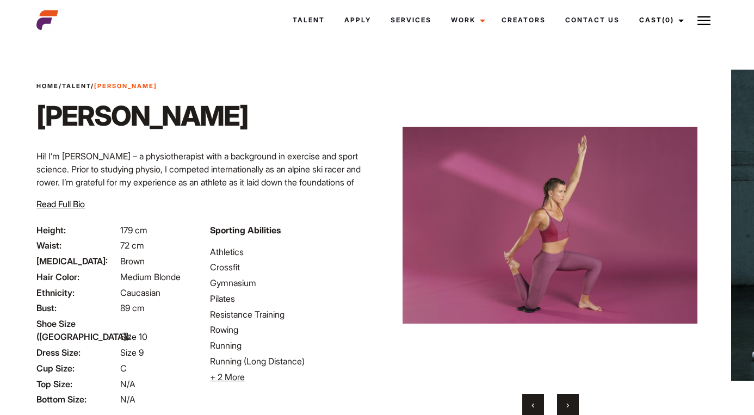
click at [572, 409] on button "›" at bounding box center [568, 405] width 22 height 22
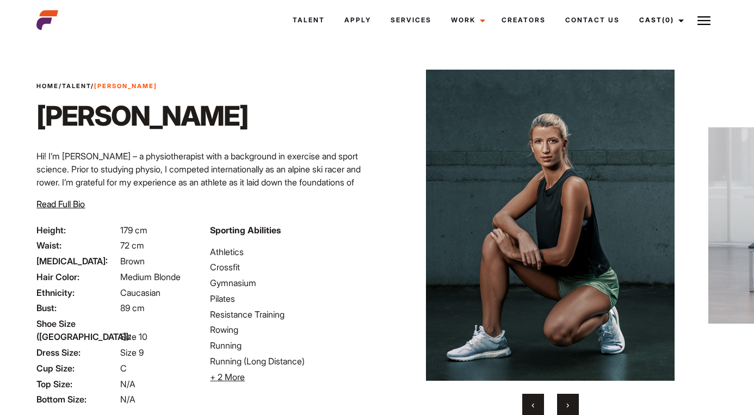
click at [572, 409] on button "›" at bounding box center [568, 405] width 22 height 22
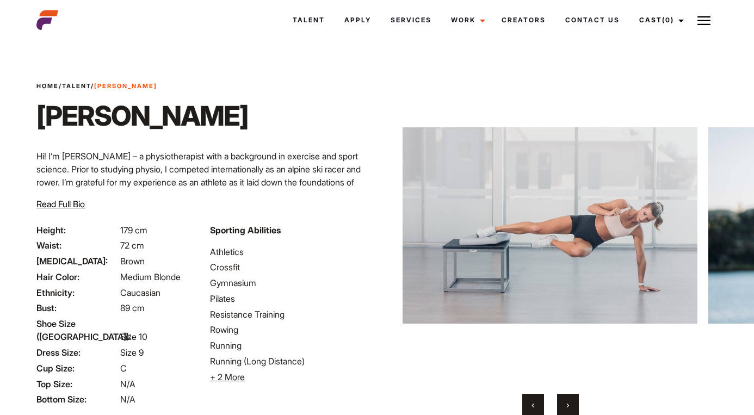
click at [572, 409] on button "›" at bounding box center [568, 405] width 22 height 22
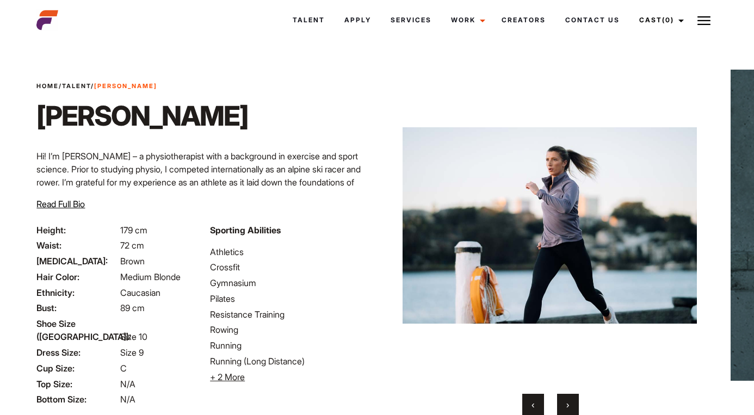
click at [572, 409] on button "›" at bounding box center [568, 405] width 22 height 22
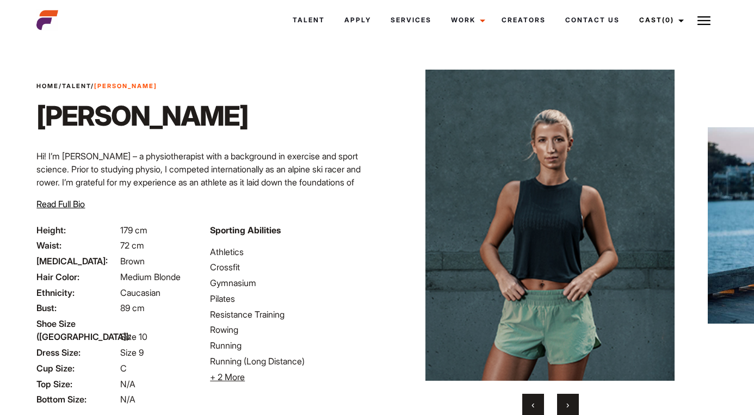
click at [572, 409] on button "›" at bounding box center [568, 405] width 22 height 22
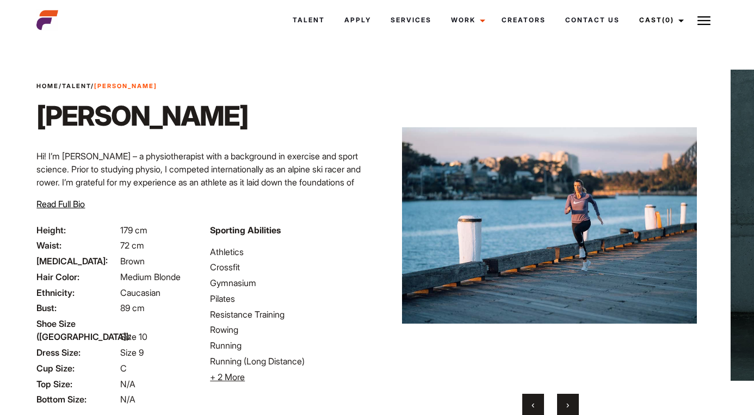
click at [573, 409] on button "›" at bounding box center [568, 405] width 22 height 22
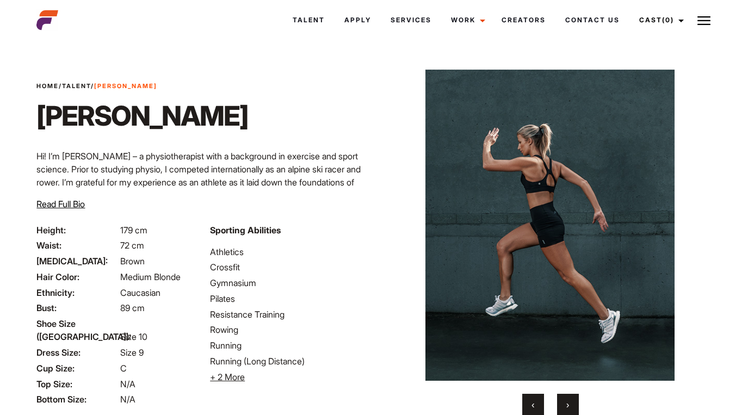
click at [573, 409] on button "›" at bounding box center [568, 405] width 22 height 22
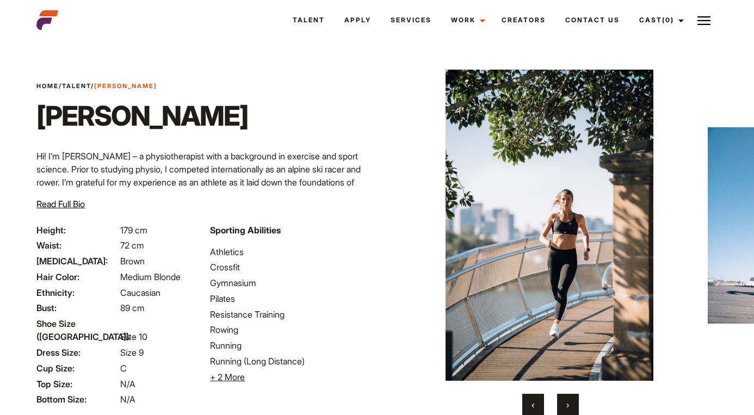
click at [573, 409] on button "›" at bounding box center [568, 405] width 22 height 22
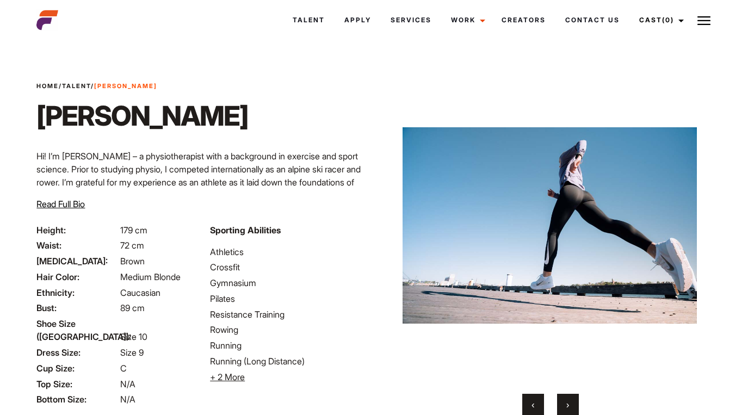
click at [573, 409] on button "›" at bounding box center [568, 405] width 22 height 22
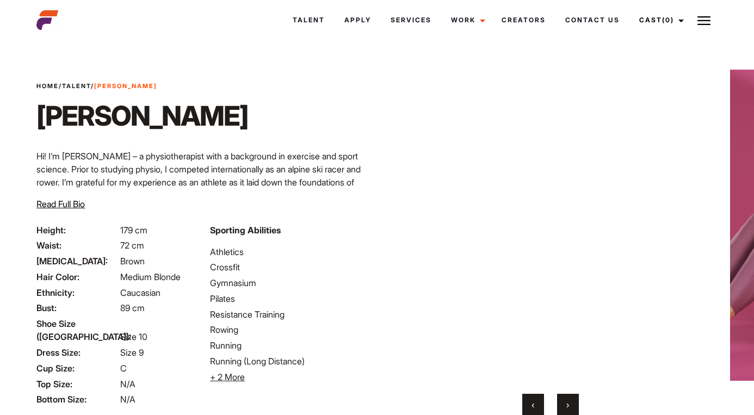
click at [528, 405] on button "‹" at bounding box center [533, 405] width 22 height 22
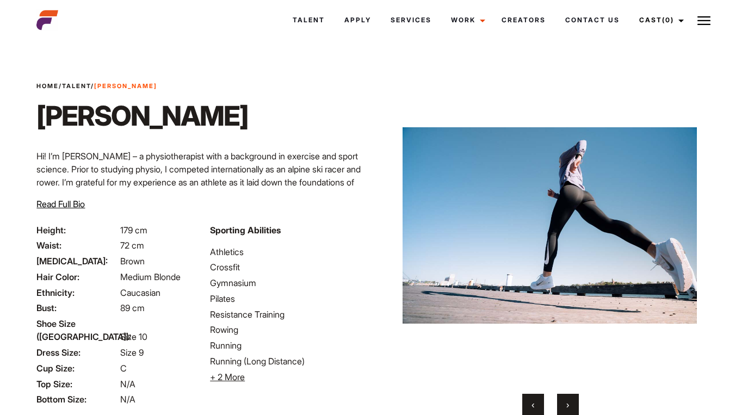
click at [552, 411] on div "‹ ›" at bounding box center [550, 405] width 295 height 22
click at [559, 409] on button "›" at bounding box center [568, 405] width 22 height 22
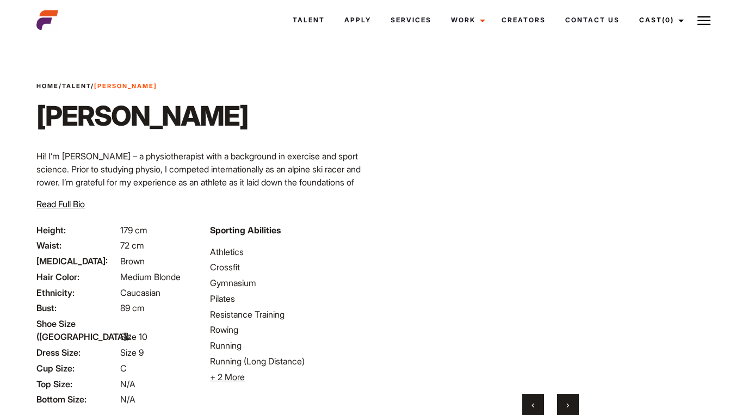
click at [559, 409] on button "›" at bounding box center [568, 405] width 22 height 22
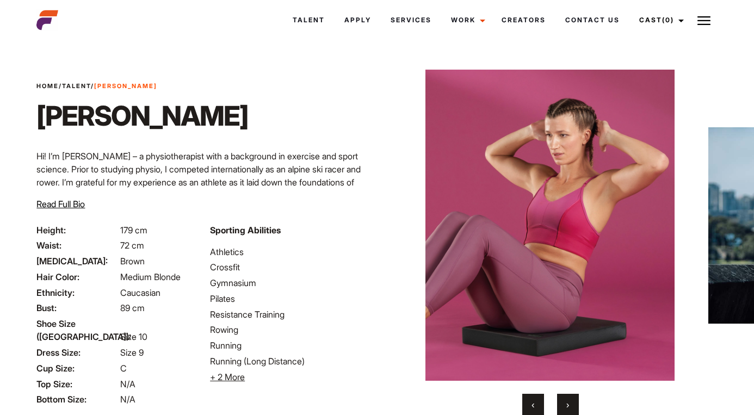
click at [559, 409] on button "›" at bounding box center [568, 405] width 22 height 22
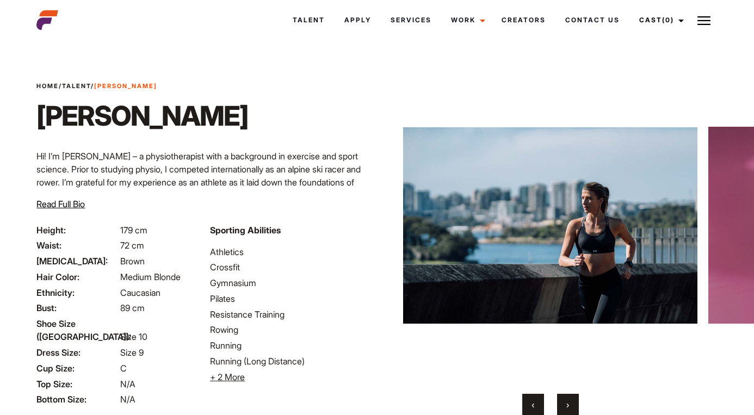
click at [51, 17] on img at bounding box center [47, 20] width 22 height 22
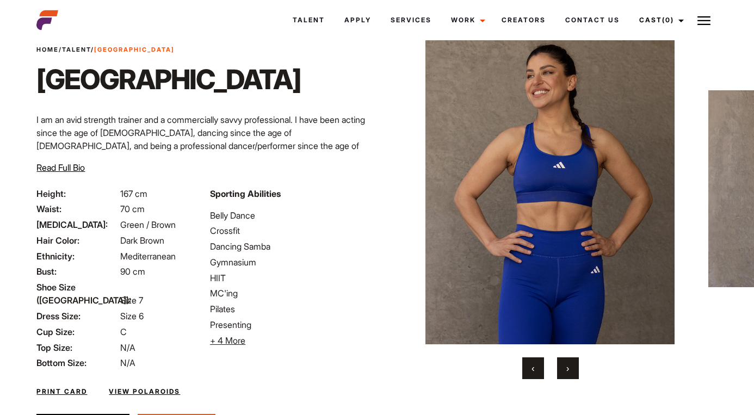
scroll to position [28, 0]
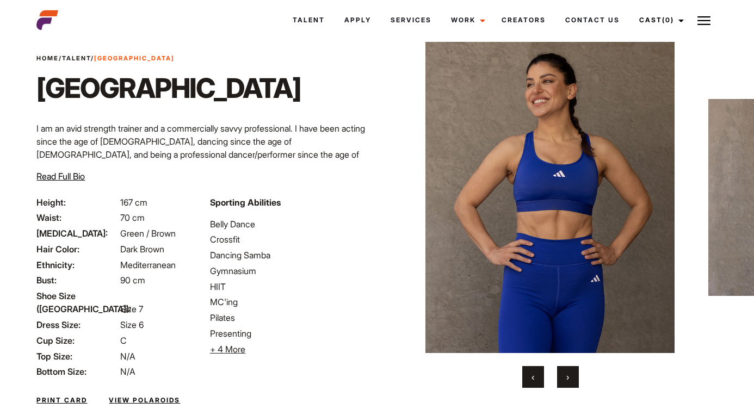
click at [576, 376] on button "›" at bounding box center [568, 377] width 22 height 22
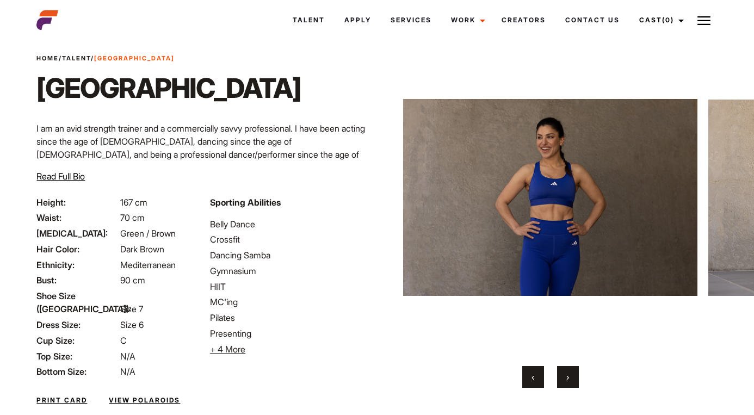
click at [576, 376] on button "›" at bounding box center [568, 377] width 22 height 22
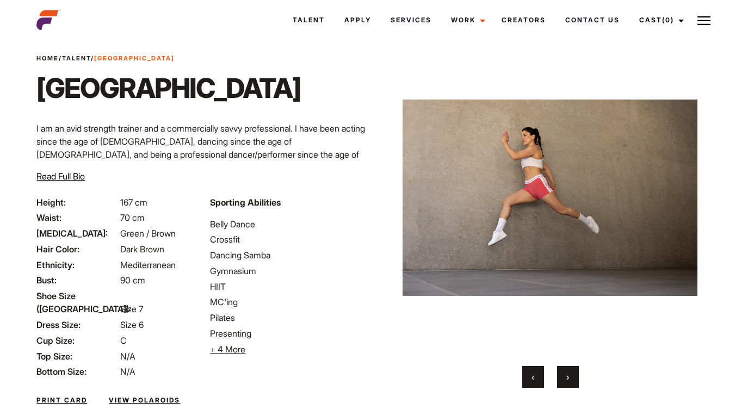
click at [576, 376] on button "›" at bounding box center [568, 377] width 22 height 22
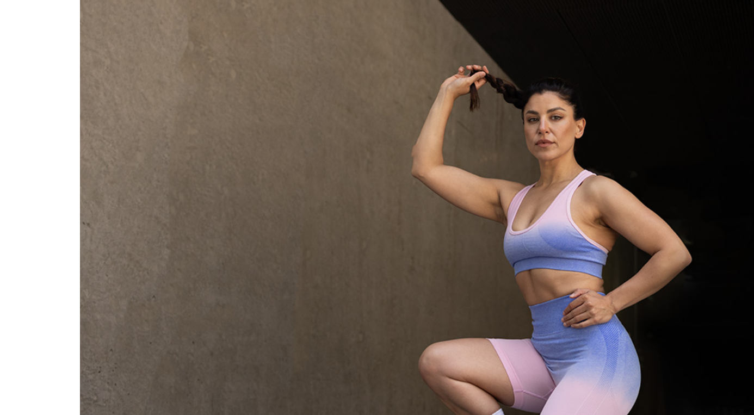
scroll to position [52, 5]
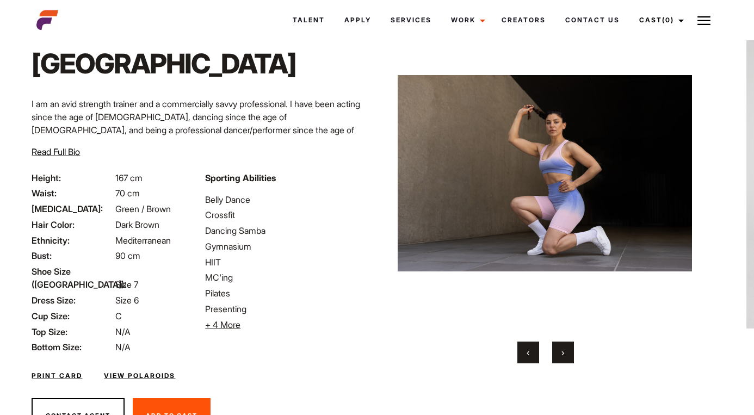
click at [563, 348] on span "›" at bounding box center [562, 352] width 3 height 11
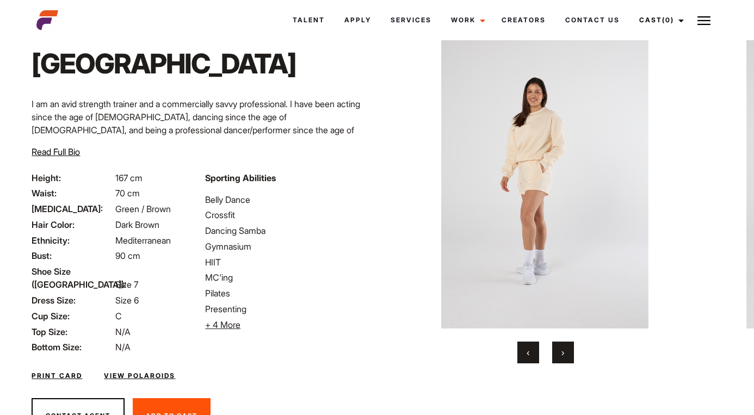
click at [563, 348] on span "›" at bounding box center [562, 352] width 3 height 11
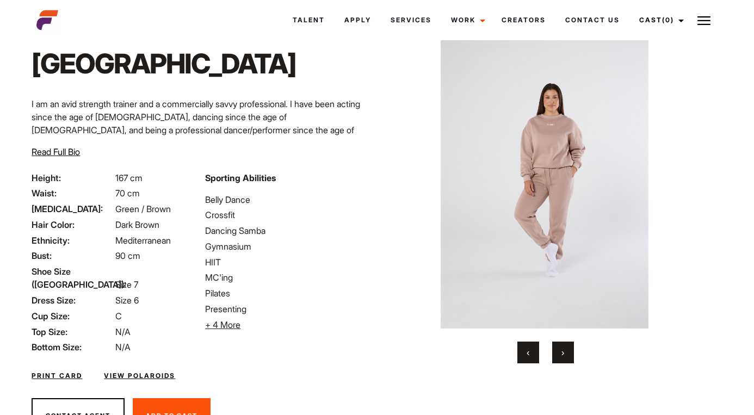
click at [563, 348] on span "›" at bounding box center [562, 352] width 3 height 11
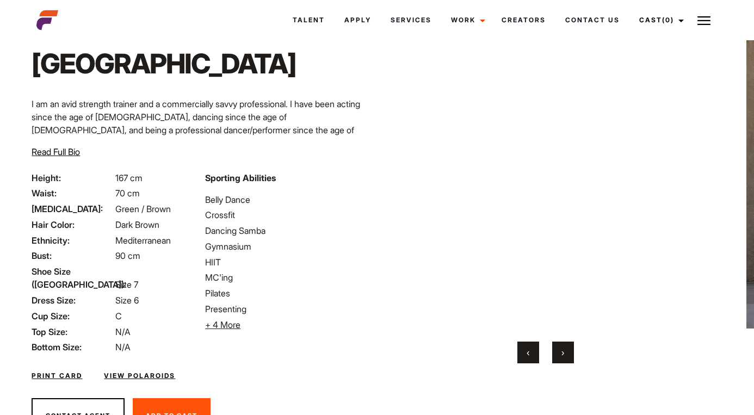
click at [563, 348] on span "›" at bounding box center [562, 352] width 3 height 11
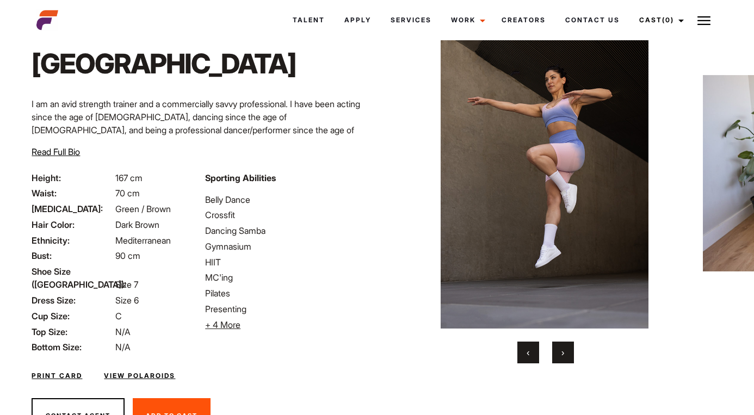
click at [563, 348] on span "›" at bounding box center [562, 352] width 3 height 11
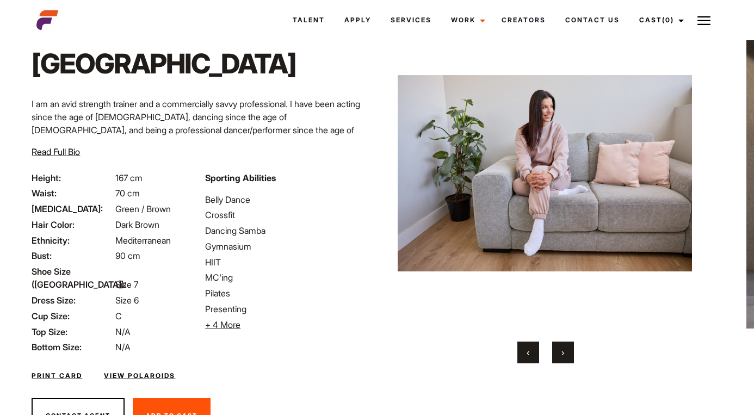
click at [563, 348] on span "›" at bounding box center [562, 352] width 3 height 11
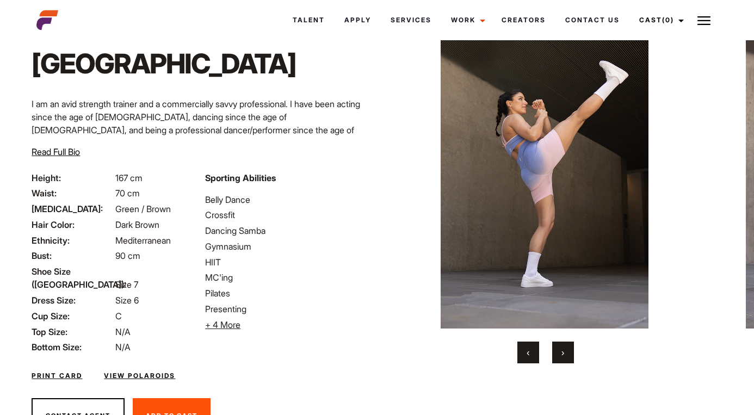
click at [562, 344] on button "›" at bounding box center [563, 352] width 22 height 22
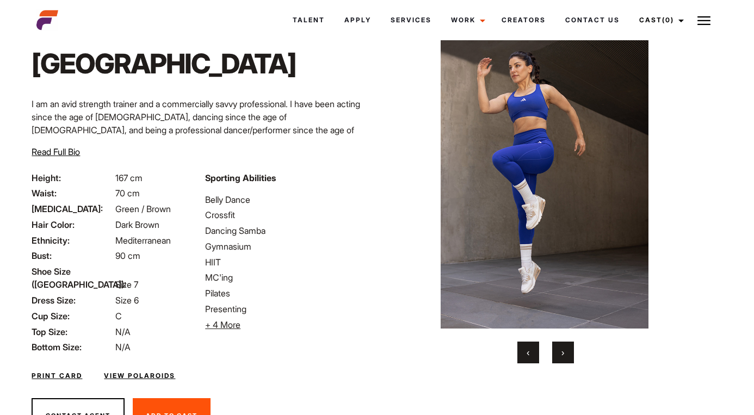
click at [563, 346] on button "›" at bounding box center [563, 352] width 22 height 22
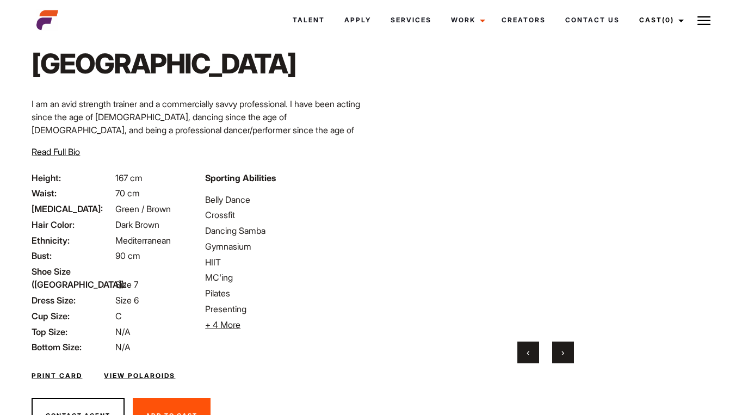
click at [563, 347] on span "›" at bounding box center [562, 352] width 3 height 11
click at [563, 349] on span "›" at bounding box center [562, 352] width 3 height 11
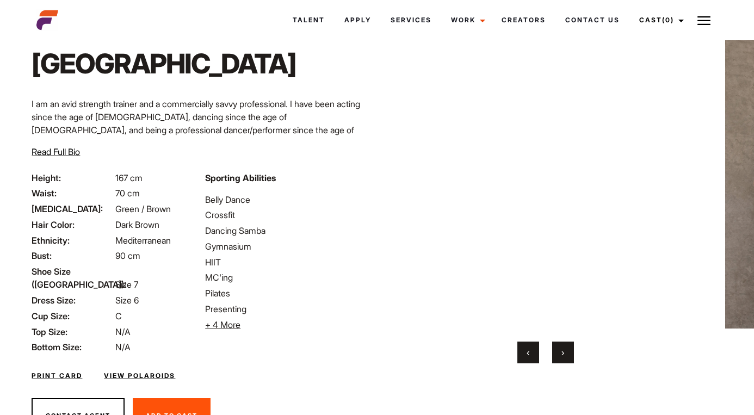
click at [232, 326] on span "+ 4 More" at bounding box center [222, 324] width 35 height 11
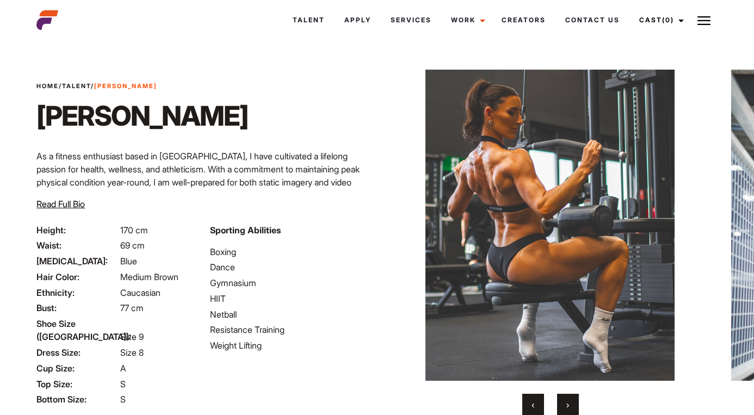
click at [571, 407] on button "›" at bounding box center [568, 405] width 22 height 22
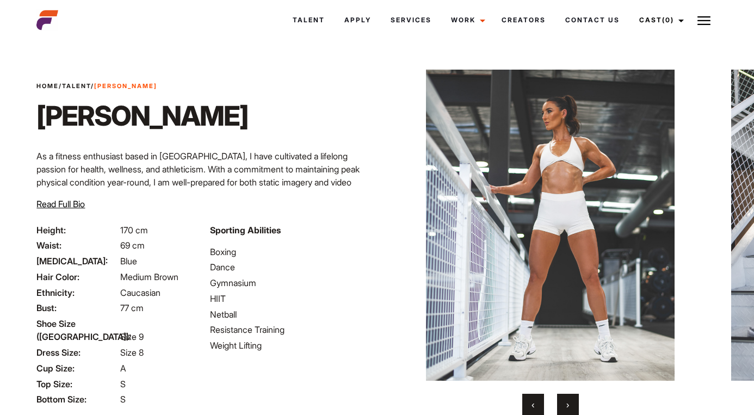
click at [571, 407] on button "›" at bounding box center [568, 405] width 22 height 22
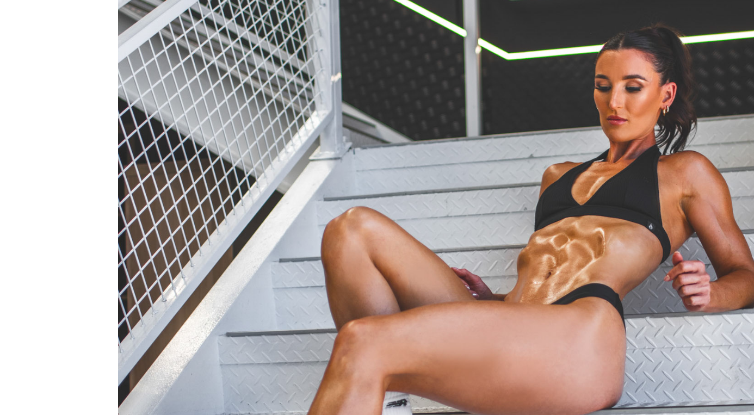
scroll to position [0, 7]
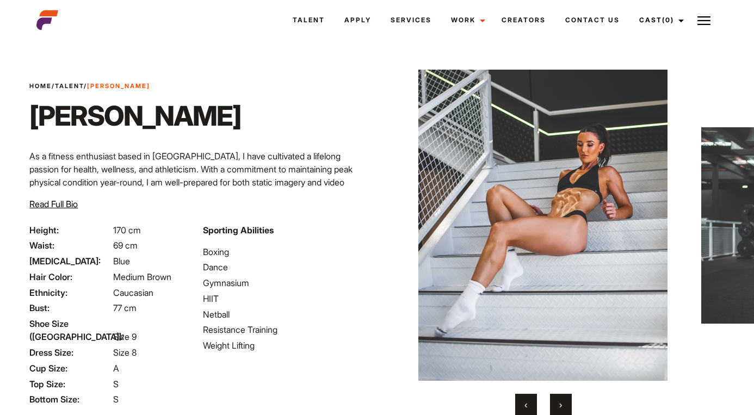
click at [564, 400] on button "›" at bounding box center [561, 405] width 22 height 22
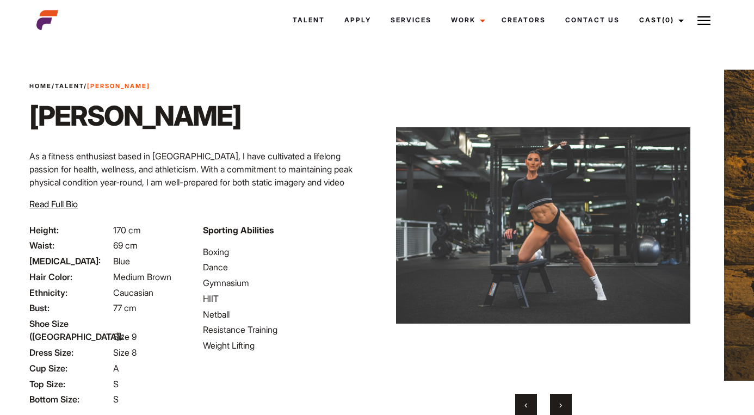
click at [562, 407] on button "›" at bounding box center [561, 405] width 22 height 22
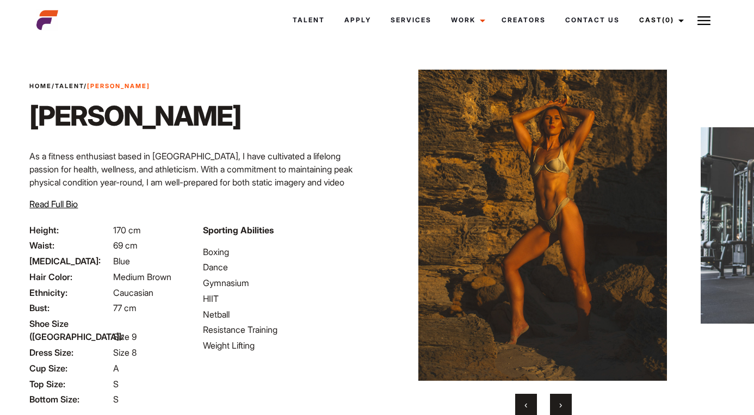
click at [562, 407] on button "›" at bounding box center [561, 405] width 22 height 22
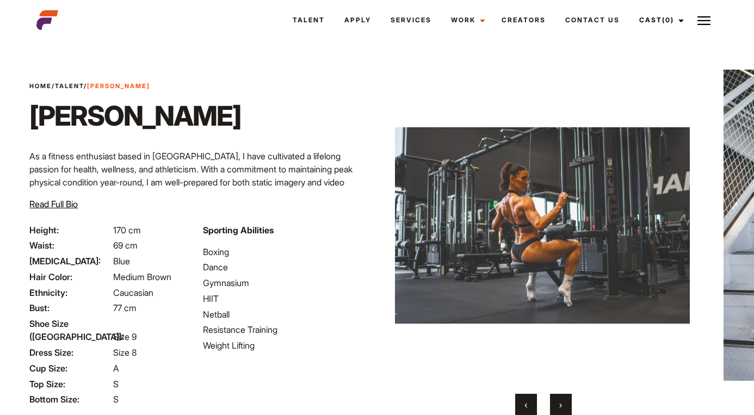
click at [562, 407] on button "›" at bounding box center [561, 405] width 22 height 22
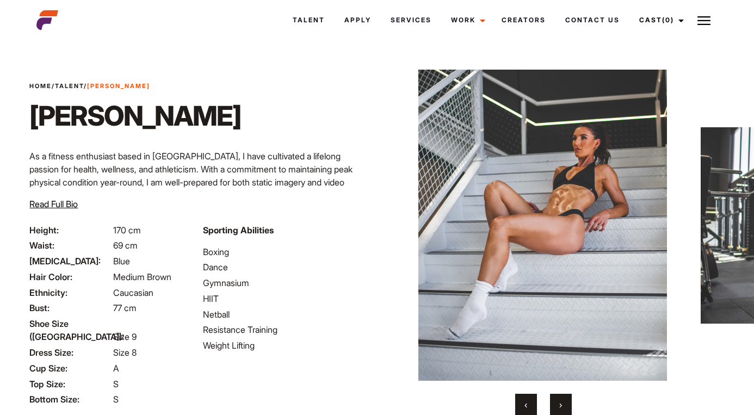
click at [562, 407] on button "›" at bounding box center [561, 405] width 22 height 22
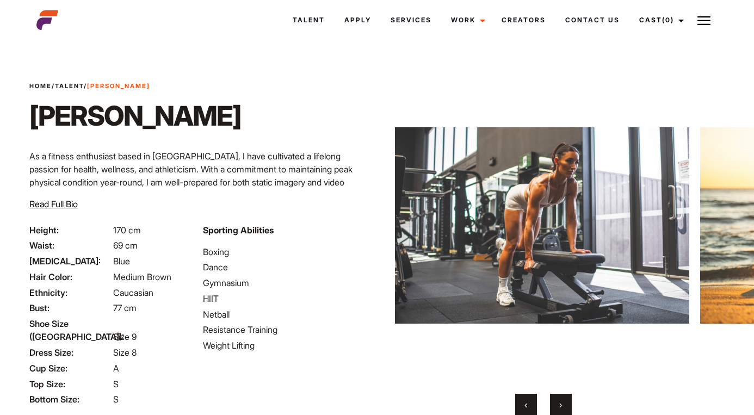
click at [562, 409] on button "›" at bounding box center [561, 405] width 22 height 22
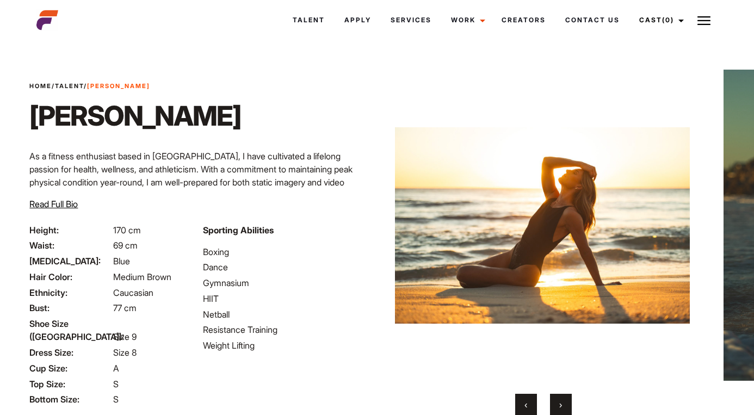
click at [562, 409] on button "›" at bounding box center [561, 405] width 22 height 22
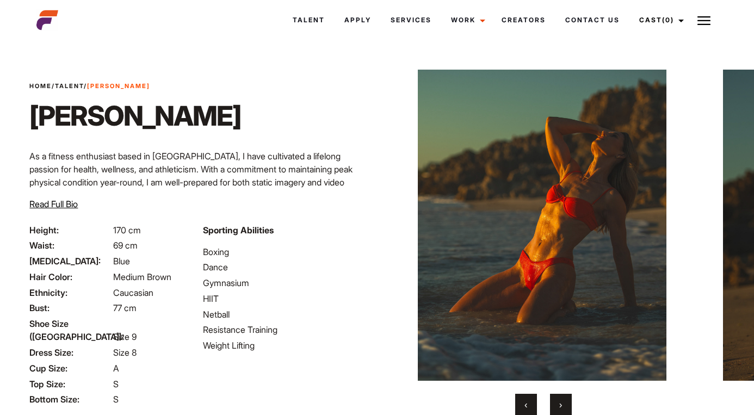
click at [562, 409] on button "›" at bounding box center [561, 405] width 22 height 22
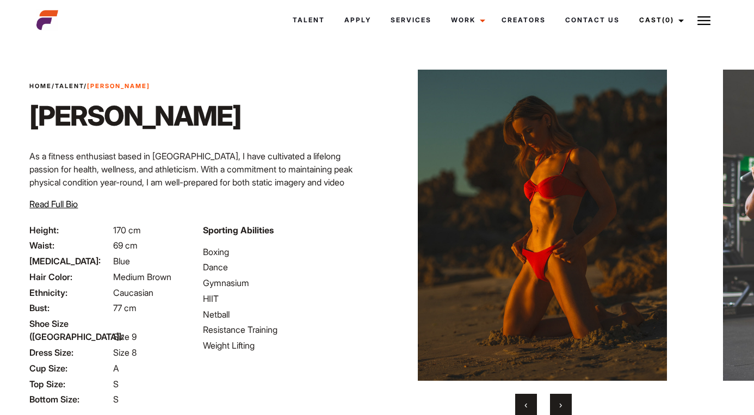
click at [562, 409] on button "›" at bounding box center [561, 405] width 22 height 22
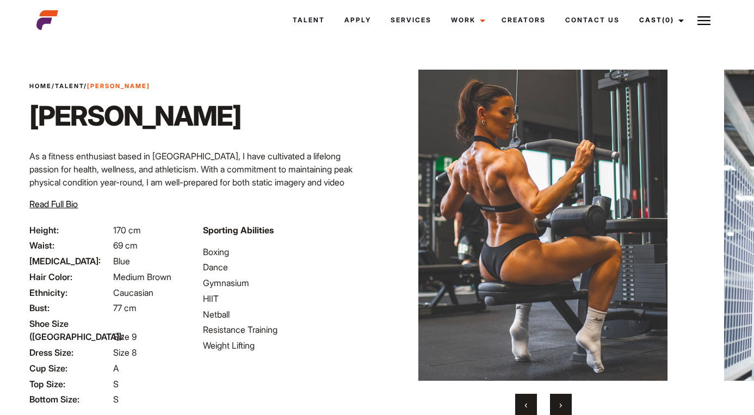
click at [562, 409] on button "›" at bounding box center [561, 405] width 22 height 22
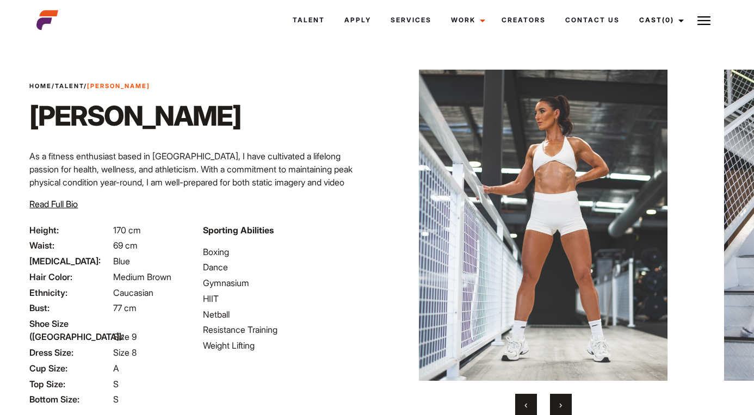
click at [562, 409] on button "›" at bounding box center [561, 405] width 22 height 22
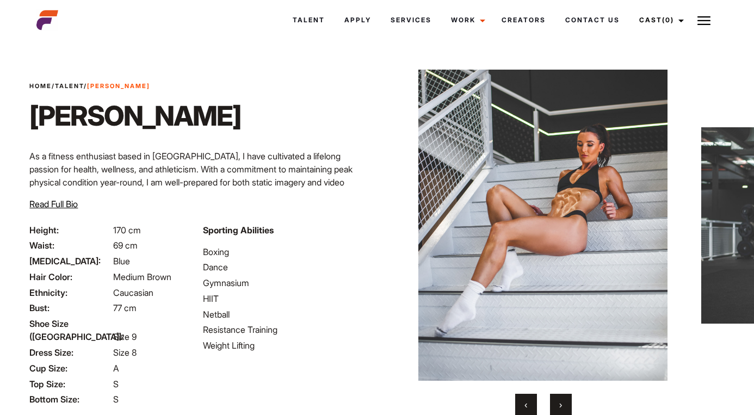
click at [562, 409] on button "›" at bounding box center [561, 405] width 22 height 22
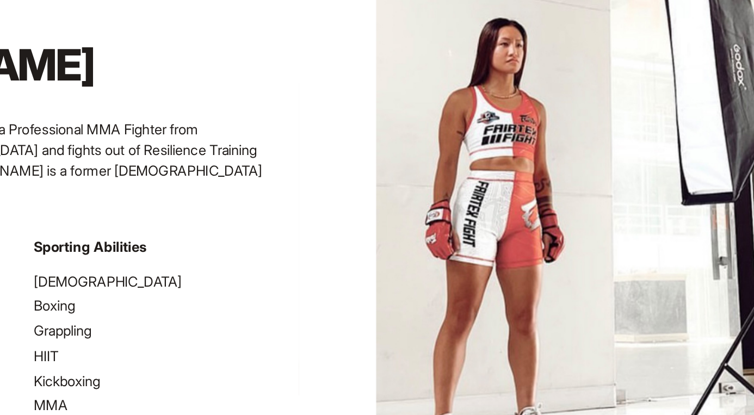
scroll to position [47, 0]
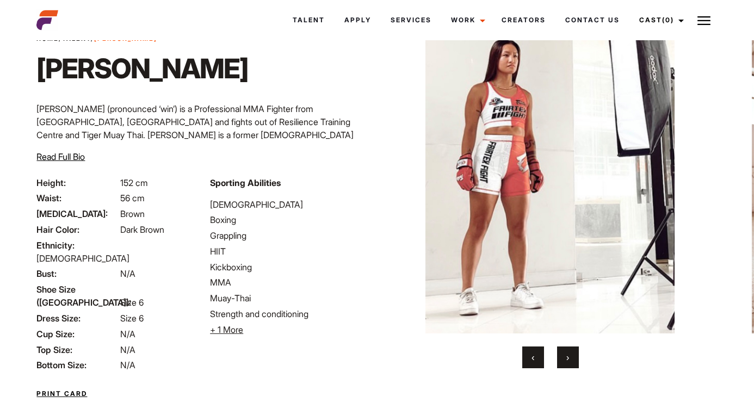
click at [570, 355] on button "›" at bounding box center [568, 357] width 22 height 22
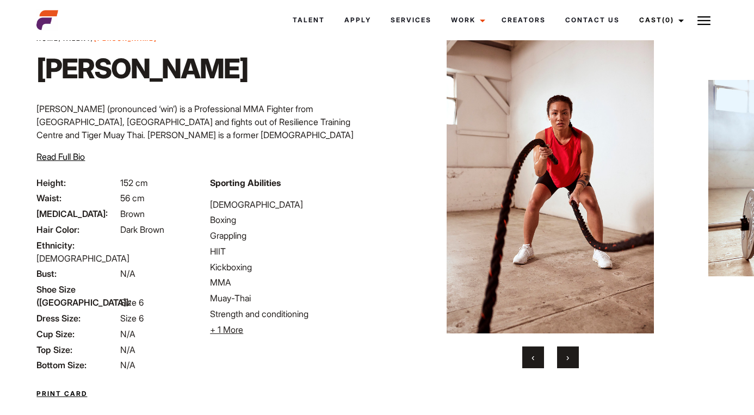
click at [570, 355] on button "›" at bounding box center [568, 357] width 22 height 22
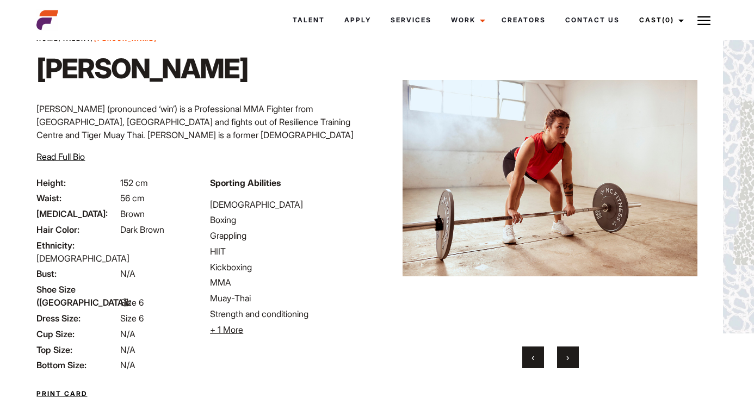
click at [570, 355] on button "›" at bounding box center [568, 357] width 22 height 22
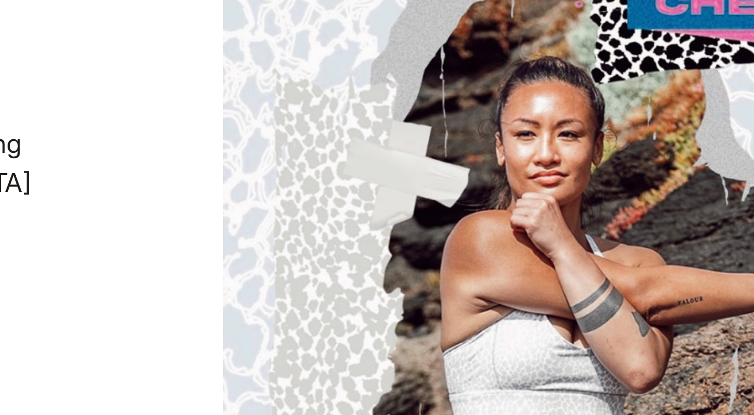
scroll to position [29, 11]
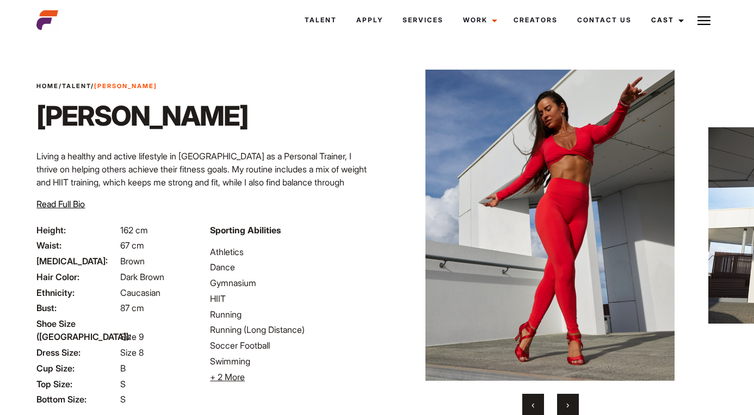
click at [570, 405] on button "›" at bounding box center [568, 405] width 22 height 22
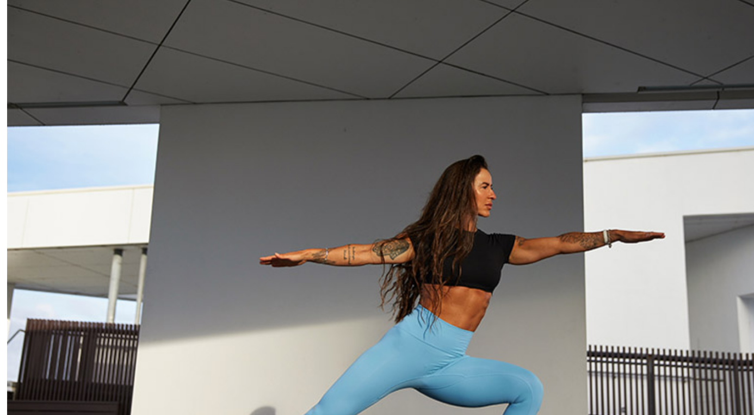
scroll to position [2, 72]
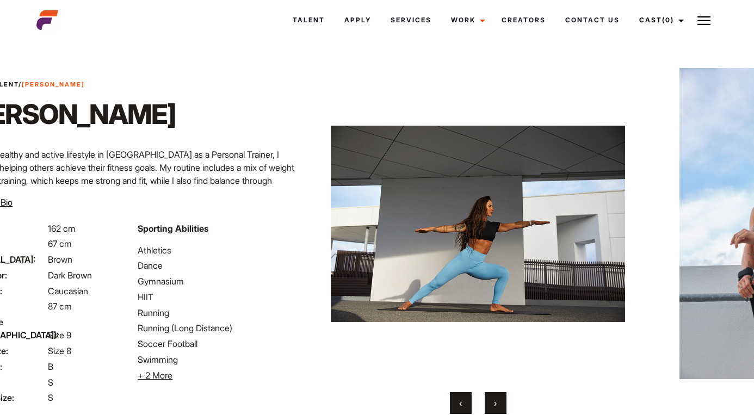
click at [498, 405] on button "›" at bounding box center [496, 403] width 22 height 22
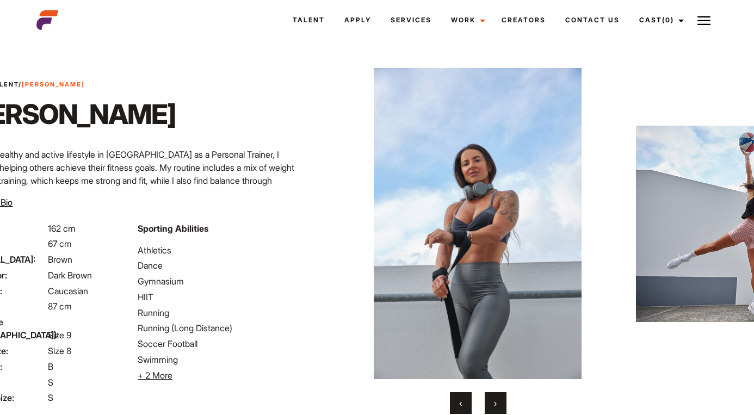
click at [498, 405] on button "›" at bounding box center [496, 403] width 22 height 22
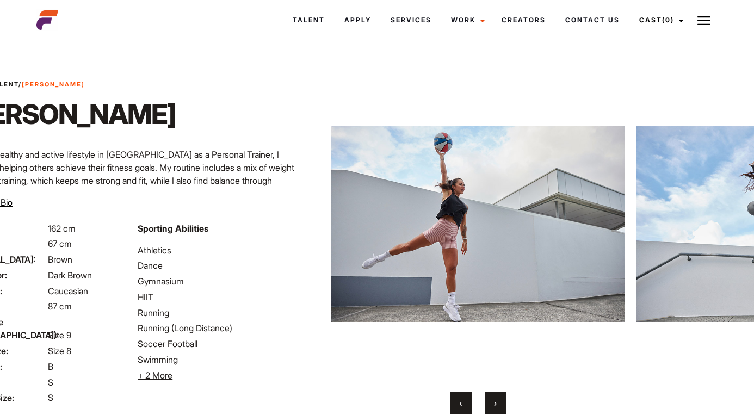
click at [459, 402] on span "‹" at bounding box center [460, 403] width 3 height 11
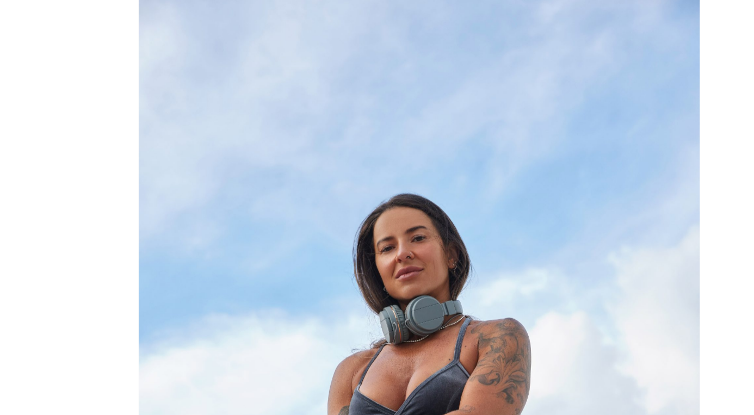
scroll to position [10, 52]
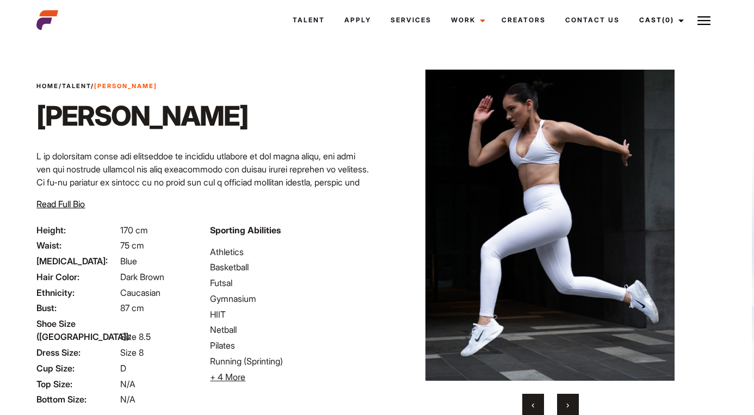
click at [573, 403] on button "›" at bounding box center [568, 405] width 22 height 22
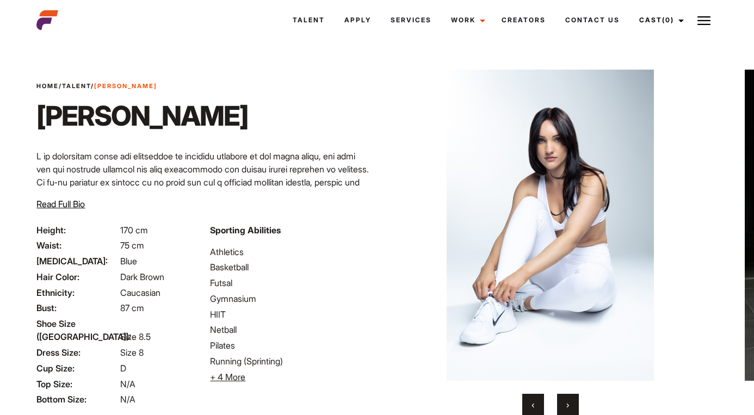
click at [573, 403] on button "›" at bounding box center [568, 405] width 22 height 22
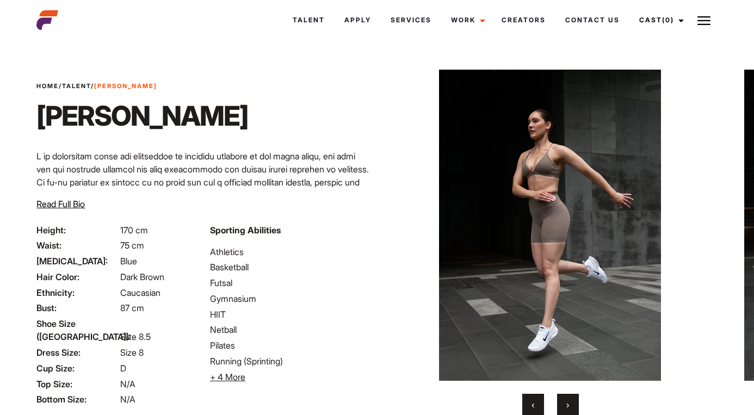
click at [573, 402] on button "›" at bounding box center [568, 405] width 22 height 22
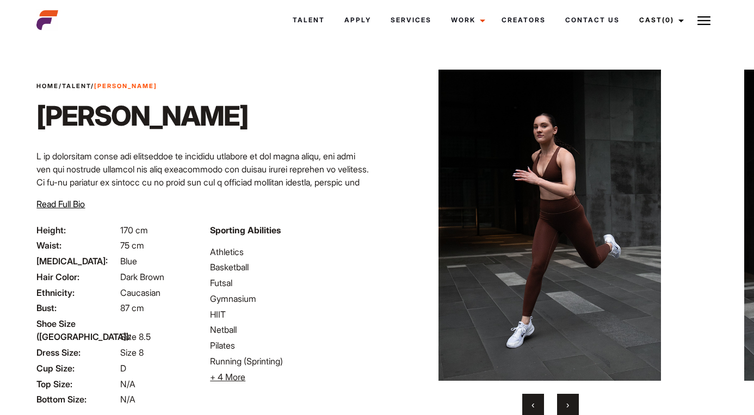
click at [572, 402] on button "›" at bounding box center [568, 405] width 22 height 22
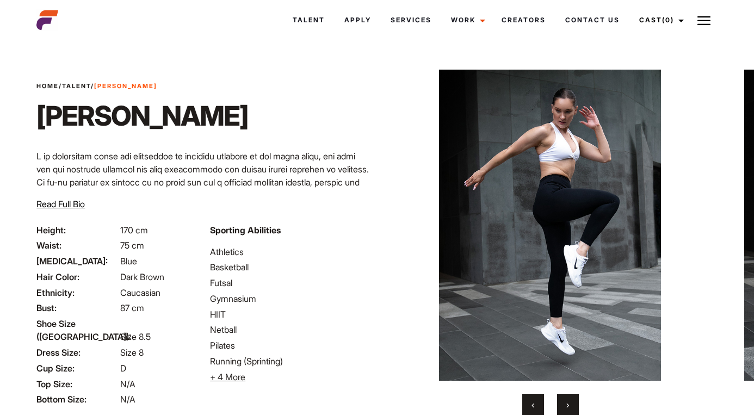
click at [572, 402] on button "›" at bounding box center [568, 405] width 22 height 22
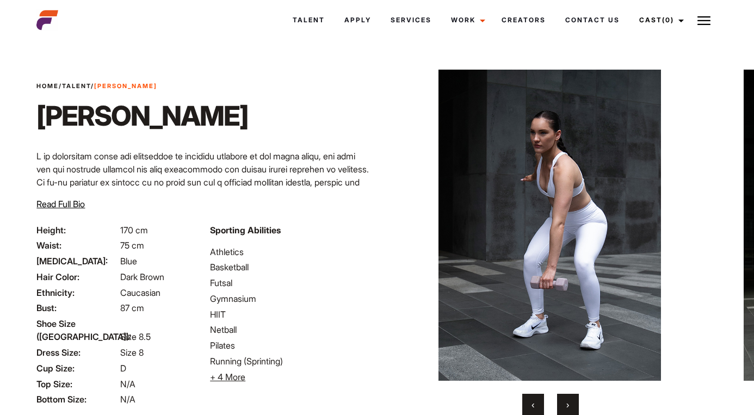
click at [566, 405] on span "›" at bounding box center [567, 404] width 3 height 11
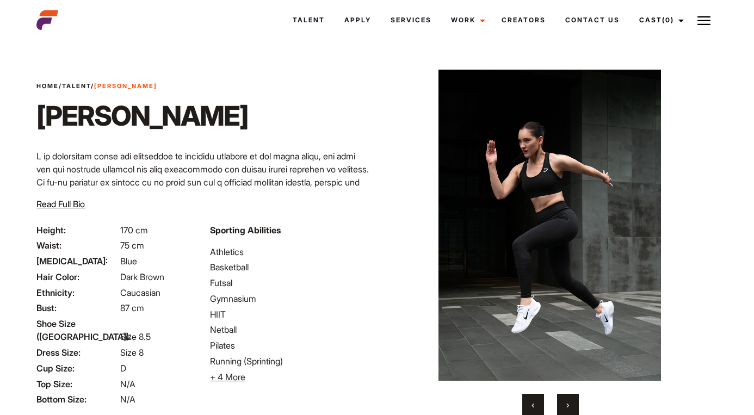
click at [566, 406] on span "›" at bounding box center [567, 404] width 3 height 11
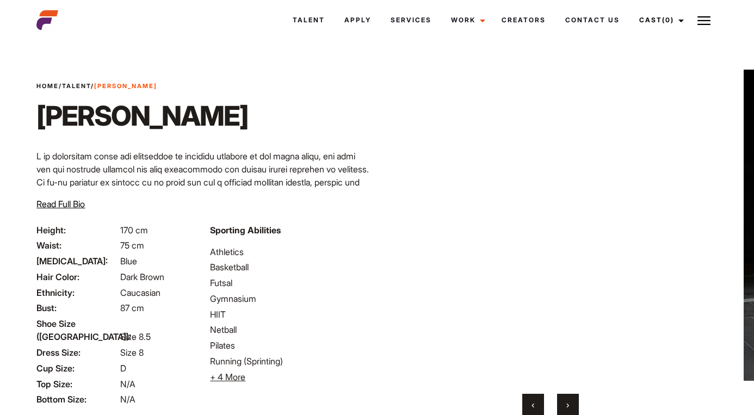
click at [566, 406] on span "›" at bounding box center [567, 404] width 3 height 11
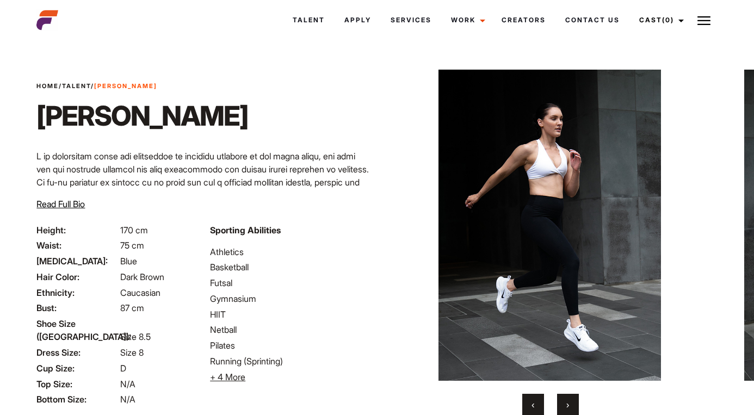
click at [564, 408] on button "›" at bounding box center [568, 405] width 22 height 22
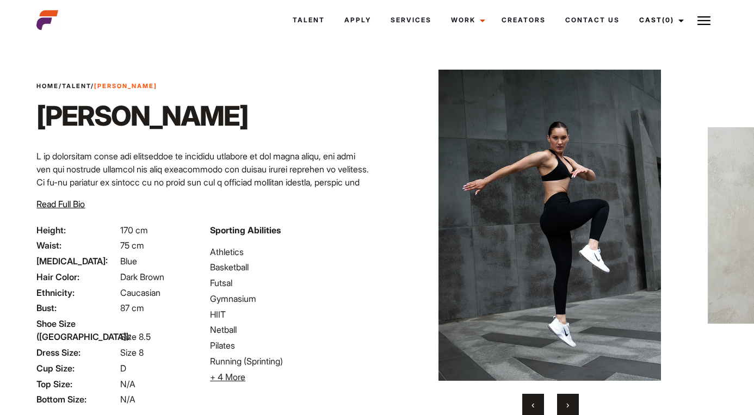
click at [564, 409] on button "›" at bounding box center [568, 405] width 22 height 22
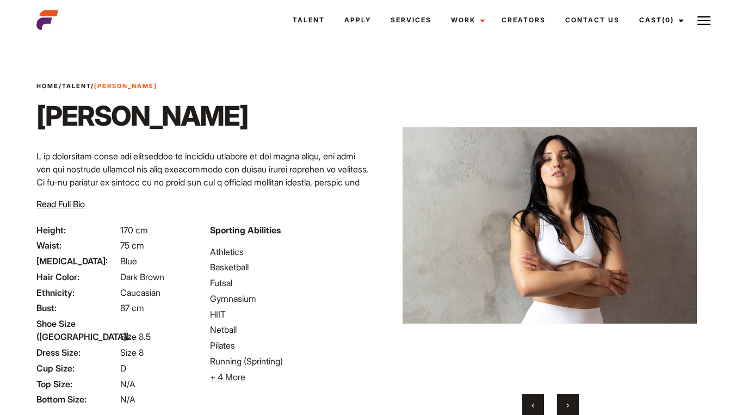
click at [564, 405] on button "›" at bounding box center [568, 405] width 22 height 22
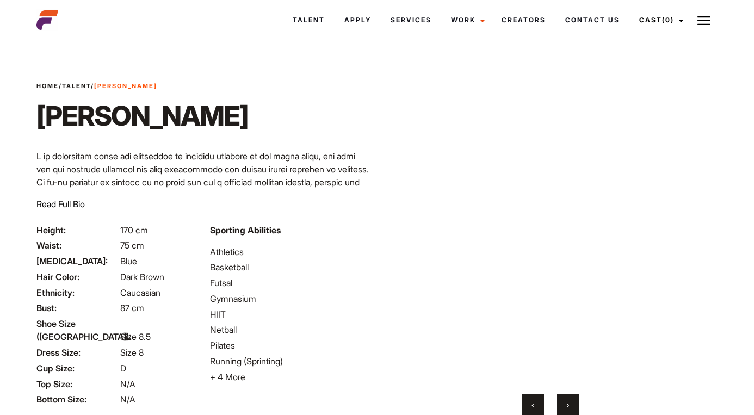
click at [564, 405] on button "›" at bounding box center [568, 405] width 22 height 22
